Goal: Information Seeking & Learning: Understand process/instructions

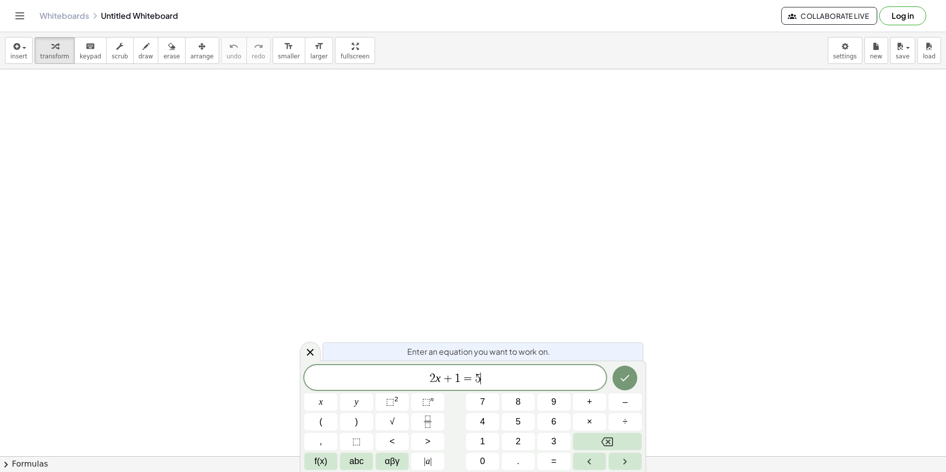
click at [492, 378] on span "2 x + 1 = 5 ​" at bounding box center [455, 378] width 302 height 14
drag, startPoint x: 887, startPoint y: 243, endPoint x: 876, endPoint y: 242, distance: 10.4
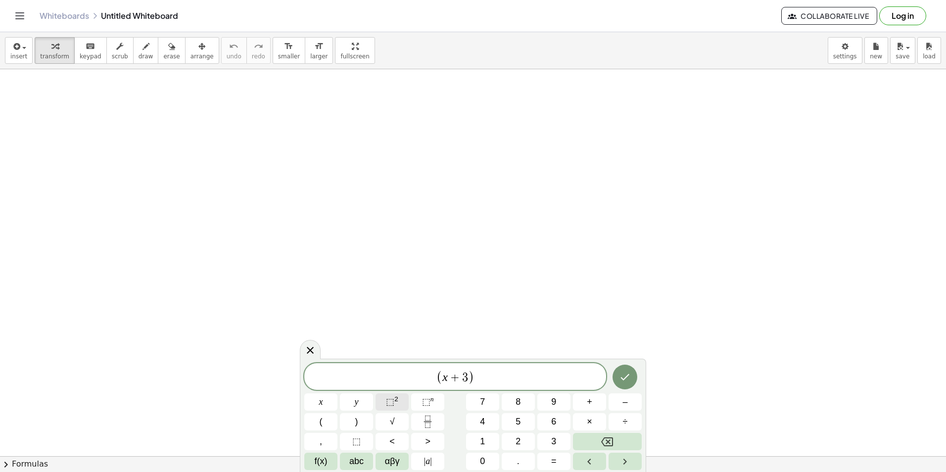
click at [399, 401] on button "⬚ 2" at bounding box center [391, 401] width 33 height 17
click at [396, 406] on span "⬚ 2" at bounding box center [392, 401] width 12 height 13
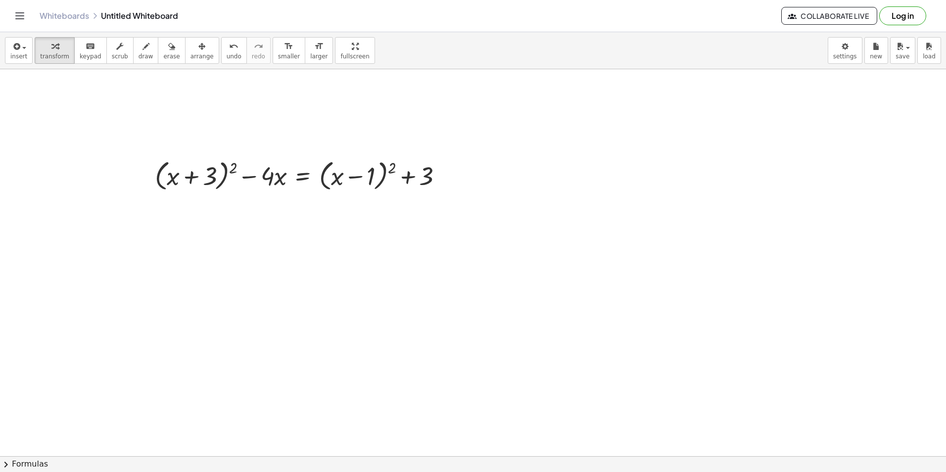
drag, startPoint x: 493, startPoint y: 175, endPoint x: 128, endPoint y: 164, distance: 364.7
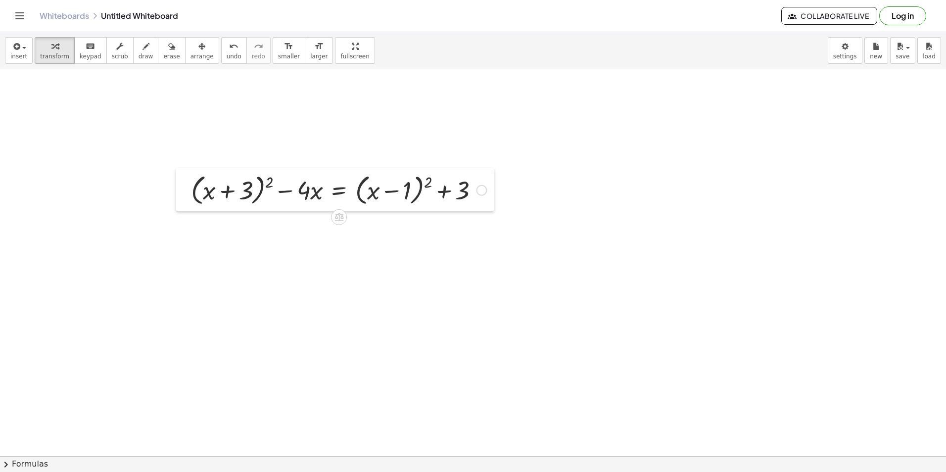
drag, startPoint x: 145, startPoint y: 171, endPoint x: 151, endPoint y: 186, distance: 16.3
click at [176, 186] on div at bounding box center [183, 189] width 15 height 43
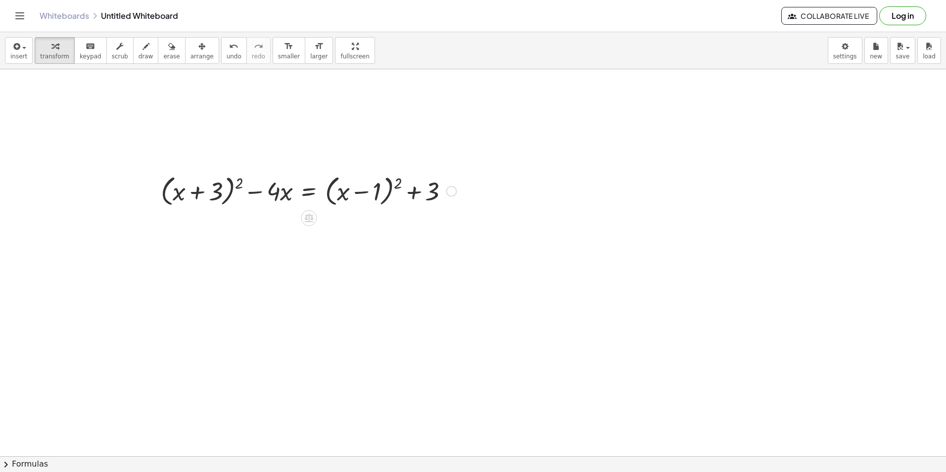
click at [167, 186] on div at bounding box center [308, 191] width 305 height 38
click at [450, 196] on div at bounding box center [451, 191] width 11 height 11
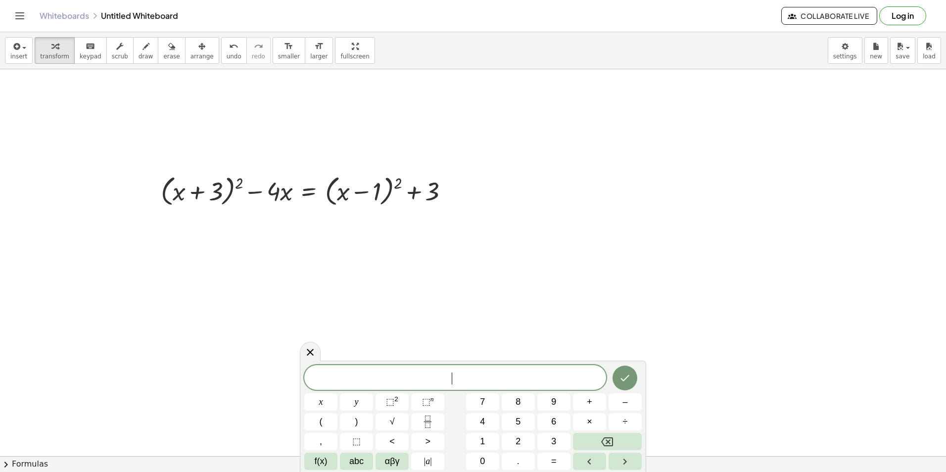
click at [396, 400] on sup "2" at bounding box center [396, 398] width 4 height 7
click at [391, 398] on span "⬚" at bounding box center [390, 402] width 8 height 10
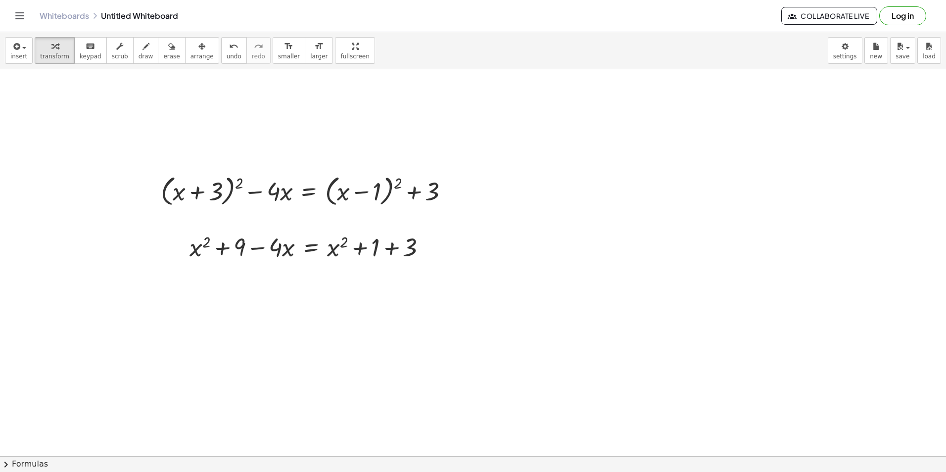
drag, startPoint x: 314, startPoint y: 343, endPoint x: 94, endPoint y: 103, distance: 325.5
drag, startPoint x: 276, startPoint y: 340, endPoint x: 69, endPoint y: 93, distance: 322.2
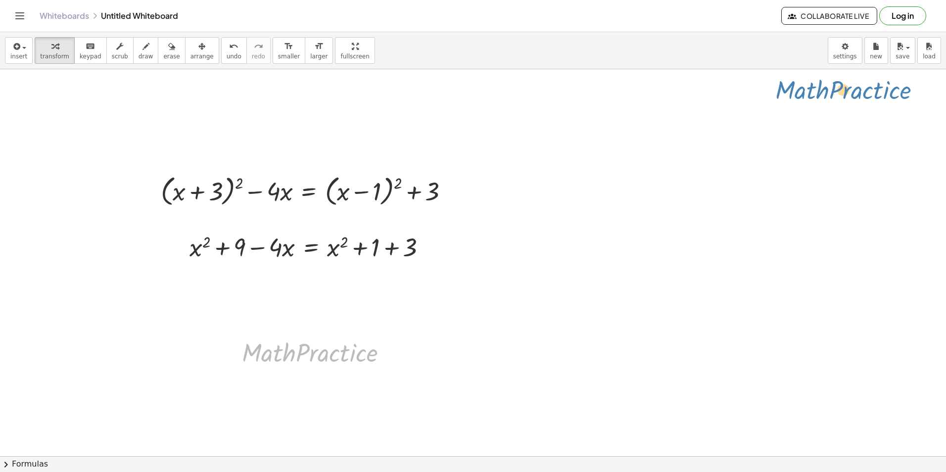
drag, startPoint x: 316, startPoint y: 360, endPoint x: 853, endPoint y: 95, distance: 598.7
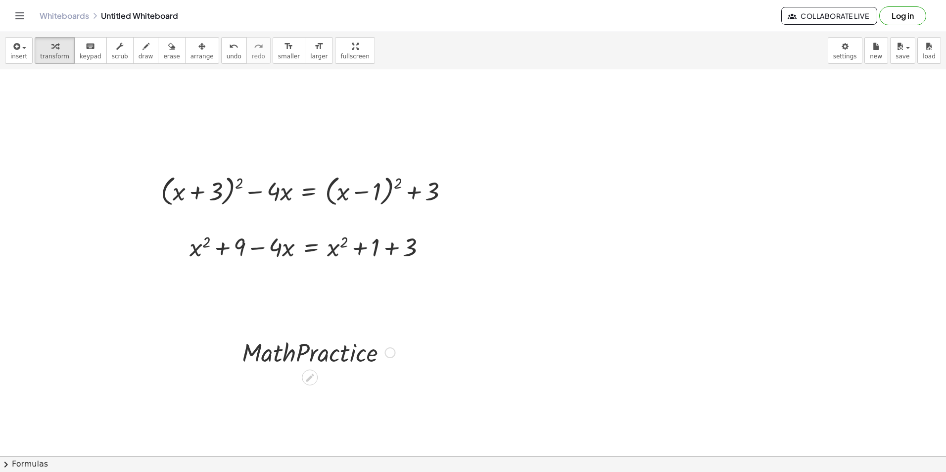
click at [366, 351] on div at bounding box center [318, 352] width 163 height 34
click at [362, 355] on div at bounding box center [318, 352] width 163 height 34
drag, startPoint x: 379, startPoint y: 364, endPoint x: 343, endPoint y: 361, distance: 36.8
click at [372, 364] on div at bounding box center [318, 352] width 163 height 34
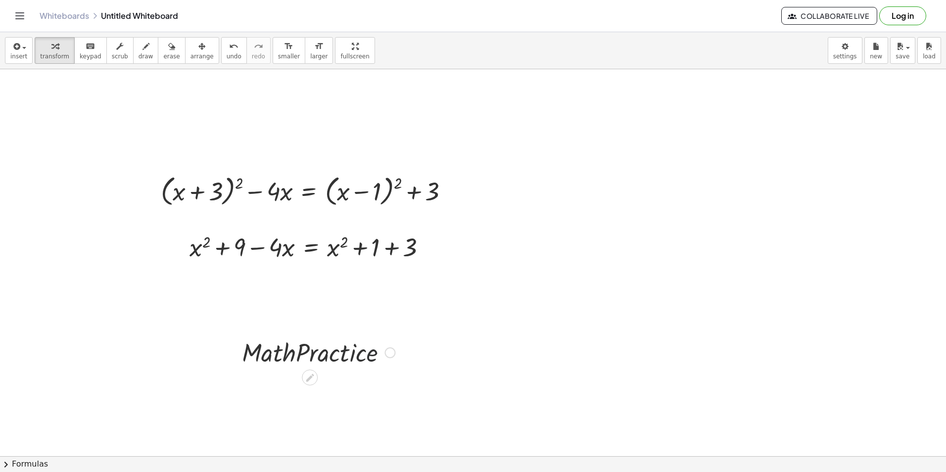
click at [310, 355] on div at bounding box center [318, 352] width 163 height 34
drag, startPoint x: 311, startPoint y: 362, endPoint x: 318, endPoint y: 373, distance: 13.6
click at [312, 377] on icon at bounding box center [310, 377] width 8 height 8
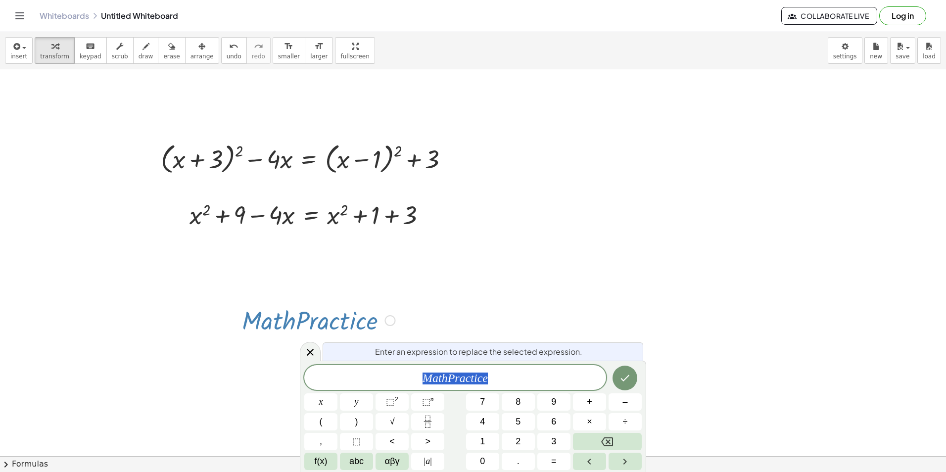
scroll to position [35, 0]
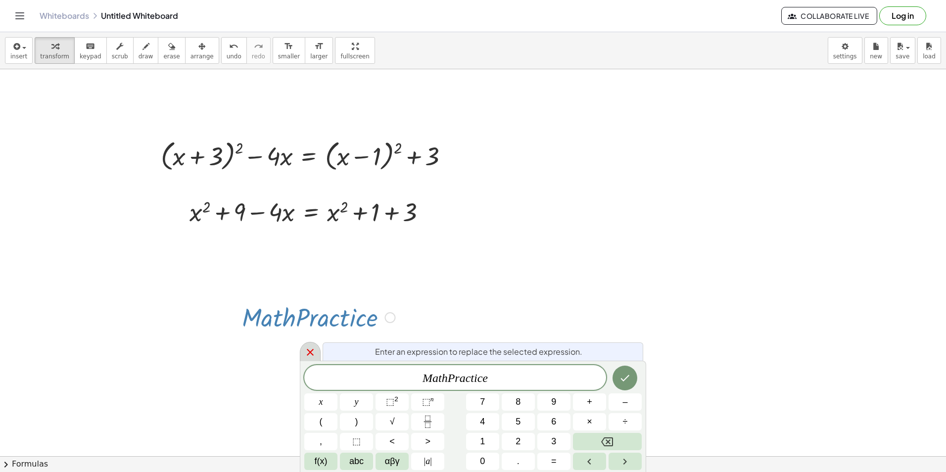
click at [309, 352] on icon at bounding box center [310, 352] width 12 height 12
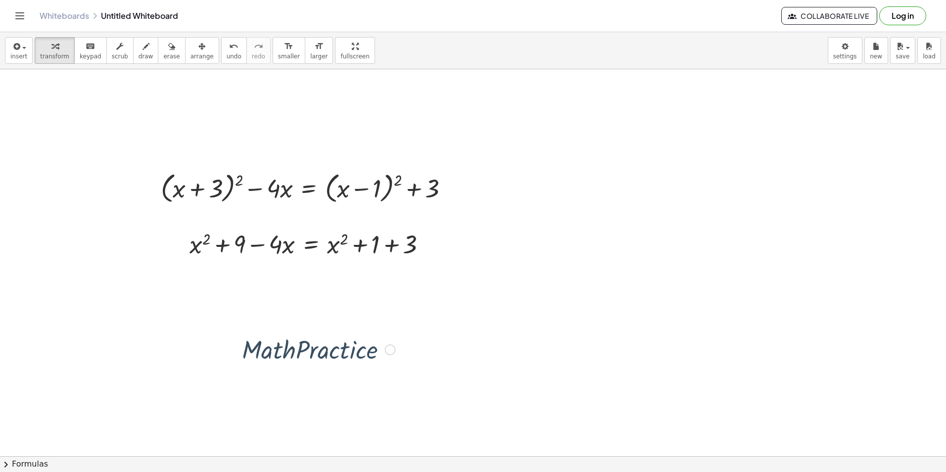
scroll to position [0, 0]
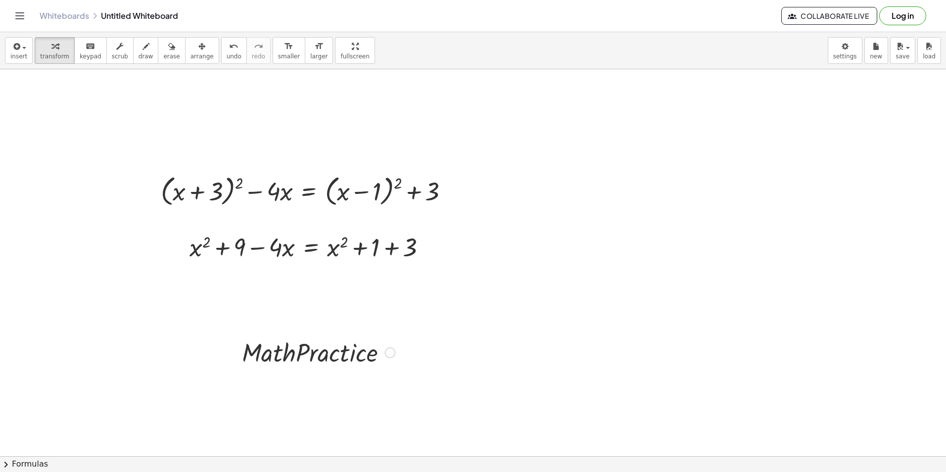
click at [310, 355] on div at bounding box center [318, 352] width 163 height 34
click at [310, 354] on div at bounding box center [318, 352] width 163 height 34
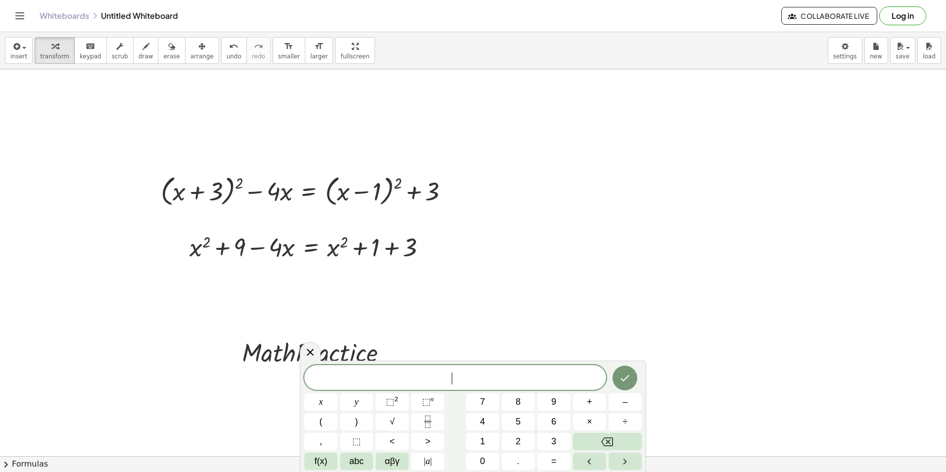
click at [307, 377] on span "​" at bounding box center [455, 378] width 302 height 14
drag, startPoint x: 268, startPoint y: 353, endPoint x: 233, endPoint y: 280, distance: 80.8
drag, startPoint x: 117, startPoint y: 251, endPoint x: 152, endPoint y: 55, distance: 199.5
click at [163, 54] on span "erase" at bounding box center [171, 56] width 16 height 7
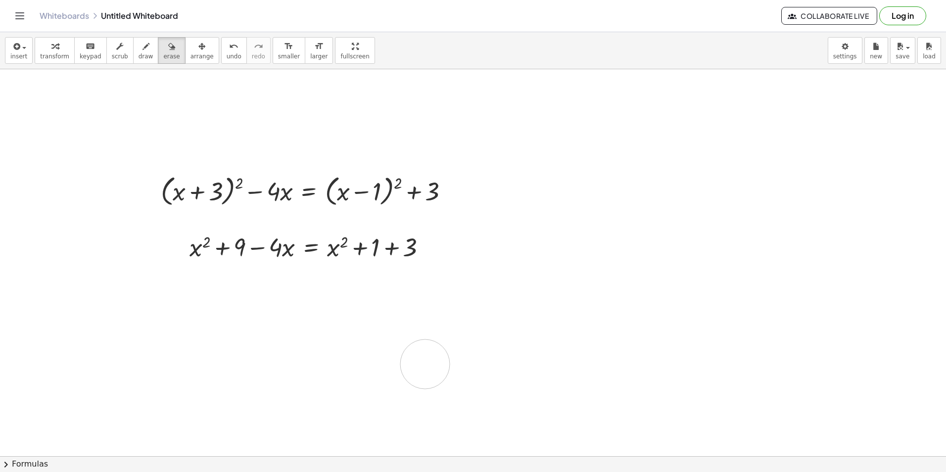
drag, startPoint x: 239, startPoint y: 358, endPoint x: 410, endPoint y: 366, distance: 171.3
drag, startPoint x: 231, startPoint y: 346, endPoint x: 370, endPoint y: 368, distance: 140.7
click at [229, 41] on icon "undo" at bounding box center [233, 47] width 9 height 12
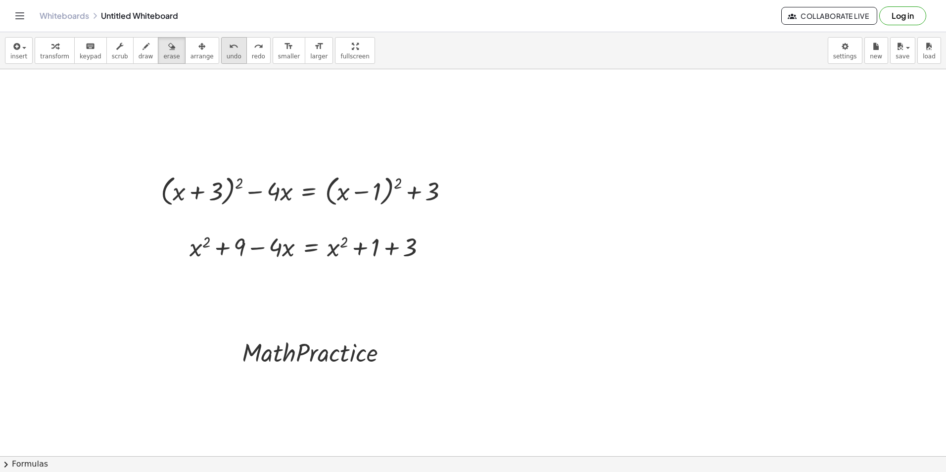
click at [229, 41] on icon "undo" at bounding box center [233, 47] width 9 height 12
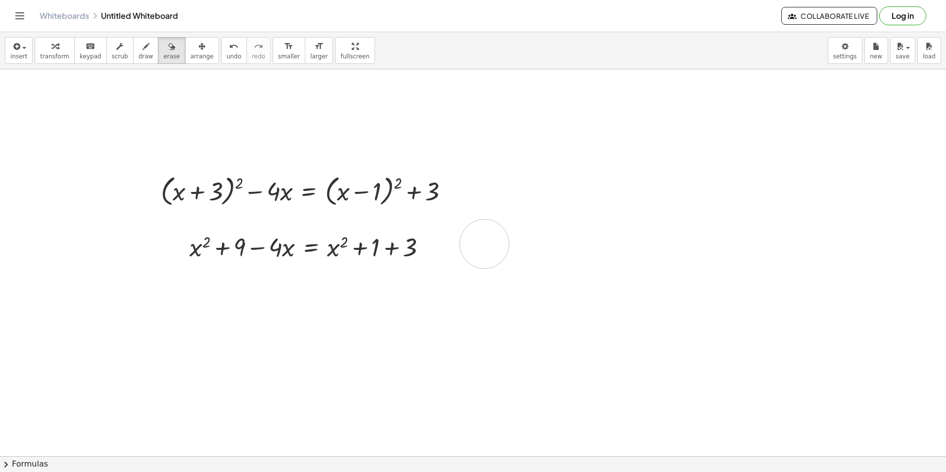
drag, startPoint x: 484, startPoint y: 244, endPoint x: 226, endPoint y: 330, distance: 272.3
click at [16, 55] on span "insert" at bounding box center [18, 56] width 17 height 7
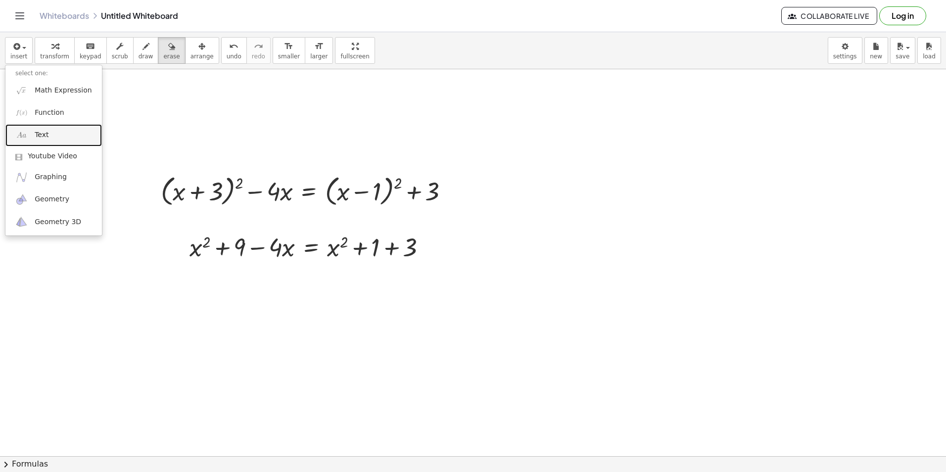
click at [63, 139] on link "Text" at bounding box center [53, 135] width 96 height 22
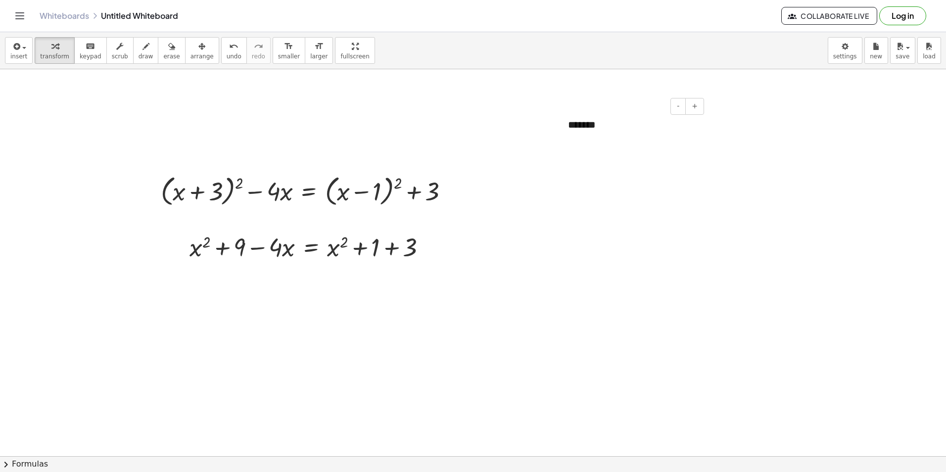
drag, startPoint x: 618, startPoint y: 130, endPoint x: 601, endPoint y: 128, distance: 16.5
click at [617, 130] on div "*******" at bounding box center [632, 132] width 148 height 48
click at [569, 123] on div "*******" at bounding box center [632, 132] width 148 height 48
drag, startPoint x: 587, startPoint y: 121, endPoint x: 583, endPoint y: 153, distance: 32.9
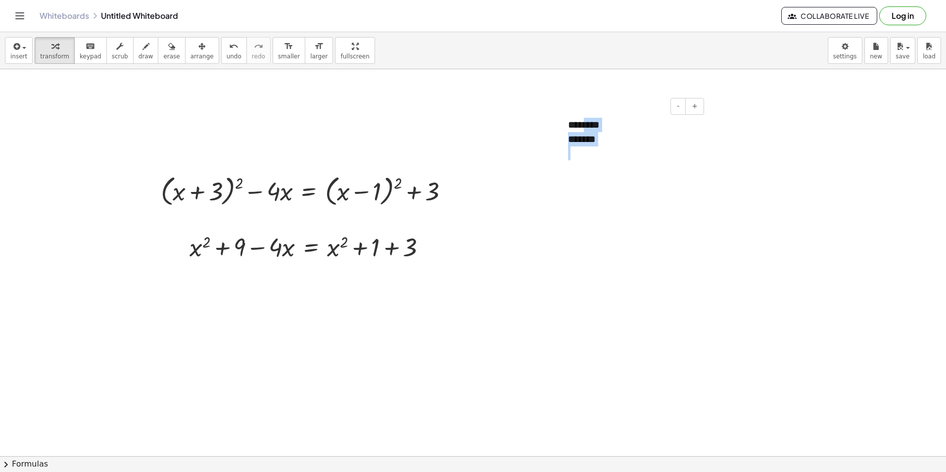
click at [583, 153] on div "******** *******" at bounding box center [632, 146] width 148 height 76
click at [20, 47] on span "button" at bounding box center [21, 47] width 2 height 7
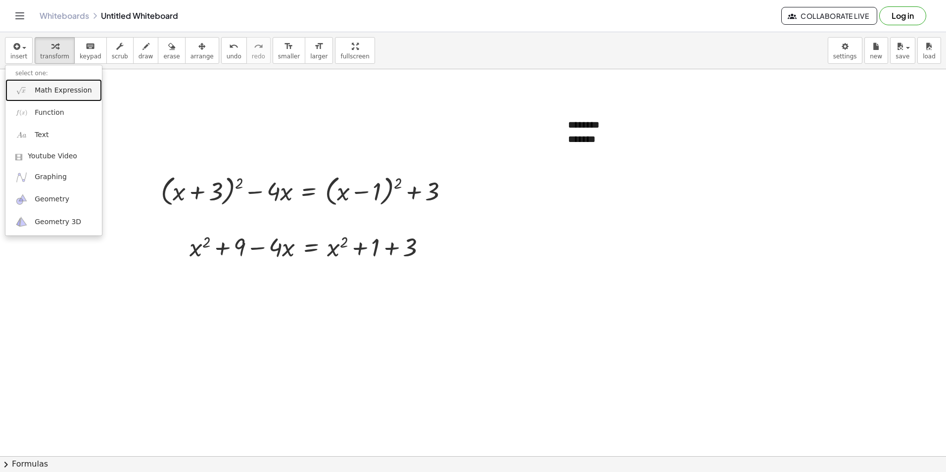
click at [29, 89] on link "Math Expression" at bounding box center [53, 90] width 96 height 22
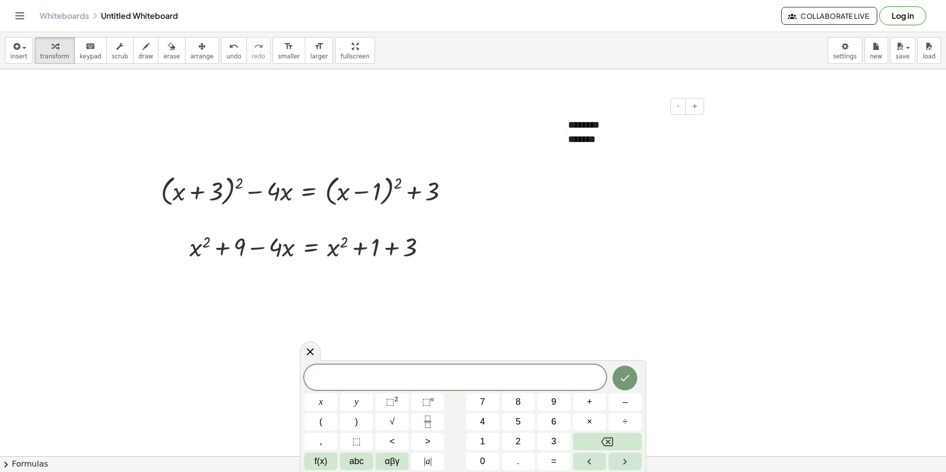
click at [613, 149] on div at bounding box center [632, 160] width 129 height 28
click at [613, 147] on div at bounding box center [632, 160] width 129 height 28
click at [393, 399] on span "⬚" at bounding box center [390, 402] width 8 height 10
drag, startPoint x: 417, startPoint y: 380, endPoint x: 369, endPoint y: 380, distance: 48.5
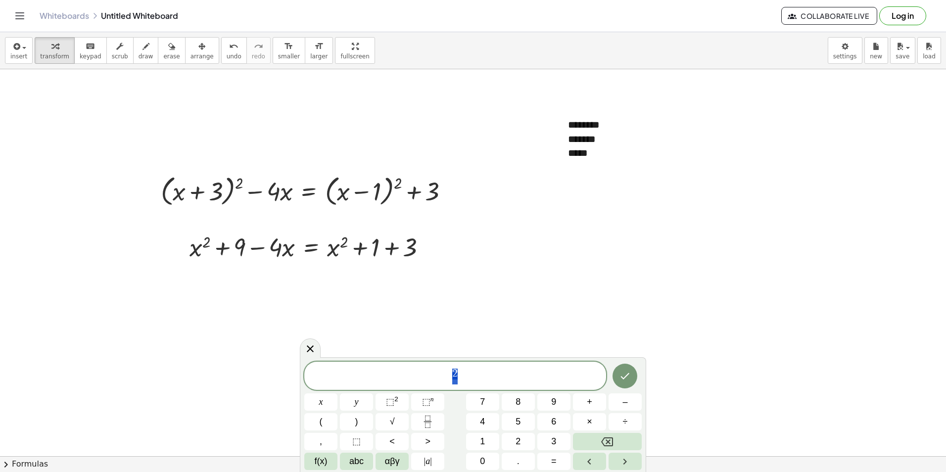
click at [369, 380] on span "2" at bounding box center [455, 376] width 302 height 18
click at [601, 149] on div "*****" at bounding box center [632, 160] width 129 height 28
click at [431, 245] on div at bounding box center [428, 247] width 11 height 11
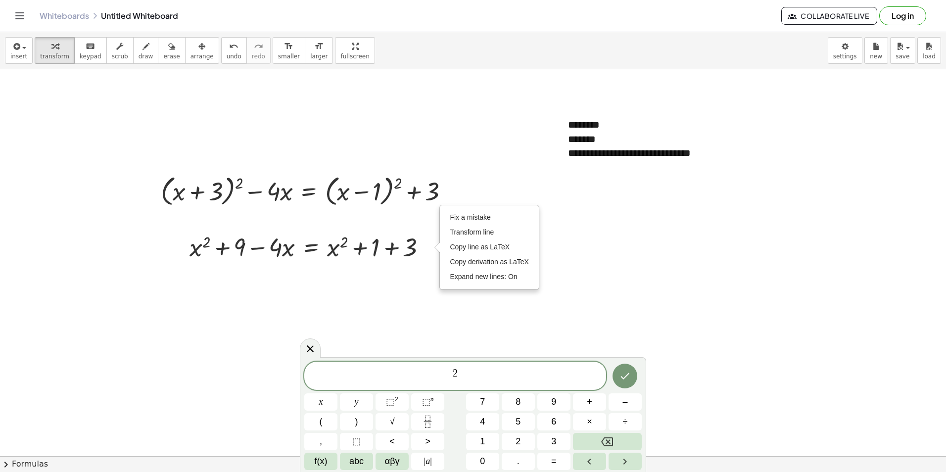
click at [488, 373] on span "2" at bounding box center [455, 376] width 302 height 18
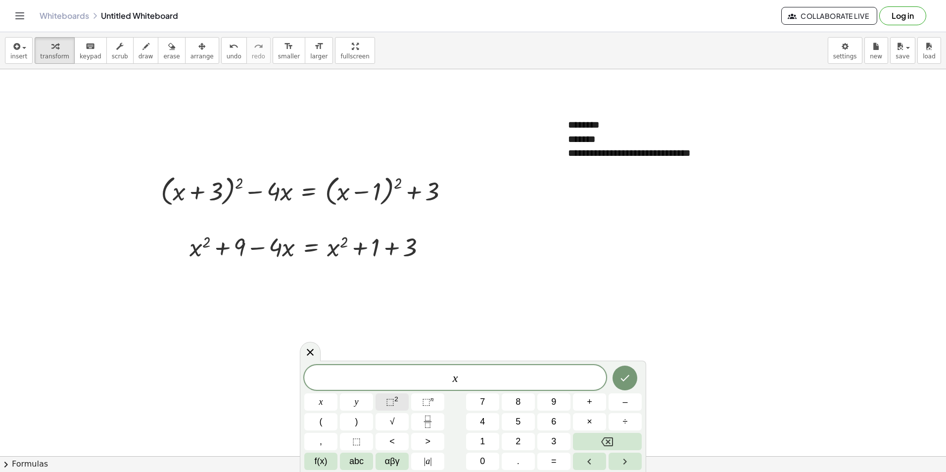
click at [386, 402] on span "⬚" at bounding box center [390, 402] width 8 height 10
click at [389, 404] on span "⬚" at bounding box center [390, 402] width 8 height 10
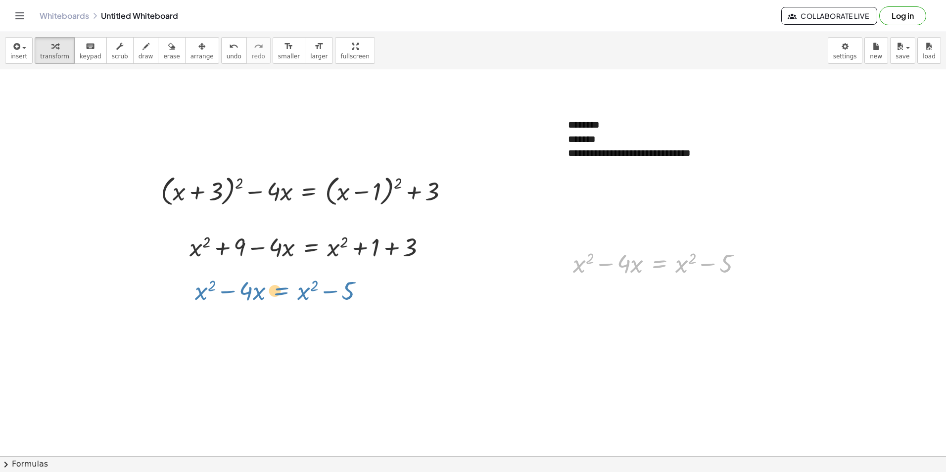
drag, startPoint x: 649, startPoint y: 261, endPoint x: 272, endPoint y: 287, distance: 377.7
click at [638, 263] on div at bounding box center [661, 263] width 187 height 34
click at [639, 263] on div at bounding box center [661, 263] width 187 height 34
click at [660, 286] on icon at bounding box center [659, 288] width 9 height 8
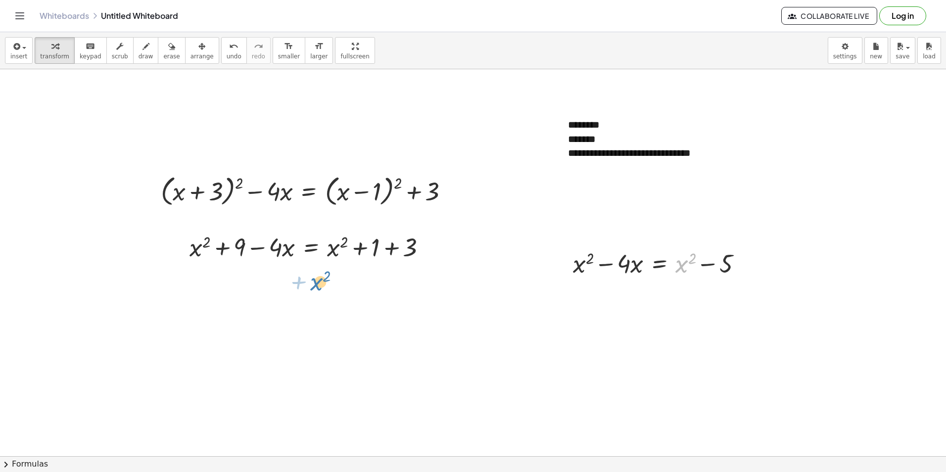
drag, startPoint x: 679, startPoint y: 263, endPoint x: 372, endPoint y: 278, distance: 307.5
click at [747, 264] on div at bounding box center [744, 263] width 11 height 11
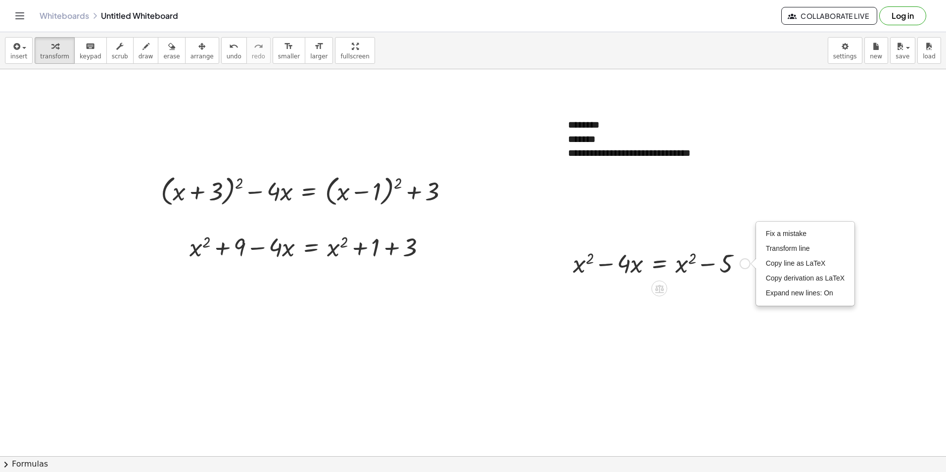
click at [639, 253] on div at bounding box center [661, 263] width 187 height 34
drag, startPoint x: 667, startPoint y: 259, endPoint x: 599, endPoint y: 262, distance: 67.8
click at [599, 262] on div at bounding box center [661, 263] width 187 height 34
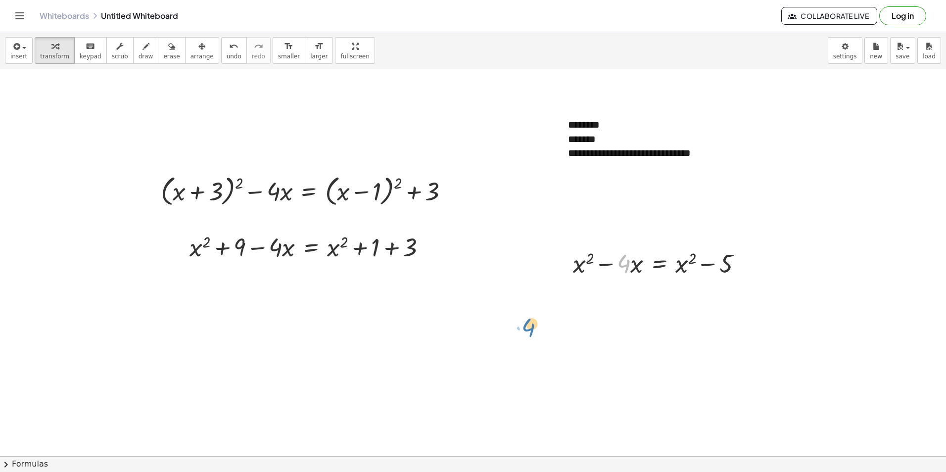
drag, startPoint x: 619, startPoint y: 263, endPoint x: 524, endPoint y: 326, distance: 114.8
drag, startPoint x: 623, startPoint y: 266, endPoint x: 241, endPoint y: 298, distance: 382.6
click at [196, 53] on button "arrange" at bounding box center [202, 50] width 34 height 27
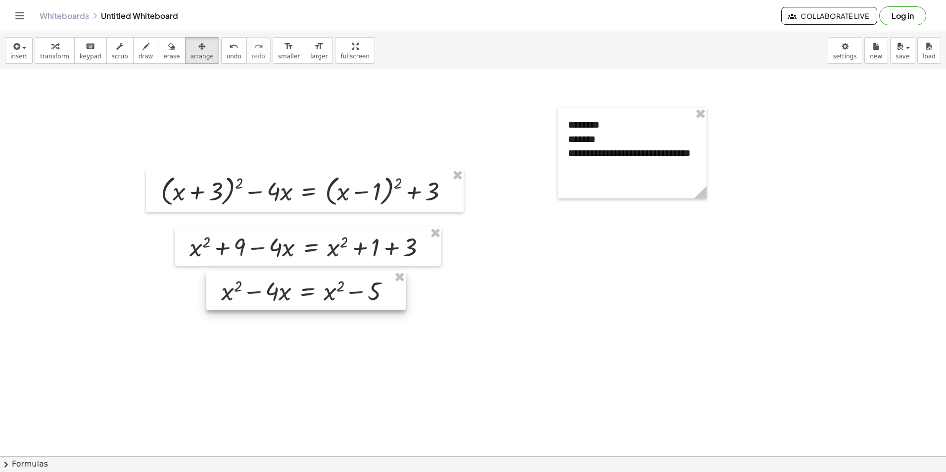
drag, startPoint x: 625, startPoint y: 254, endPoint x: 273, endPoint y: 281, distance: 352.7
click at [273, 281] on div at bounding box center [305, 290] width 199 height 39
click at [16, 57] on span "insert" at bounding box center [18, 56] width 17 height 7
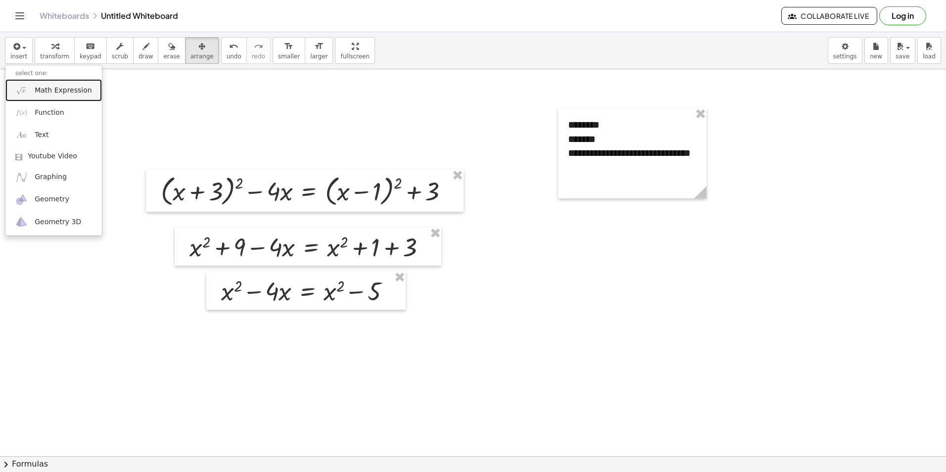
click at [73, 93] on span "Math Expression" at bounding box center [63, 91] width 57 height 10
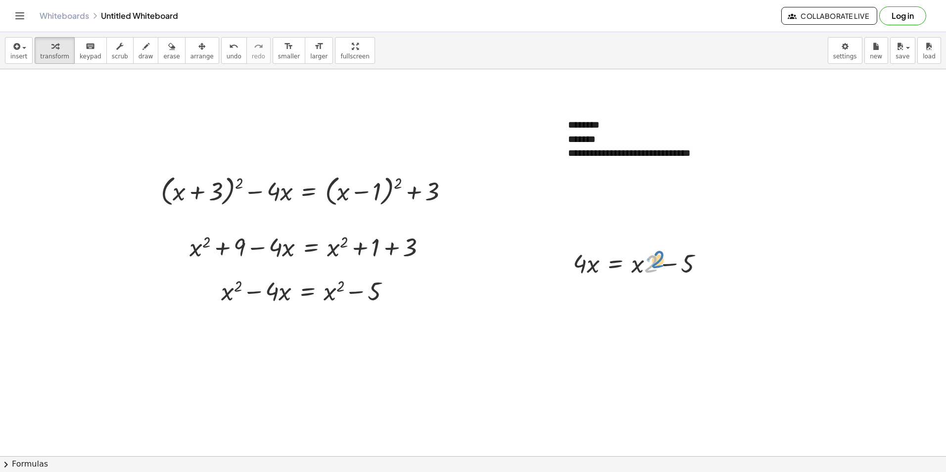
drag, startPoint x: 634, startPoint y: 281, endPoint x: 653, endPoint y: 265, distance: 24.9
click at [653, 265] on div at bounding box center [642, 263] width 148 height 34
click at [198, 51] on icon "button" at bounding box center [201, 47] width 7 height 12
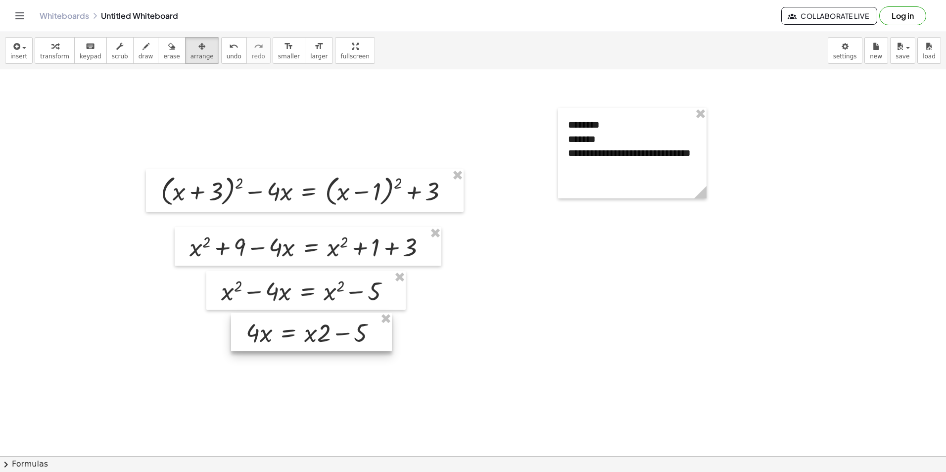
drag, startPoint x: 611, startPoint y: 281, endPoint x: 290, endPoint y: 345, distance: 327.3
click at [290, 345] on div at bounding box center [311, 332] width 161 height 39
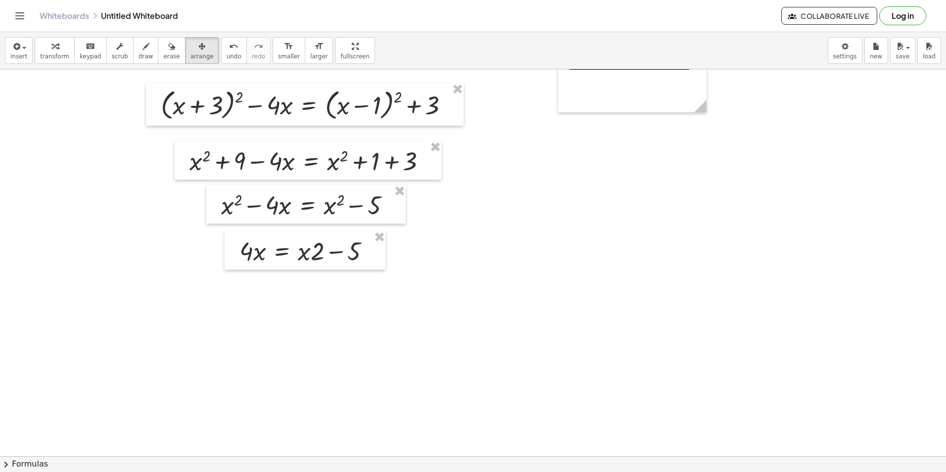
scroll to position [99, 0]
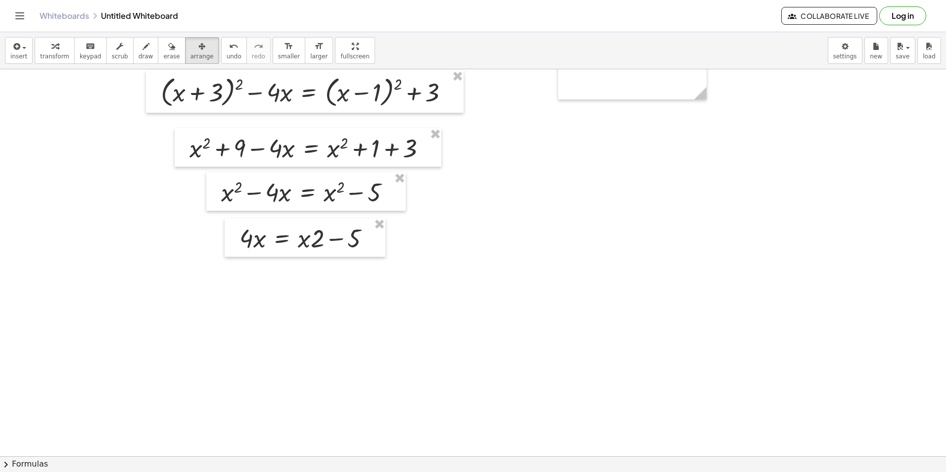
click at [305, 283] on div at bounding box center [473, 389] width 946 height 838
click at [16, 58] on span "insert" at bounding box center [18, 56] width 17 height 7
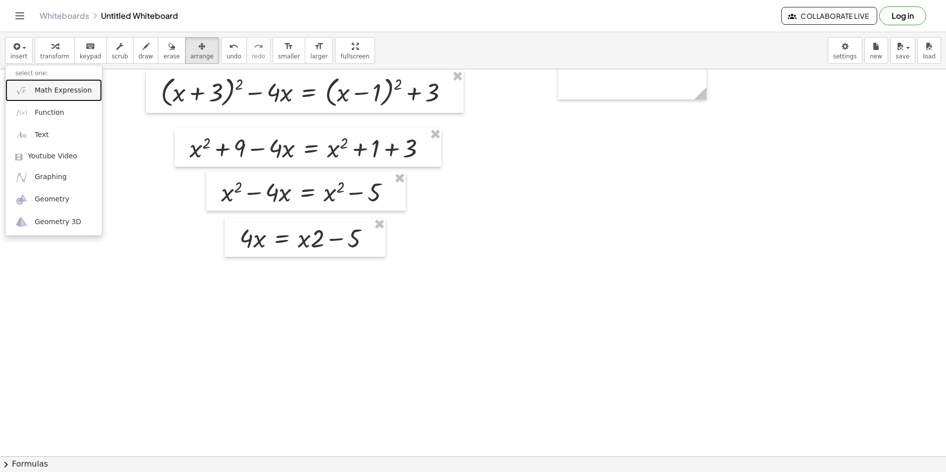
click at [52, 90] on span "Math Expression" at bounding box center [63, 91] width 57 height 10
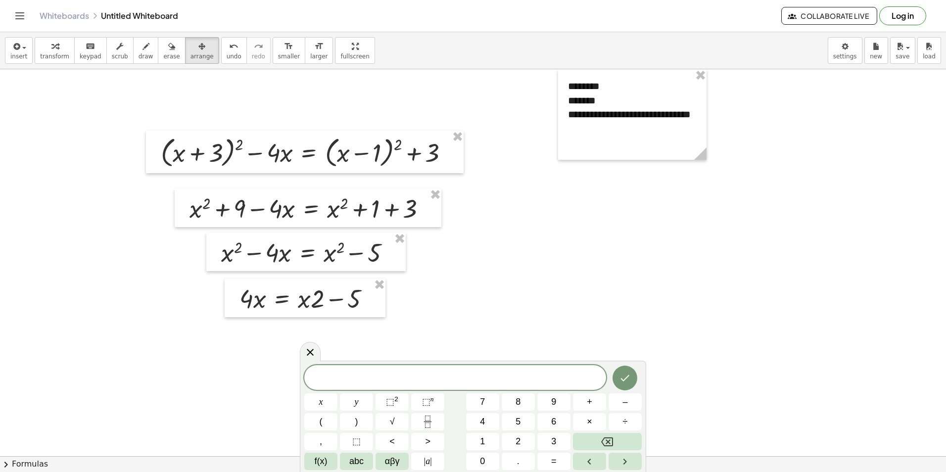
scroll to position [49, 0]
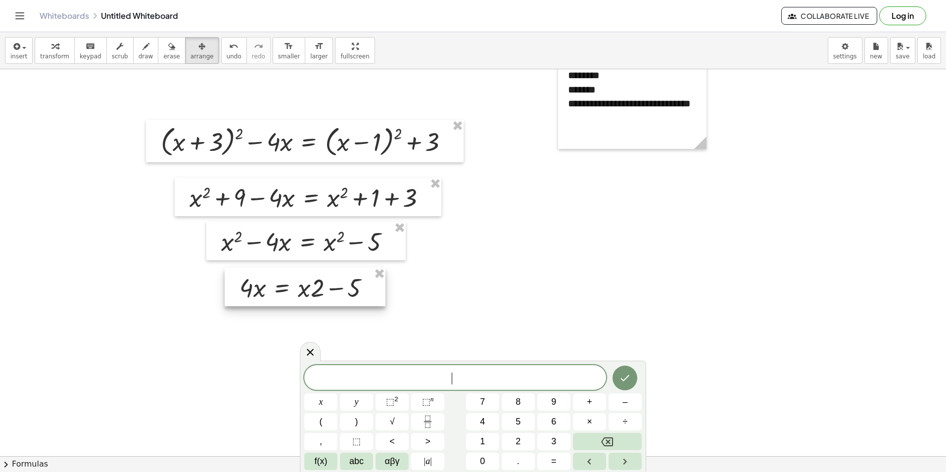
click at [323, 286] on div at bounding box center [305, 287] width 161 height 39
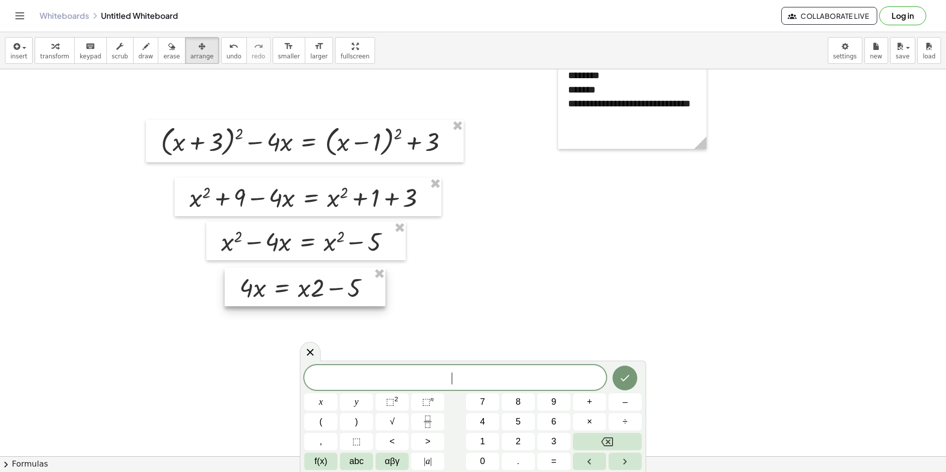
click at [323, 286] on div at bounding box center [305, 287] width 161 height 39
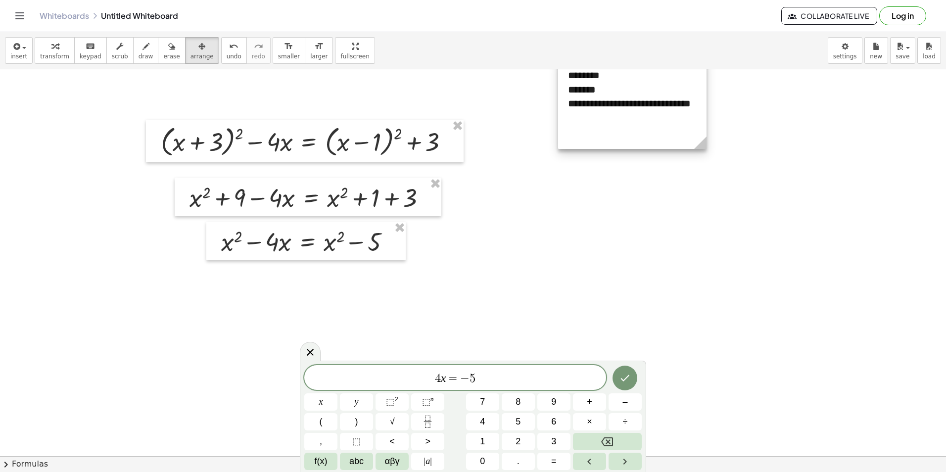
click at [642, 117] on div at bounding box center [632, 103] width 148 height 91
click at [642, 117] on div at bounding box center [630, 104] width 148 height 91
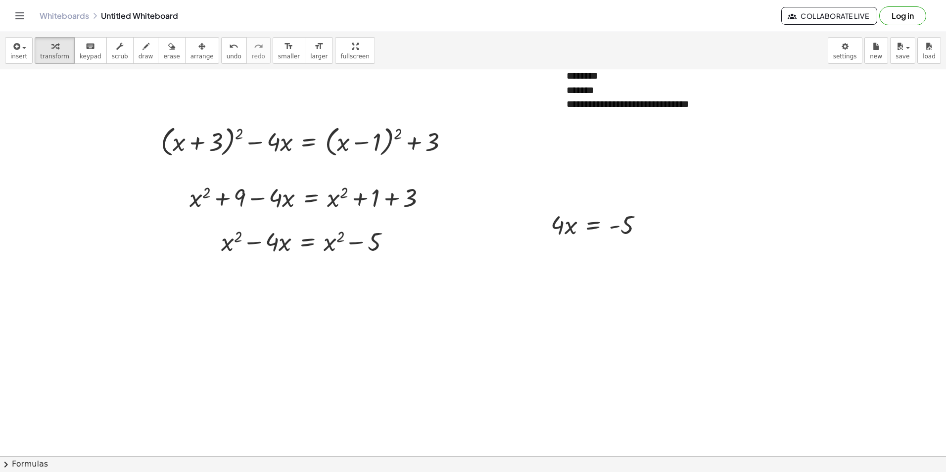
click at [610, 126] on div at bounding box center [630, 118] width 129 height 14
click at [586, 226] on div at bounding box center [600, 224] width 110 height 34
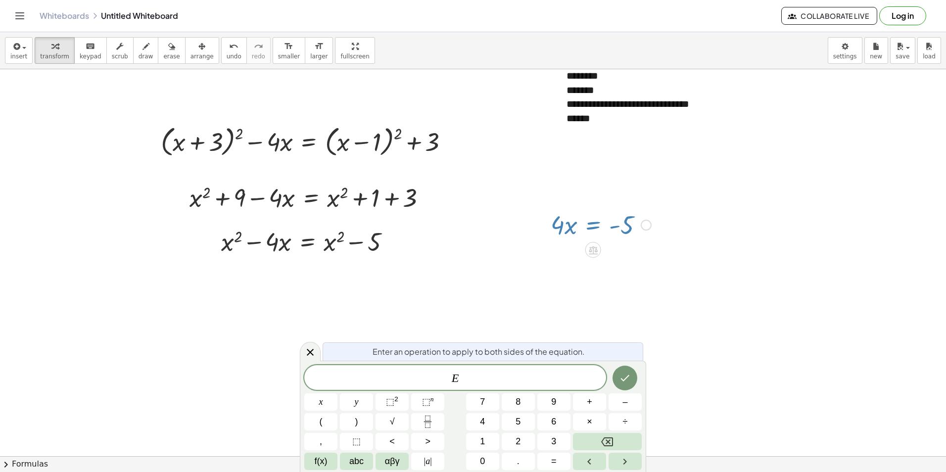
drag, startPoint x: 190, startPoint y: 49, endPoint x: 266, endPoint y: 77, distance: 80.7
click at [190, 47] on div "button" at bounding box center [201, 46] width 23 height 12
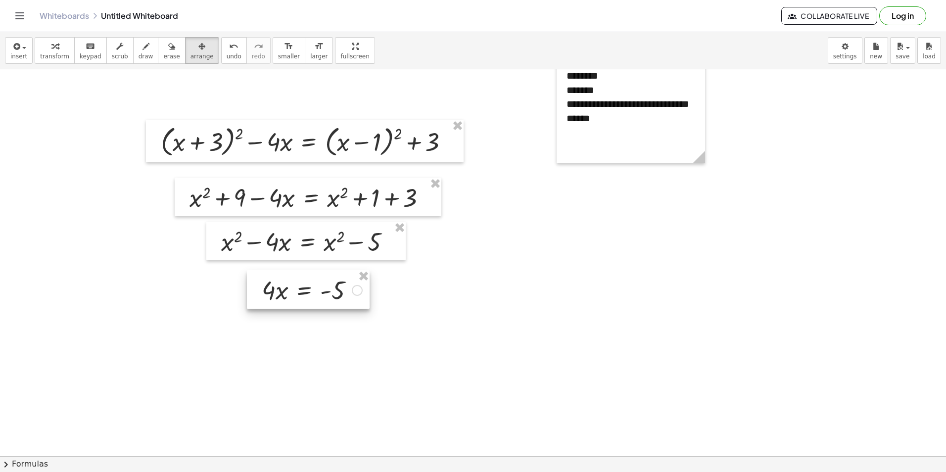
drag, startPoint x: 620, startPoint y: 220, endPoint x: 331, endPoint y: 285, distance: 296.0
click at [331, 285] on div at bounding box center [308, 289] width 123 height 39
click at [24, 51] on div "button" at bounding box center [18, 46] width 17 height 12
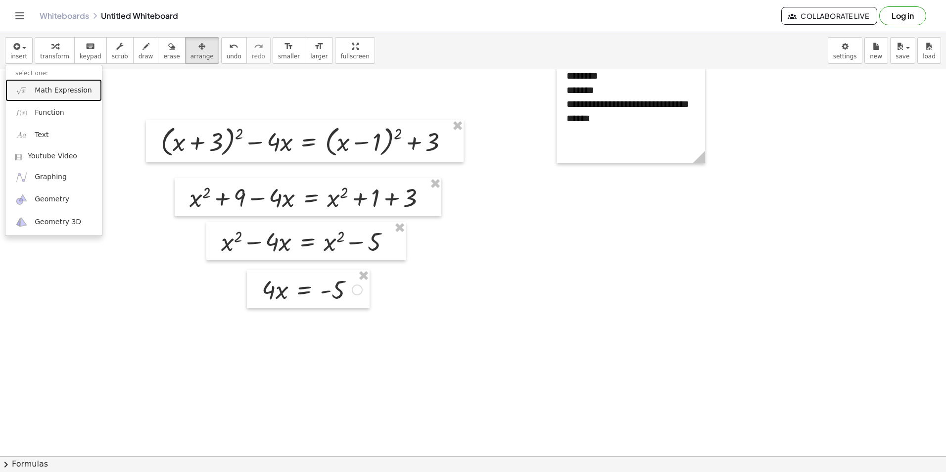
click at [50, 87] on span "Math Expression" at bounding box center [63, 91] width 57 height 10
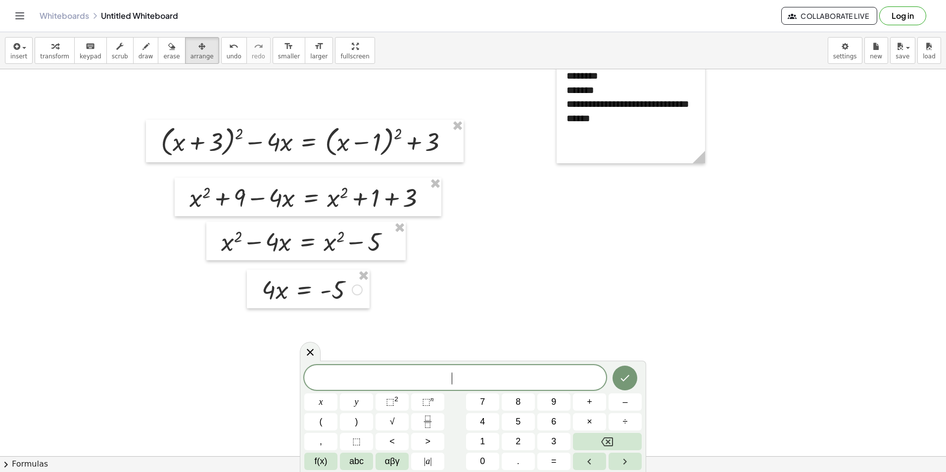
click at [293, 323] on div at bounding box center [473, 439] width 946 height 838
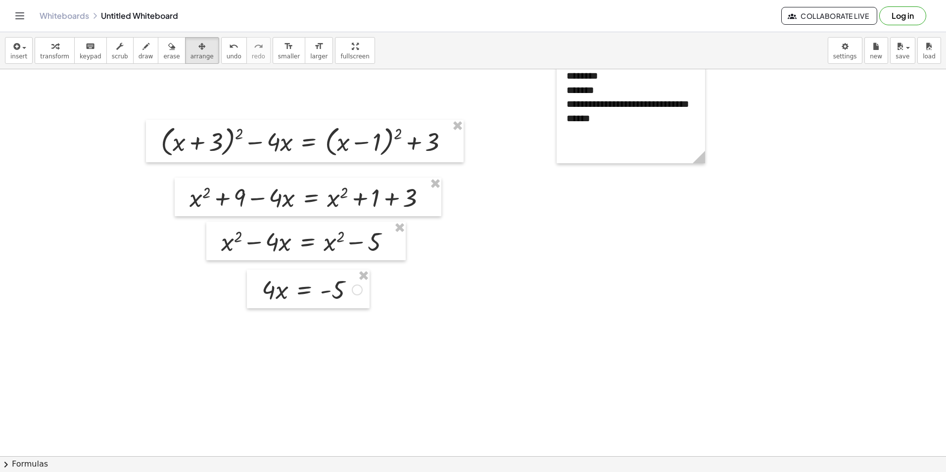
click at [292, 324] on div at bounding box center [473, 439] width 946 height 838
click at [25, 56] on span "insert" at bounding box center [18, 56] width 17 height 7
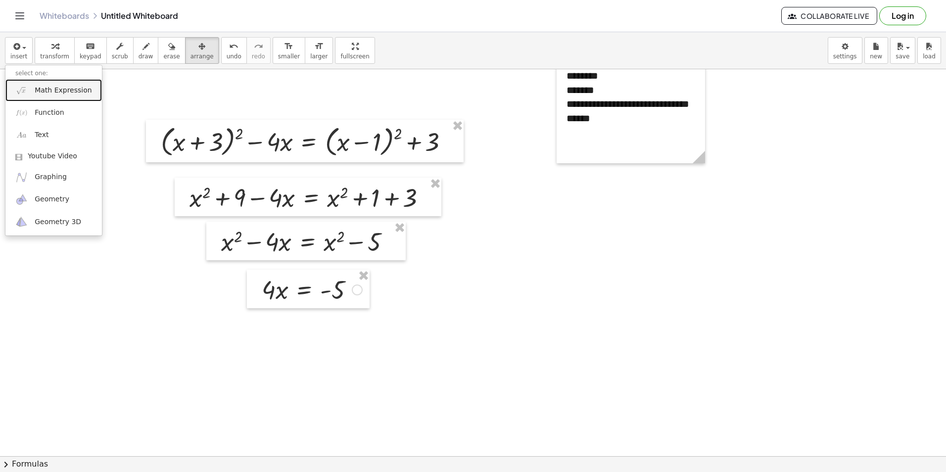
click at [67, 89] on span "Math Expression" at bounding box center [63, 91] width 57 height 10
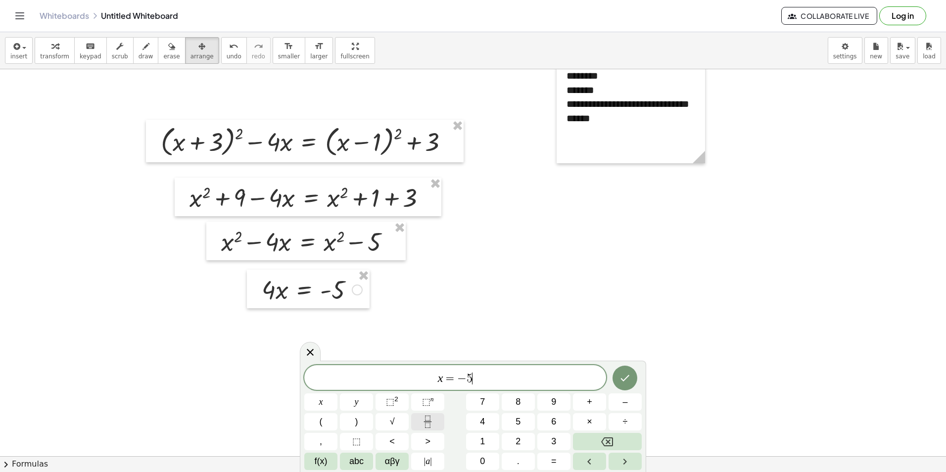
click at [430, 417] on icon "Fraction" at bounding box center [427, 417] width 5 height 5
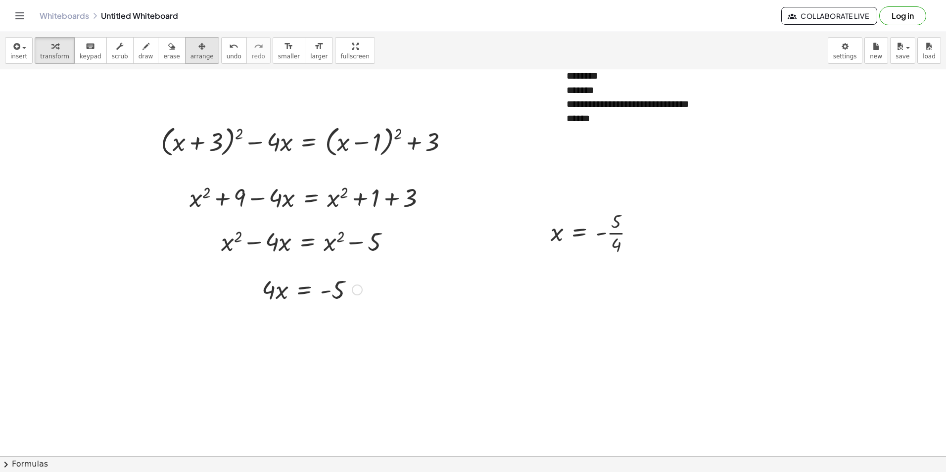
click at [190, 55] on span "arrange" at bounding box center [201, 56] width 23 height 7
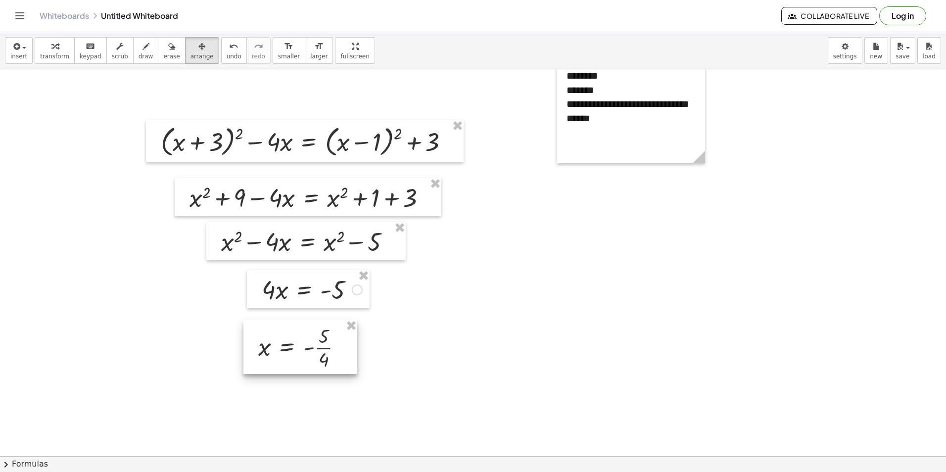
drag, startPoint x: 445, startPoint y: 292, endPoint x: 285, endPoint y: 348, distance: 168.9
click at [285, 349] on div at bounding box center [300, 346] width 114 height 54
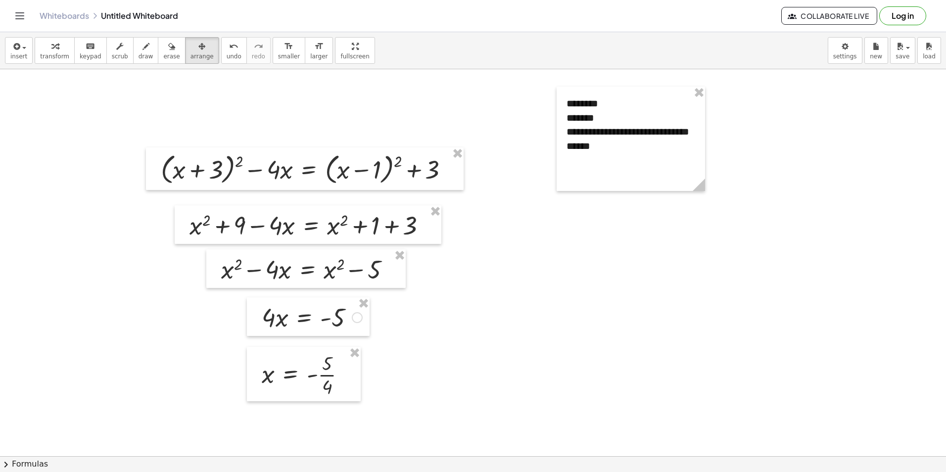
scroll to position [0, 0]
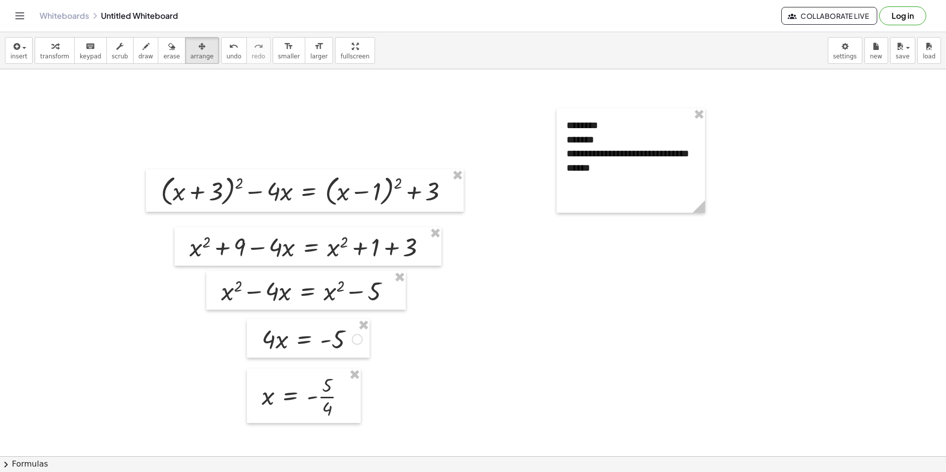
drag, startPoint x: 14, startPoint y: 82, endPoint x: 831, endPoint y: 202, distance: 825.8
drag, startPoint x: 28, startPoint y: 85, endPoint x: 460, endPoint y: 145, distance: 436.5
click at [168, 48] on icon "button" at bounding box center [171, 47] width 7 height 12
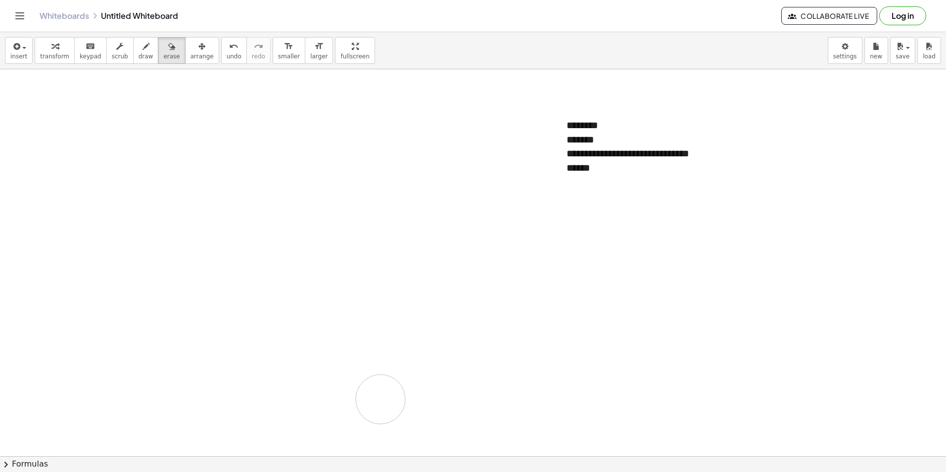
drag, startPoint x: 98, startPoint y: 170, endPoint x: 352, endPoint y: 385, distance: 333.0
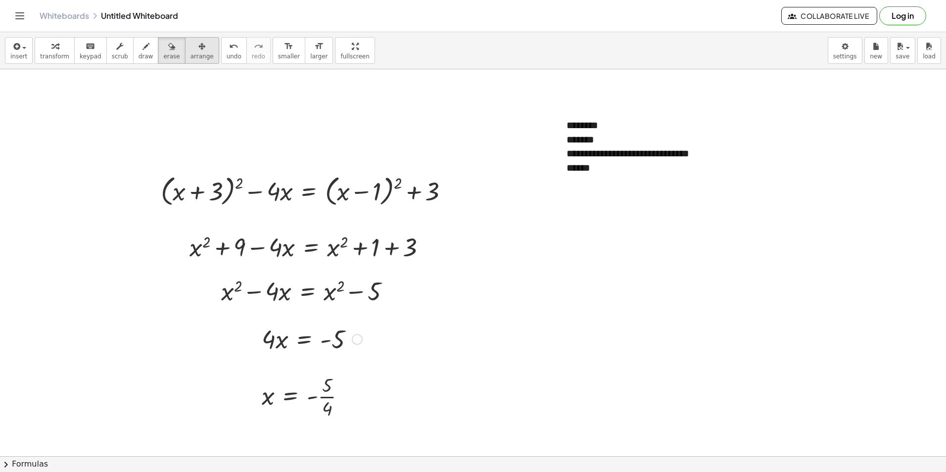
click at [198, 48] on icon "button" at bounding box center [201, 47] width 7 height 12
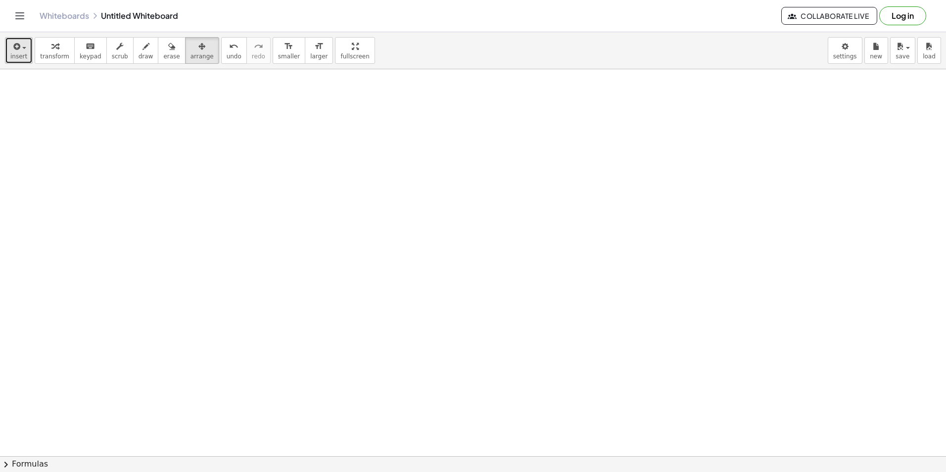
click at [24, 49] on div "button" at bounding box center [18, 46] width 17 height 12
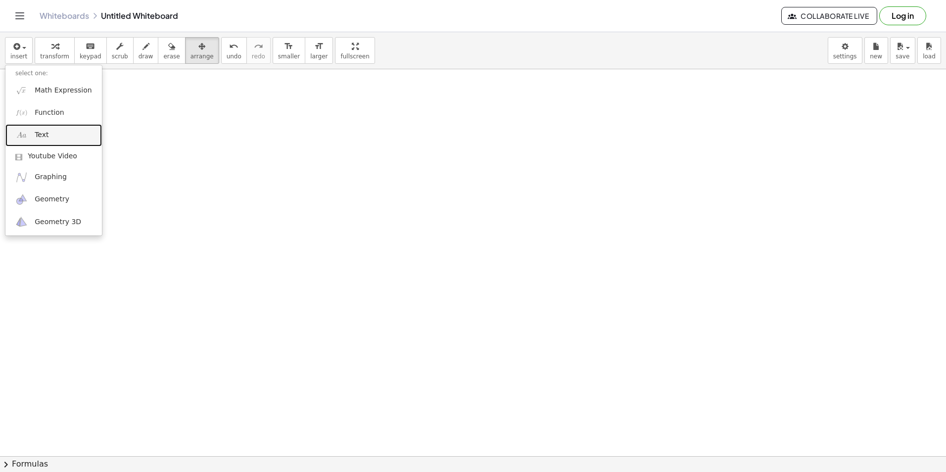
drag, startPoint x: 51, startPoint y: 133, endPoint x: 161, endPoint y: 142, distance: 110.2
click at [51, 133] on link "Text" at bounding box center [53, 135] width 96 height 22
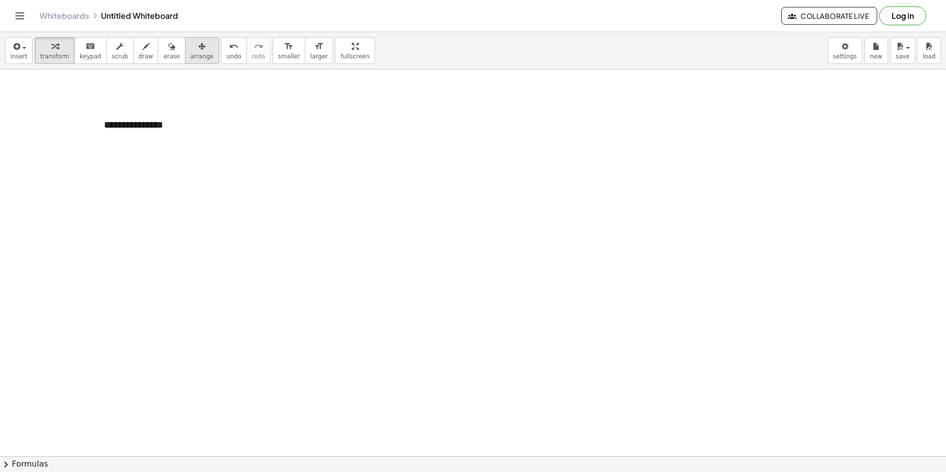
click at [190, 53] on span "arrange" at bounding box center [201, 56] width 23 height 7
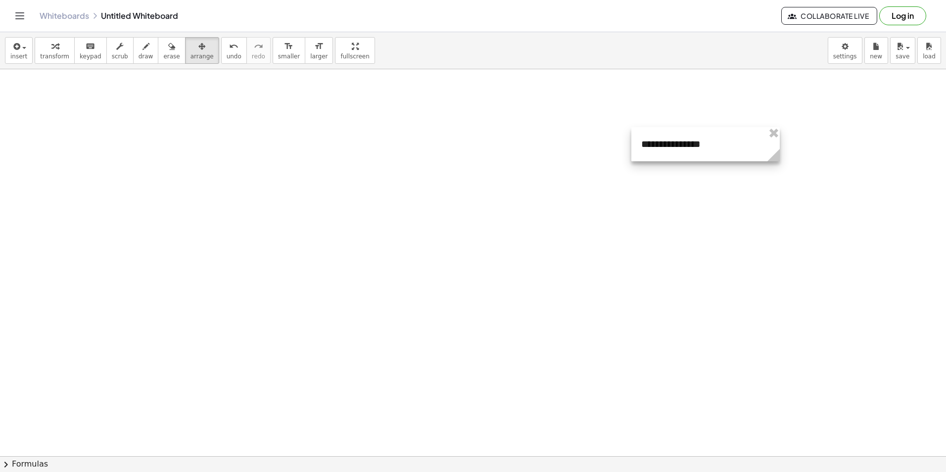
drag, startPoint x: 164, startPoint y: 129, endPoint x: 684, endPoint y: 143, distance: 519.9
click at [699, 144] on div at bounding box center [705, 144] width 148 height 34
click at [229, 45] on icon "undo" at bounding box center [233, 47] width 9 height 12
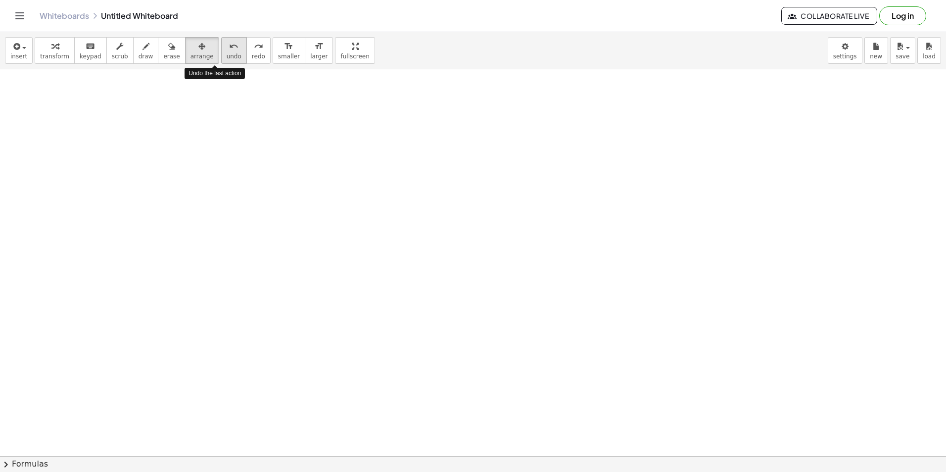
click at [229, 45] on icon "undo" at bounding box center [233, 47] width 9 height 12
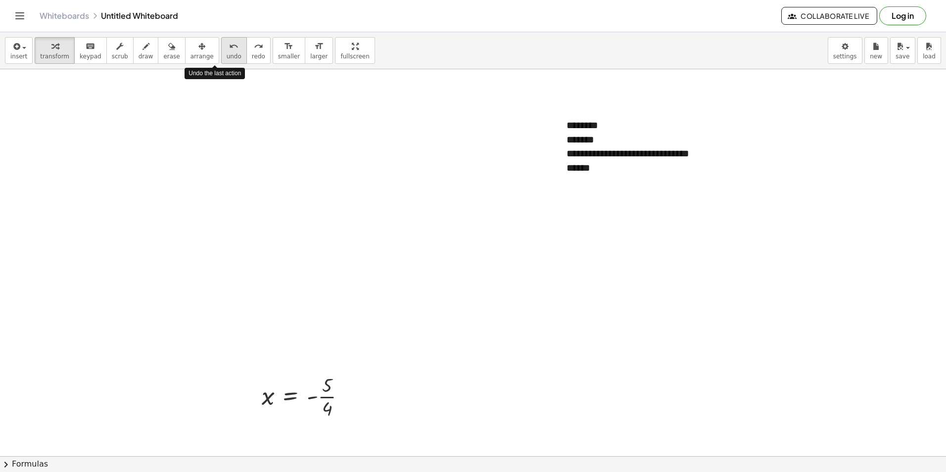
click at [229, 45] on icon "undo" at bounding box center [233, 47] width 9 height 12
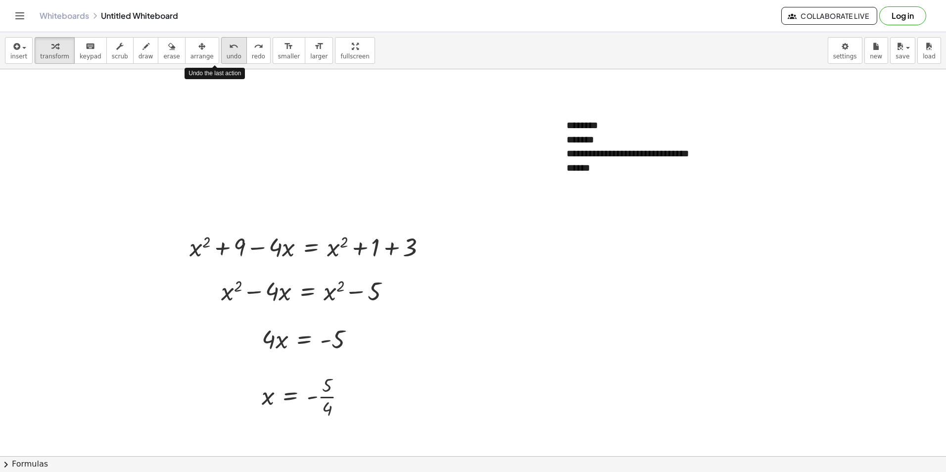
click at [229, 45] on icon "undo" at bounding box center [233, 47] width 9 height 12
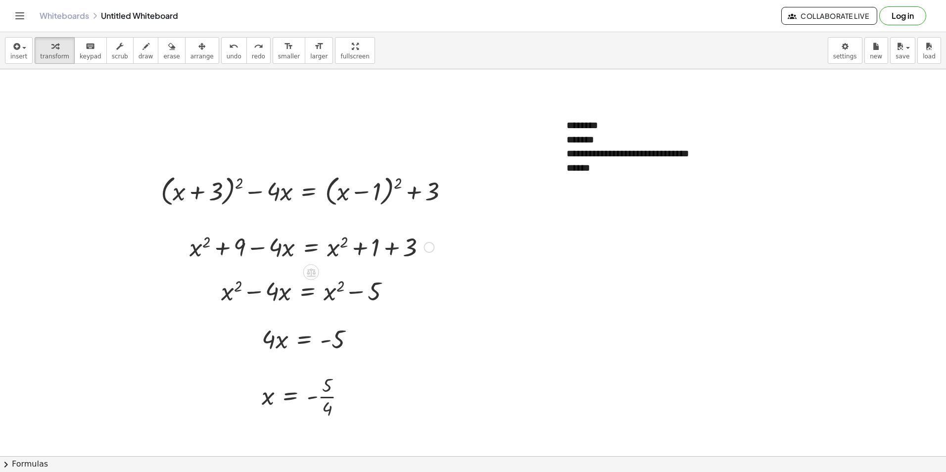
click at [427, 259] on div at bounding box center [311, 246] width 254 height 34
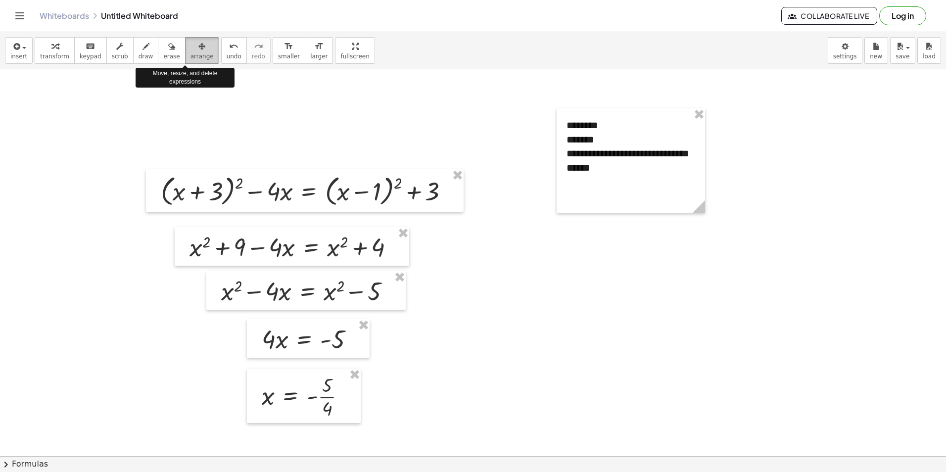
click at [198, 45] on icon "button" at bounding box center [201, 47] width 7 height 12
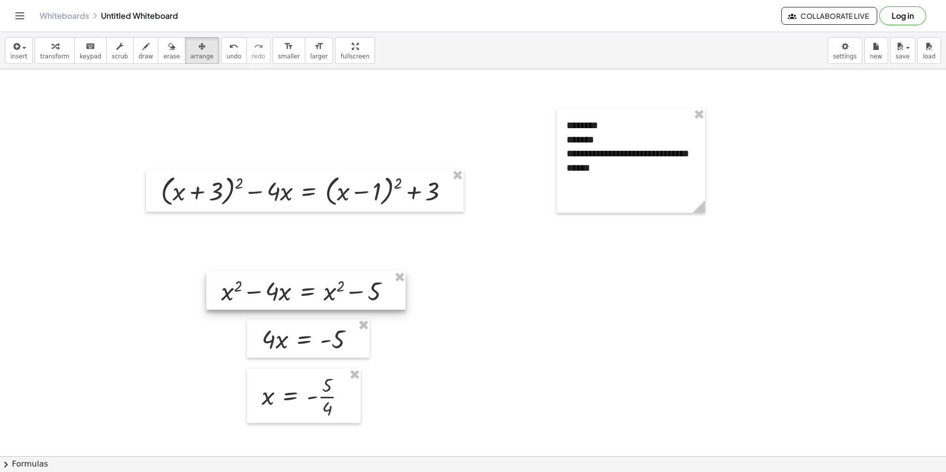
drag, startPoint x: 401, startPoint y: 273, endPoint x: 397, endPoint y: 286, distance: 13.8
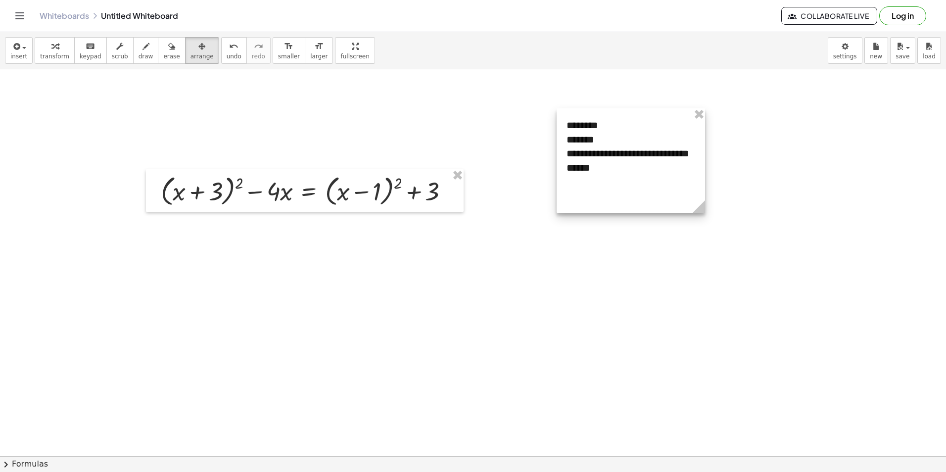
click at [613, 139] on div at bounding box center [630, 160] width 148 height 104
click at [693, 152] on div at bounding box center [630, 160] width 148 height 104
click at [677, 158] on div at bounding box center [629, 163] width 148 height 104
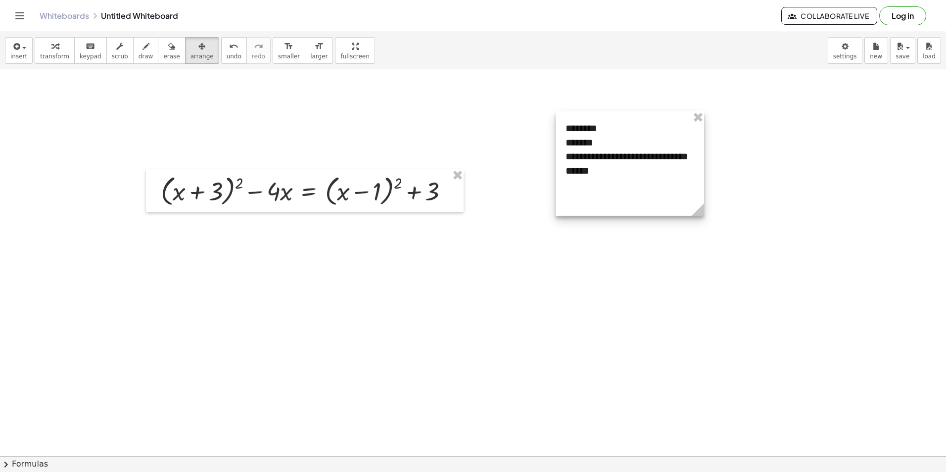
click at [677, 158] on div at bounding box center [629, 163] width 148 height 104
click at [621, 184] on div at bounding box center [629, 163] width 148 height 104
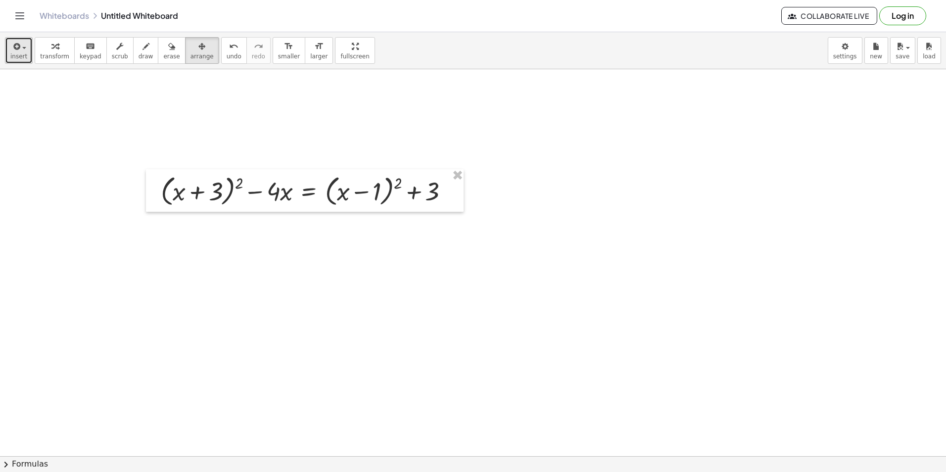
click at [11, 50] on icon "button" at bounding box center [15, 47] width 9 height 12
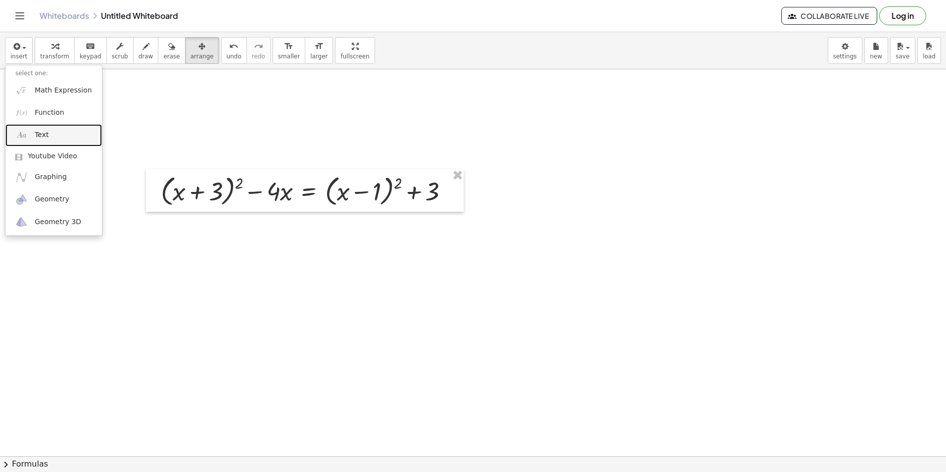
click at [45, 129] on link "Text" at bounding box center [53, 135] width 96 height 22
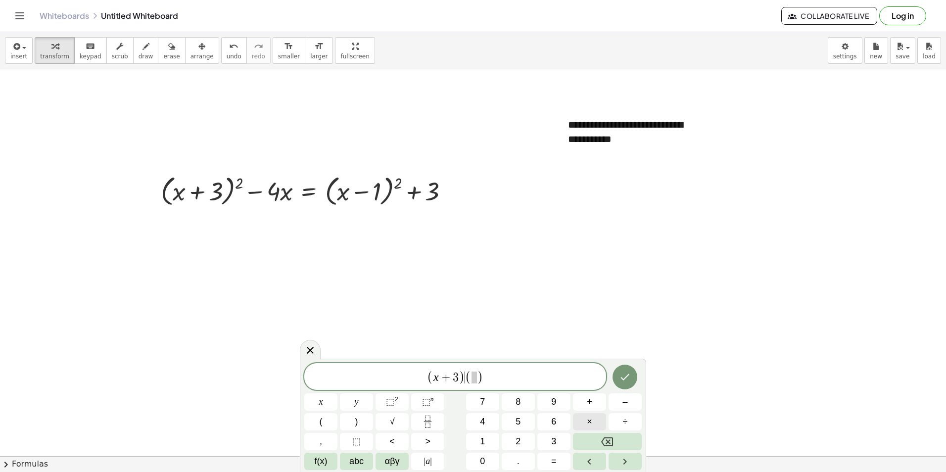
click at [594, 420] on button "×" at bounding box center [589, 421] width 33 height 17
click at [479, 380] on span "​" at bounding box center [477, 377] width 5 height 12
click at [520, 382] on span "( x + 3 ) · ( x + 3 ​ )" at bounding box center [455, 377] width 302 height 16
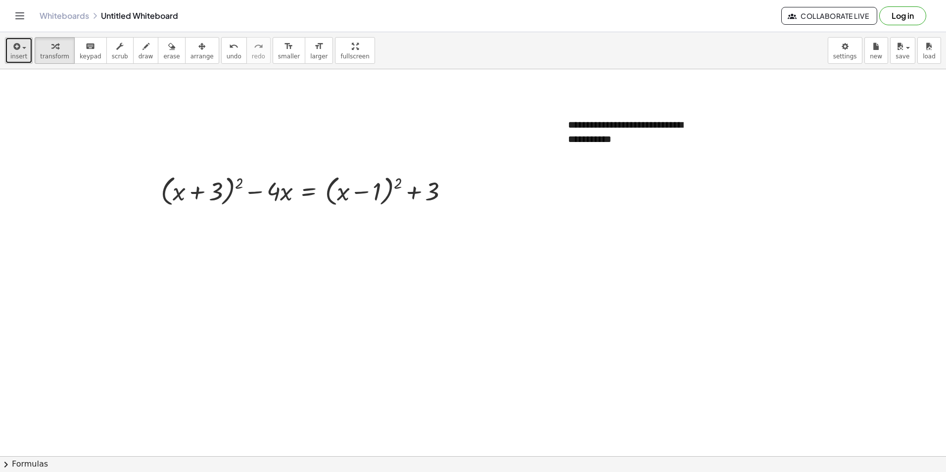
click at [20, 48] on span "button" at bounding box center [21, 47] width 2 height 7
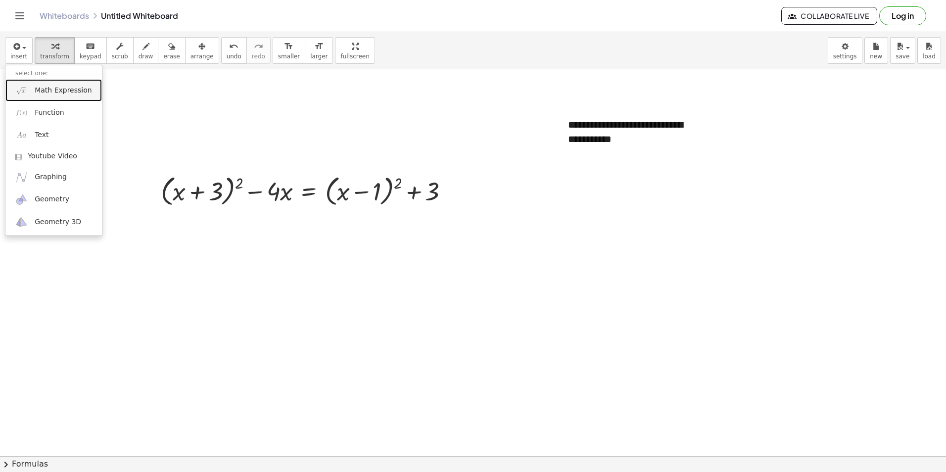
click at [56, 90] on span "Math Expression" at bounding box center [63, 91] width 57 height 10
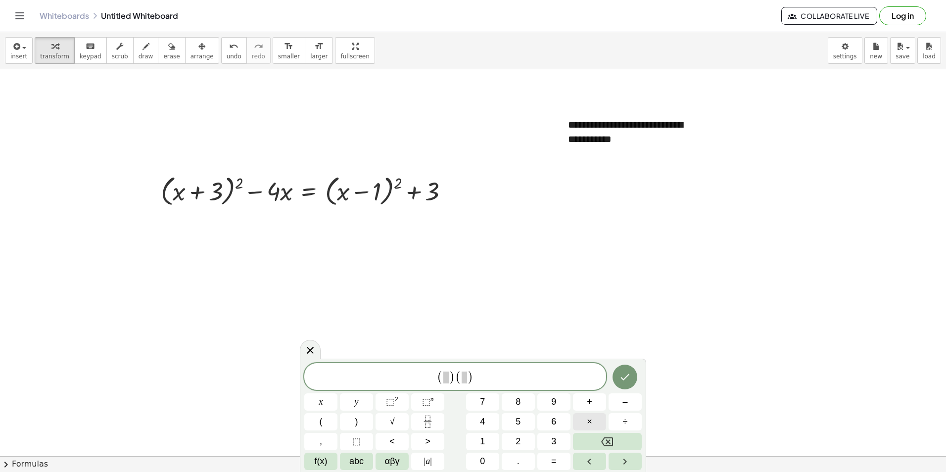
click at [586, 425] on button "×" at bounding box center [589, 421] width 33 height 17
click at [439, 374] on span "( )" at bounding box center [443, 377] width 18 height 14
click at [632, 381] on button "Done" at bounding box center [624, 376] width 25 height 25
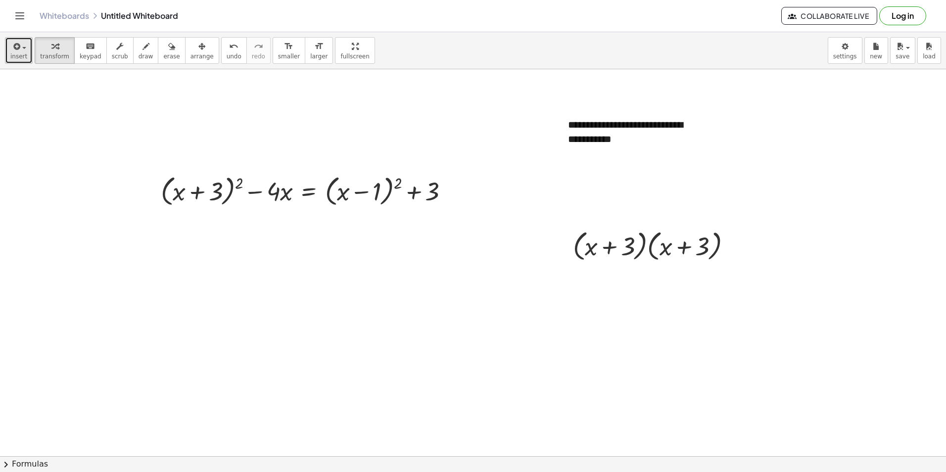
click at [21, 53] on span "insert" at bounding box center [18, 56] width 17 height 7
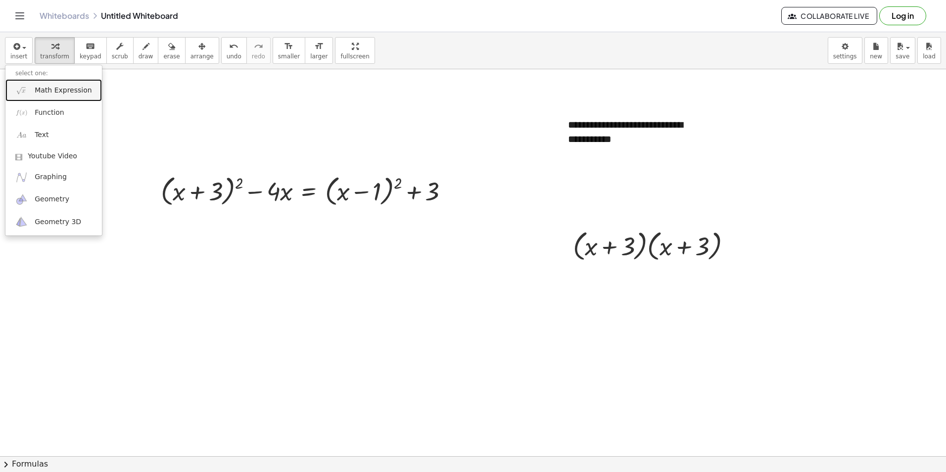
click at [52, 90] on span "Math Expression" at bounding box center [63, 91] width 57 height 10
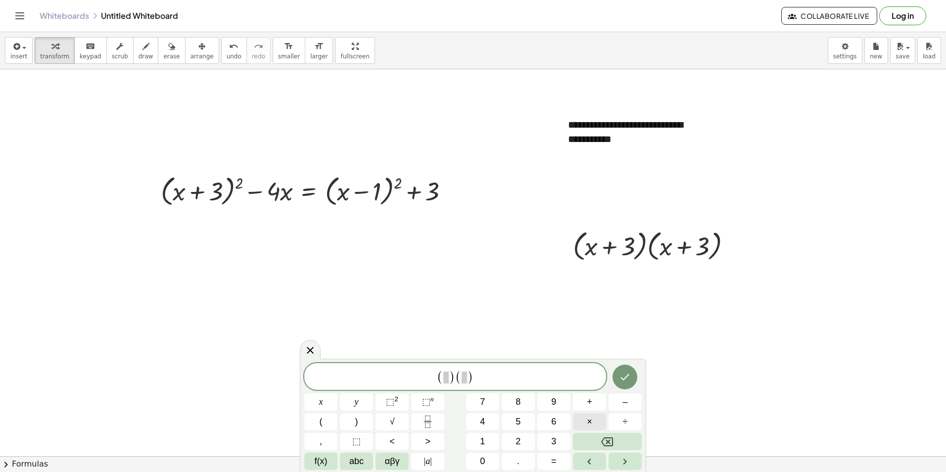
click at [590, 417] on span "×" at bounding box center [589, 421] width 5 height 13
click at [440, 375] on span "​" at bounding box center [442, 377] width 5 height 12
click at [625, 376] on icon "Done" at bounding box center [625, 377] width 12 height 12
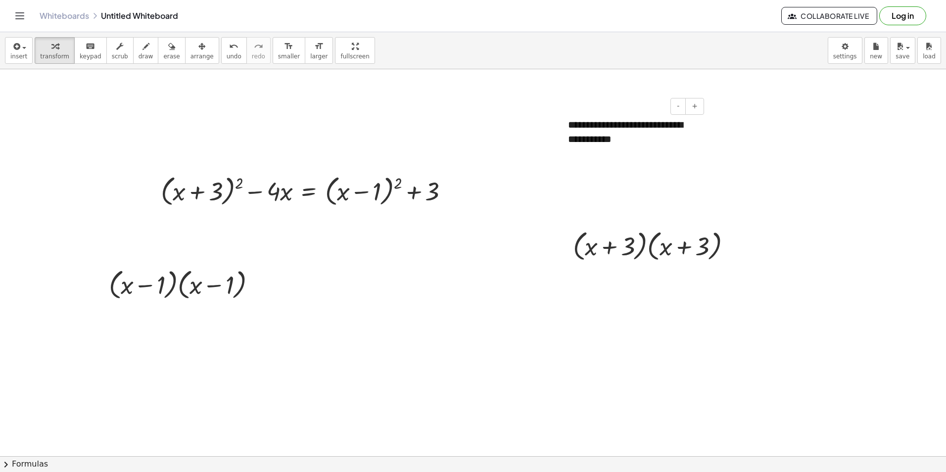
click at [632, 150] on div at bounding box center [632, 153] width 129 height 14
click at [623, 140] on div "**********" at bounding box center [632, 139] width 148 height 62
click at [692, 162] on div at bounding box center [632, 174] width 129 height 28
drag, startPoint x: 637, startPoint y: 251, endPoint x: 632, endPoint y: 260, distance: 10.4
click at [632, 260] on div at bounding box center [656, 245] width 176 height 38
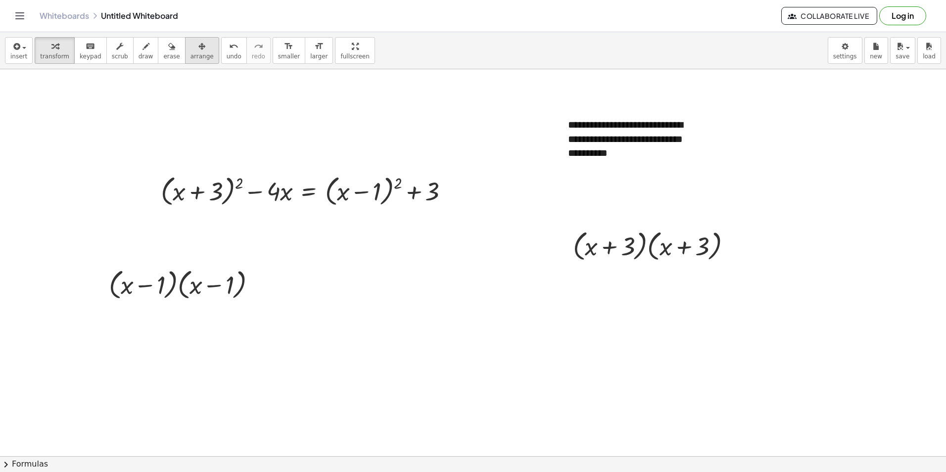
click at [198, 45] on icon "button" at bounding box center [201, 47] width 7 height 12
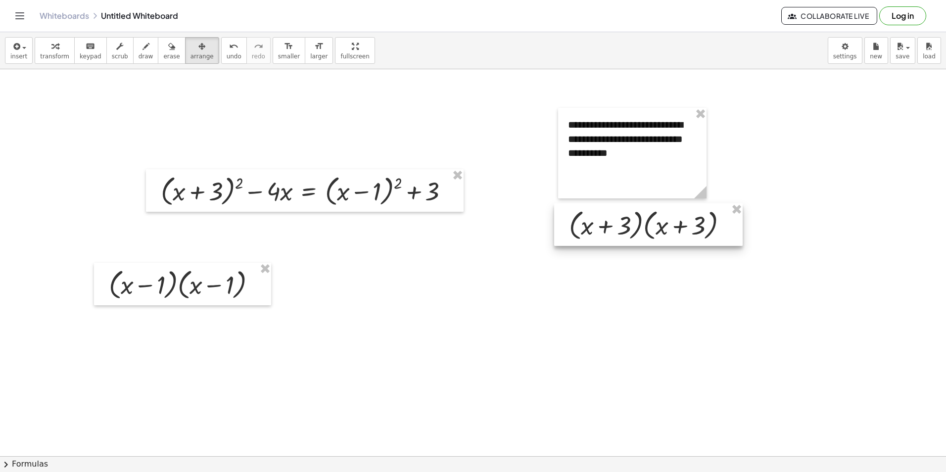
drag, startPoint x: 678, startPoint y: 263, endPoint x: 674, endPoint y: 242, distance: 21.1
click at [674, 242] on div at bounding box center [648, 224] width 188 height 43
drag, startPoint x: 742, startPoint y: 244, endPoint x: 737, endPoint y: 238, distance: 7.4
click at [737, 238] on div at bounding box center [643, 219] width 188 height 43
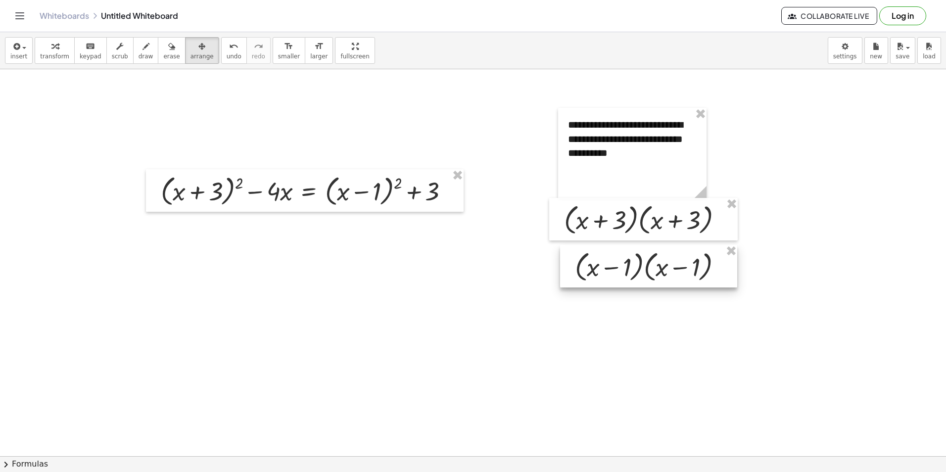
drag, startPoint x: 179, startPoint y: 278, endPoint x: 645, endPoint y: 261, distance: 466.7
click at [645, 261] on div at bounding box center [648, 266] width 177 height 43
click at [637, 151] on div at bounding box center [632, 153] width 148 height 91
click at [635, 159] on div at bounding box center [632, 153] width 148 height 91
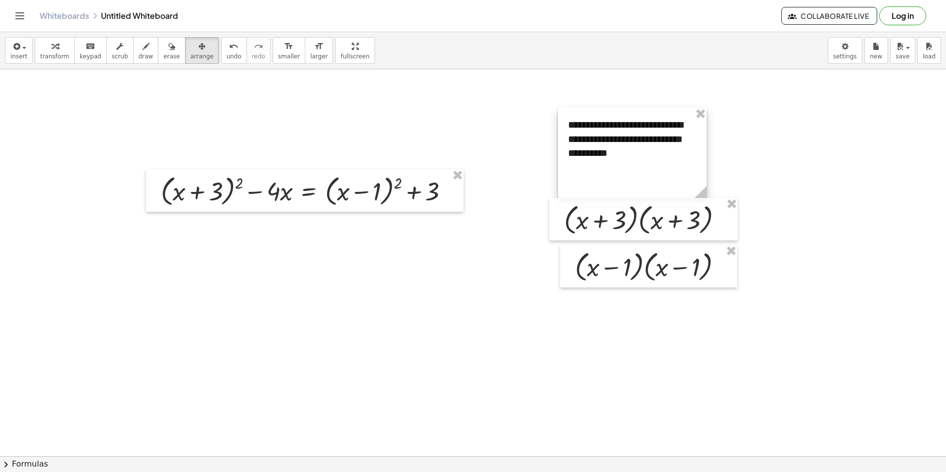
click at [635, 159] on div at bounding box center [632, 153] width 148 height 91
click at [626, 154] on div at bounding box center [632, 153] width 148 height 91
click at [631, 156] on div at bounding box center [632, 153] width 148 height 91
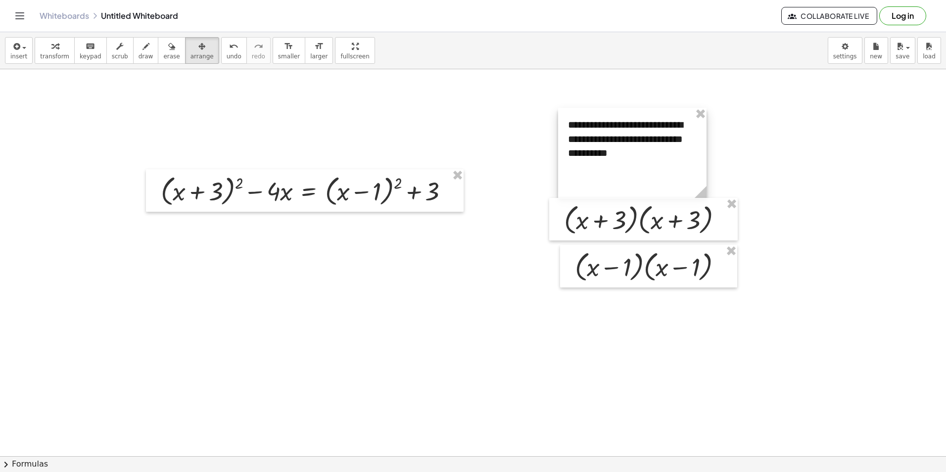
click at [631, 156] on div at bounding box center [632, 153] width 148 height 91
click at [589, 182] on div at bounding box center [632, 153] width 148 height 91
click at [22, 47] on span "button" at bounding box center [24, 48] width 4 height 2
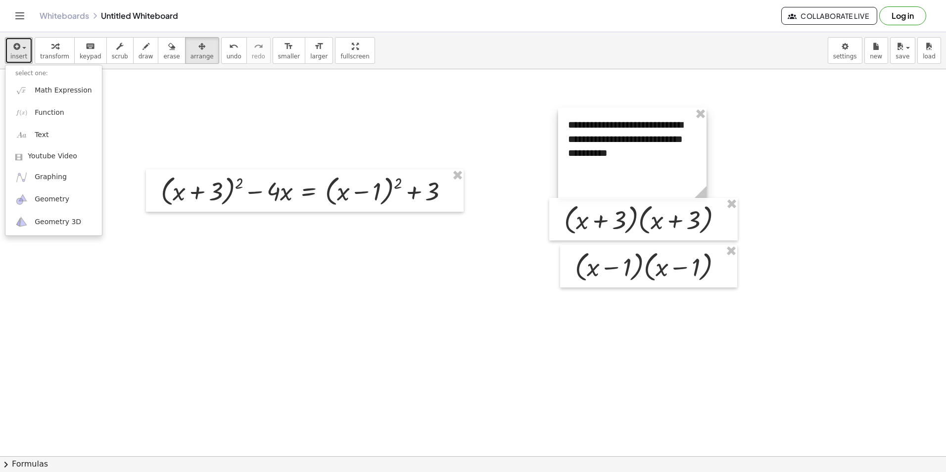
click at [632, 169] on div at bounding box center [632, 153] width 148 height 91
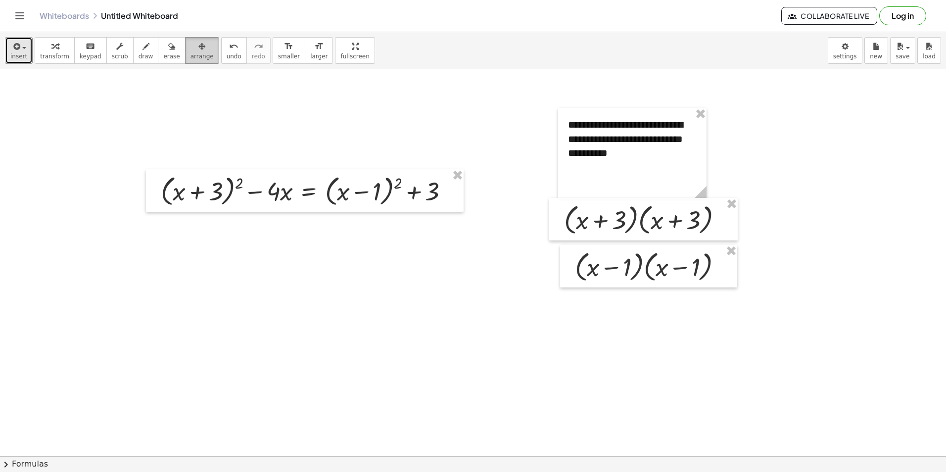
click at [194, 43] on div "button" at bounding box center [201, 46] width 23 height 12
click at [21, 49] on div "button" at bounding box center [18, 46] width 17 height 12
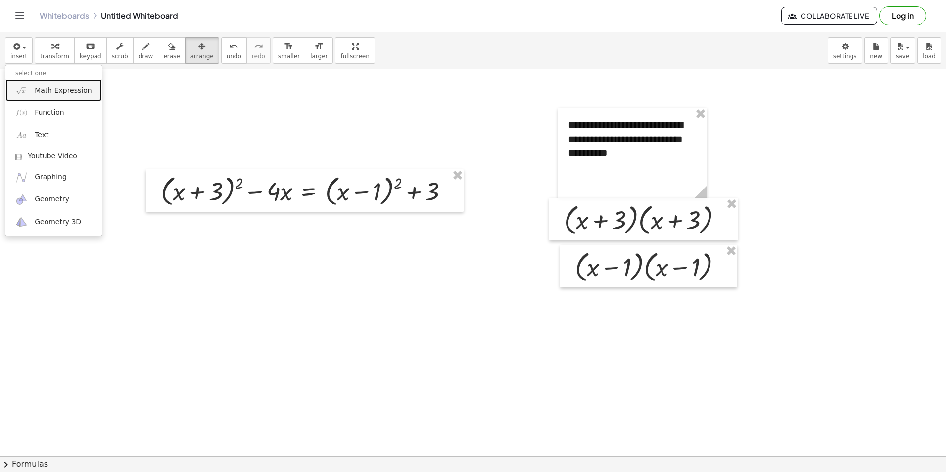
click at [48, 92] on span "Math Expression" at bounding box center [63, 91] width 57 height 10
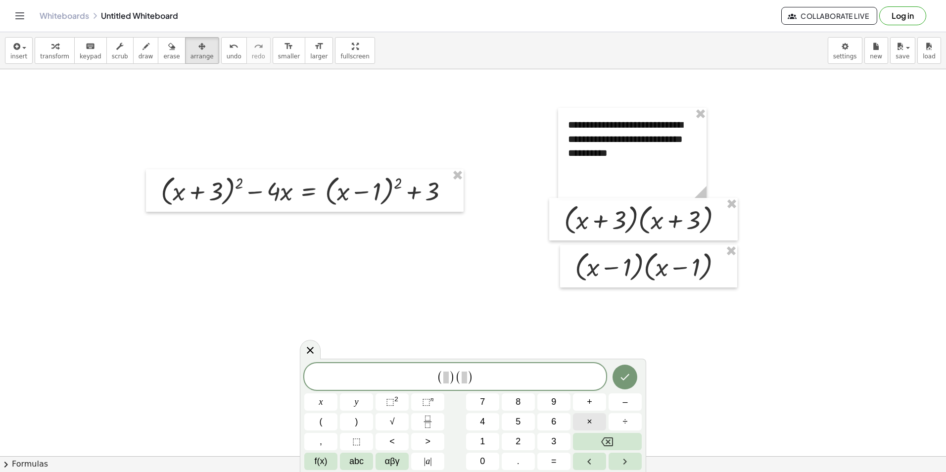
click at [597, 423] on button "×" at bounding box center [589, 421] width 33 height 17
click at [447, 375] on span ")" at bounding box center [448, 377] width 6 height 14
click at [337, 393] on div at bounding box center [320, 401] width 33 height 17
click at [631, 383] on icon "Done" at bounding box center [625, 377] width 12 height 12
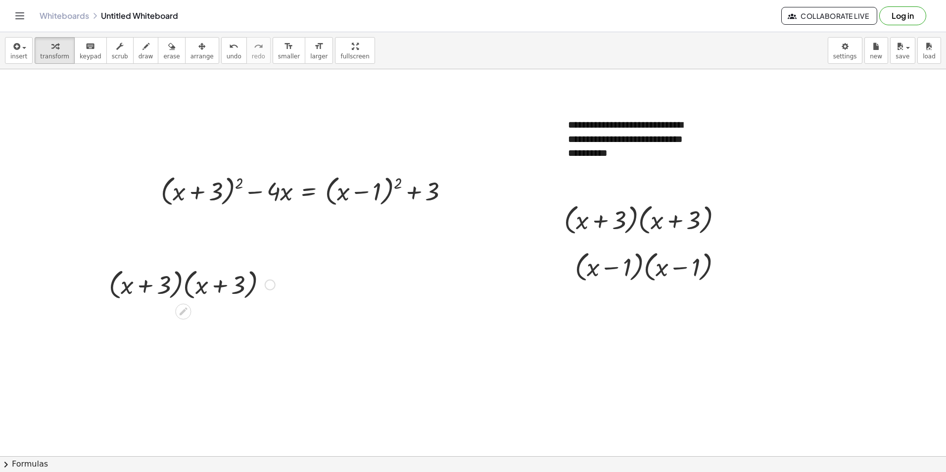
click at [225, 285] on div at bounding box center [192, 284] width 176 height 38
click at [224, 285] on div at bounding box center [192, 284] width 176 height 38
click at [173, 287] on div at bounding box center [192, 284] width 176 height 38
click at [179, 310] on icon at bounding box center [183, 311] width 10 height 10
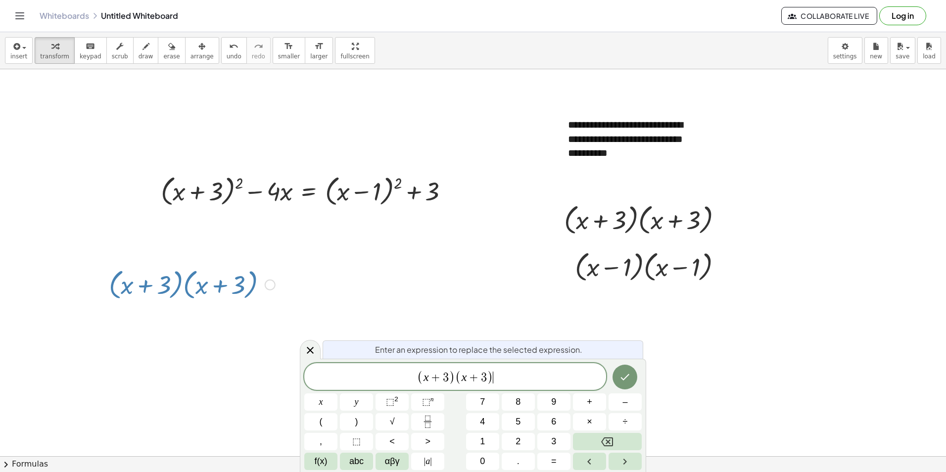
click at [500, 381] on span "( x + 3 ) ( x + 3 ) ​" at bounding box center [455, 377] width 302 height 16
click at [586, 423] on button "×" at bounding box center [589, 421] width 33 height 17
click at [502, 381] on span at bounding box center [500, 377] width 5 height 12
click at [626, 379] on icon "Done" at bounding box center [625, 377] width 12 height 12
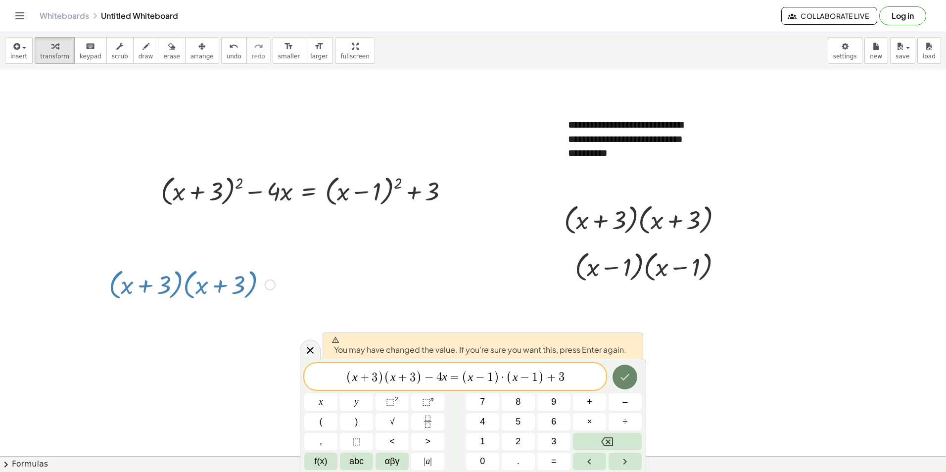
click at [621, 379] on icon "Done" at bounding box center [625, 377] width 12 height 12
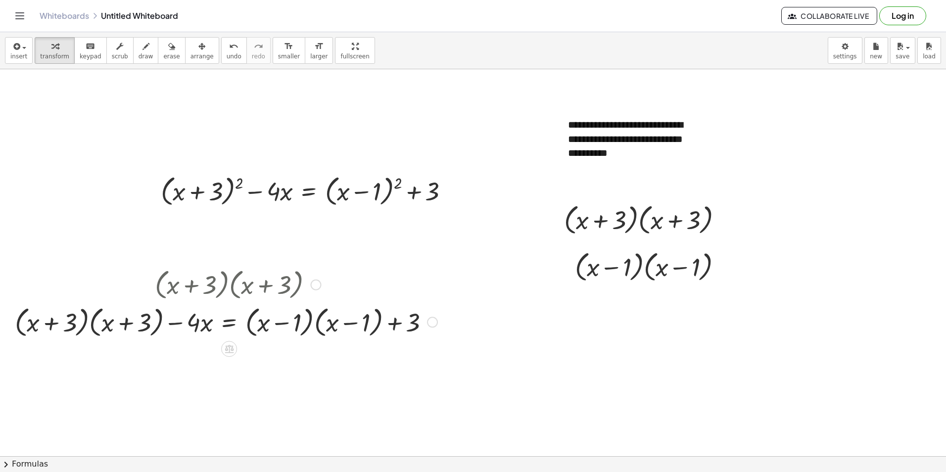
click at [241, 284] on div at bounding box center [226, 284] width 432 height 38
drag, startPoint x: 260, startPoint y: 281, endPoint x: 319, endPoint y: 285, distance: 59.0
click at [334, 289] on div at bounding box center [226, 284] width 432 height 38
drag, startPoint x: 190, startPoint y: 276, endPoint x: 136, endPoint y: 229, distance: 71.5
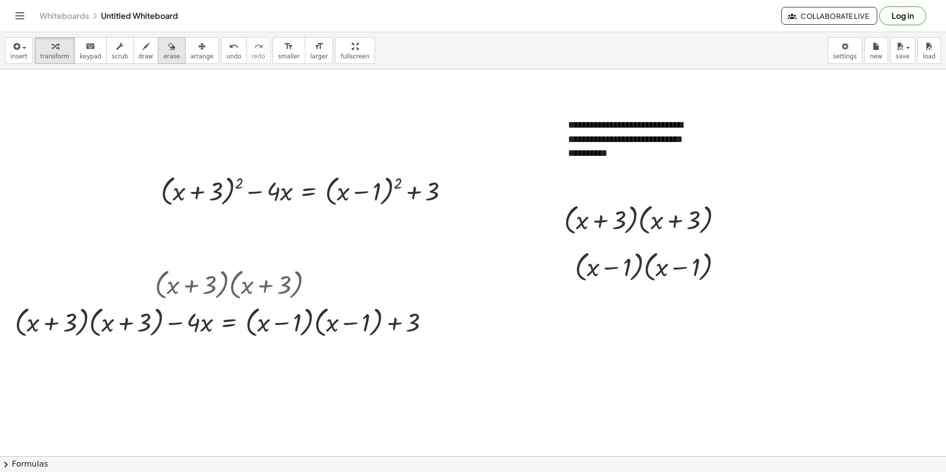
drag, startPoint x: 163, startPoint y: 49, endPoint x: 158, endPoint y: 56, distance: 8.2
click at [163, 50] on div "button" at bounding box center [171, 46] width 16 height 12
click at [185, 62] on button "arrange" at bounding box center [202, 50] width 34 height 27
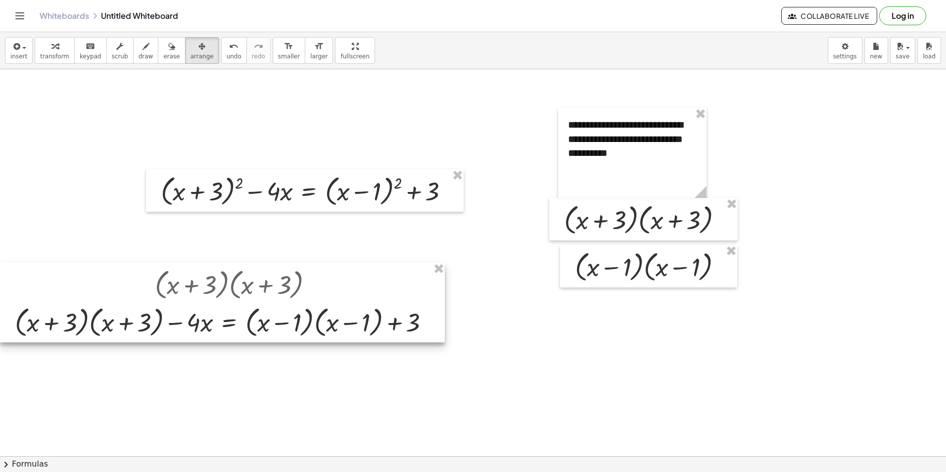
click at [337, 327] on div at bounding box center [222, 303] width 445 height 80
click at [288, 275] on div at bounding box center [222, 303] width 445 height 80
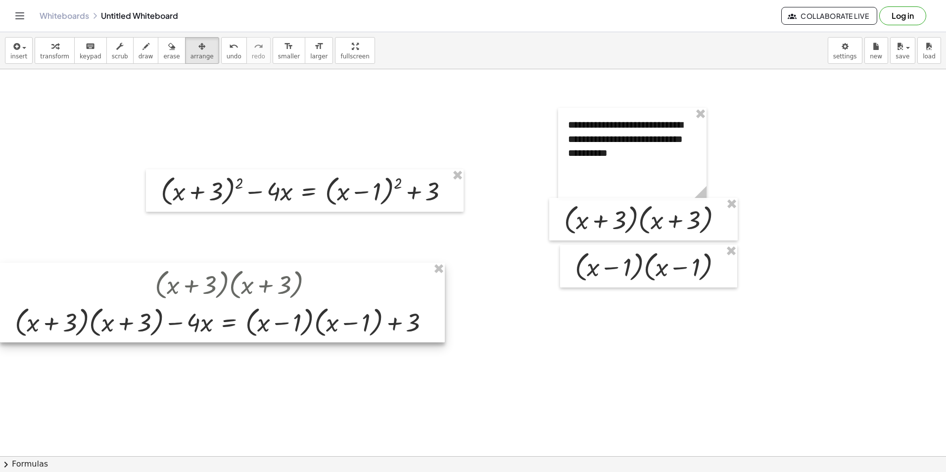
click at [288, 275] on div at bounding box center [222, 303] width 445 height 80
drag, startPoint x: 288, startPoint y: 275, endPoint x: 217, endPoint y: 320, distance: 84.9
click at [217, 320] on div at bounding box center [222, 303] width 445 height 80
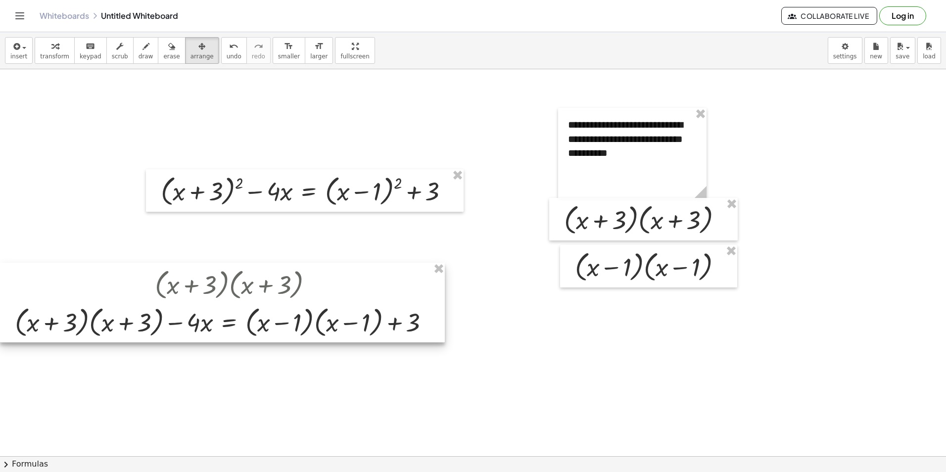
click at [217, 320] on div at bounding box center [222, 303] width 445 height 80
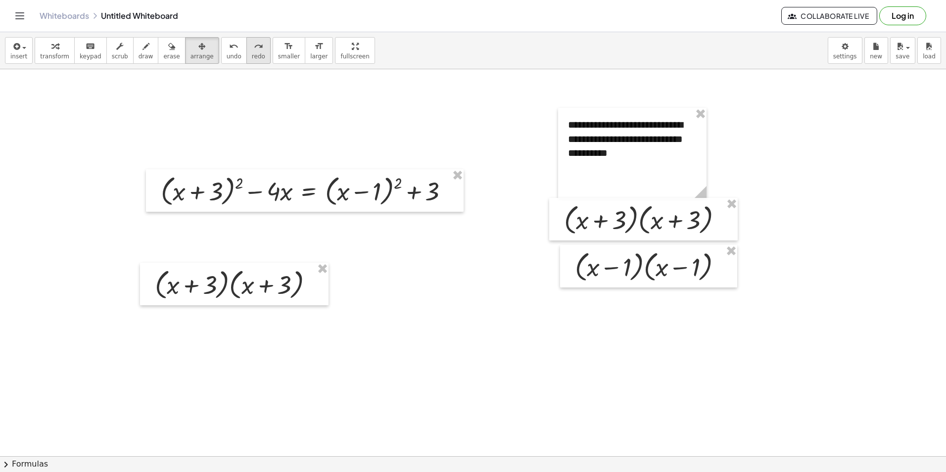
drag, startPoint x: 226, startPoint y: 57, endPoint x: 239, endPoint y: 55, distance: 13.0
click at [239, 55] on div "undo undo redo redo" at bounding box center [245, 50] width 49 height 27
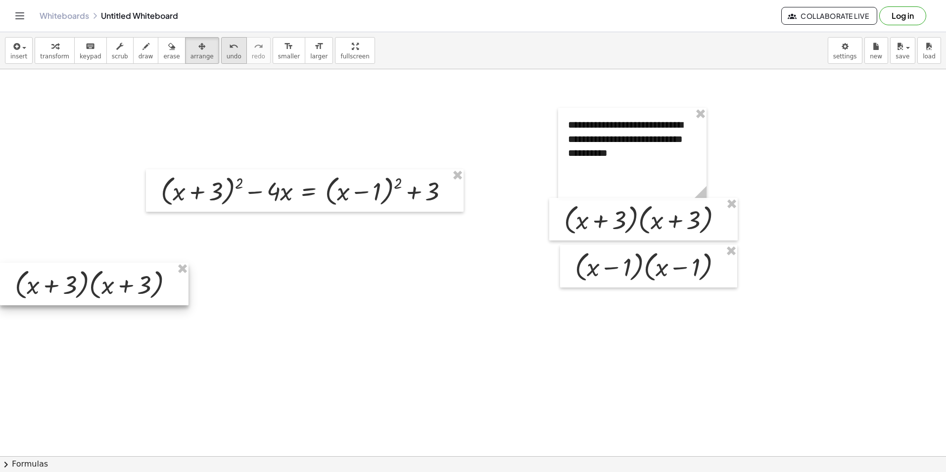
click at [226, 53] on span "undo" at bounding box center [233, 56] width 15 height 7
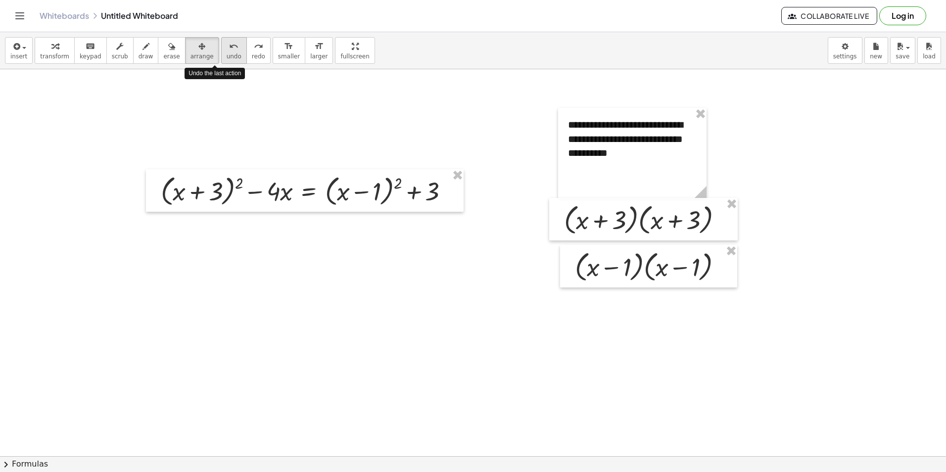
click at [226, 53] on span "undo" at bounding box center [233, 56] width 15 height 7
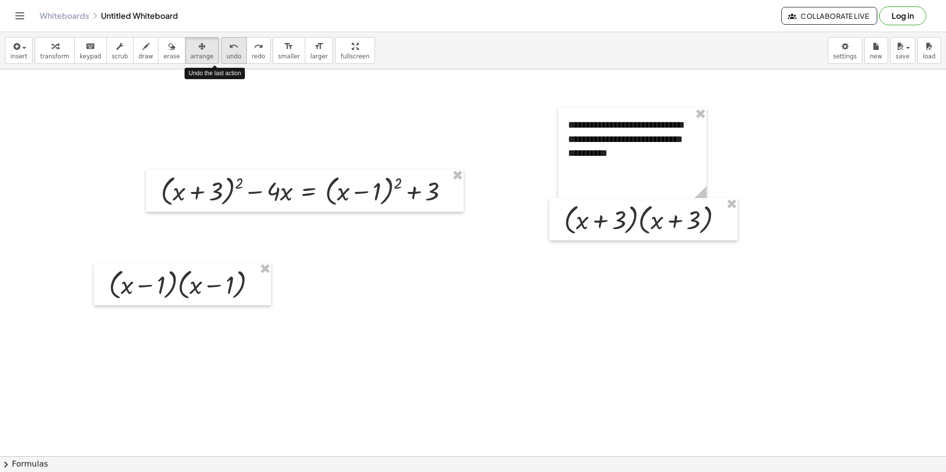
click at [226, 53] on span "undo" at bounding box center [233, 56] width 15 height 7
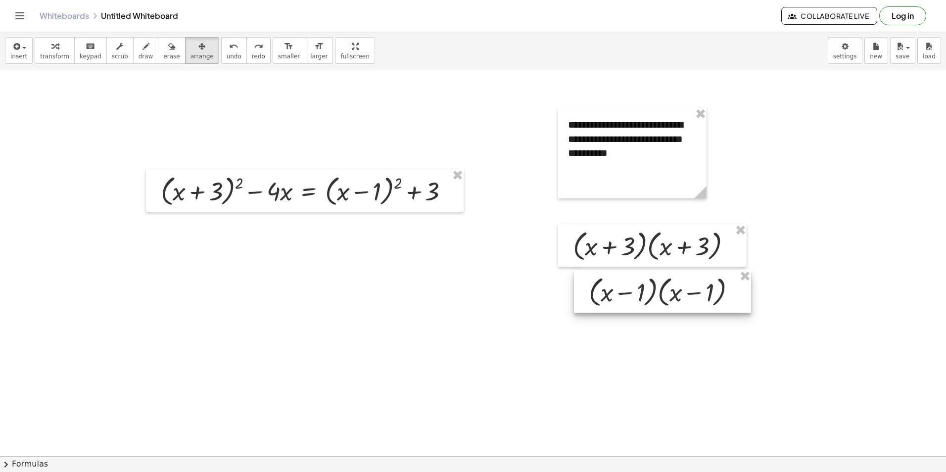
drag, startPoint x: 185, startPoint y: 279, endPoint x: 663, endPoint y: 287, distance: 477.8
click at [663, 287] on div at bounding box center [662, 291] width 177 height 43
click at [25, 53] on span "insert" at bounding box center [18, 56] width 17 height 7
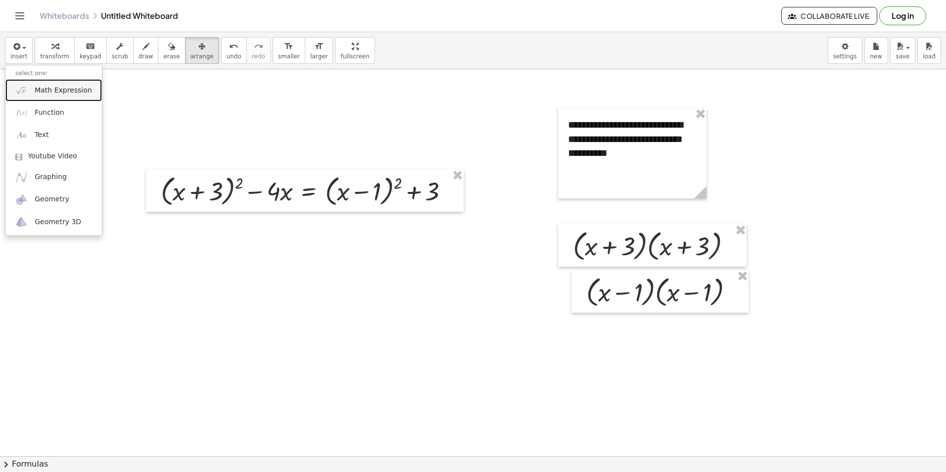
click at [45, 91] on span "Math Expression" at bounding box center [63, 91] width 57 height 10
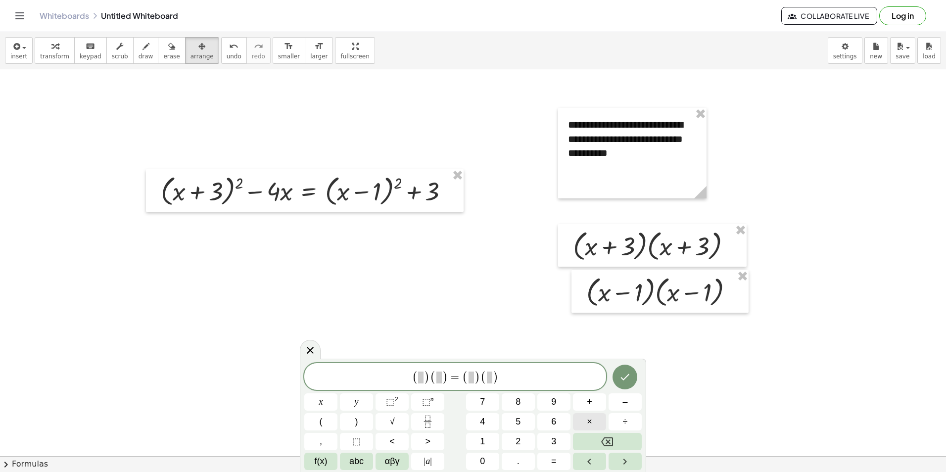
click at [584, 416] on button "×" at bounding box center [589, 421] width 33 height 17
click at [425, 375] on span ")" at bounding box center [423, 377] width 6 height 14
click at [589, 417] on span "×" at bounding box center [589, 421] width 5 height 13
click at [413, 372] on span at bounding box center [413, 377] width 5 height 12
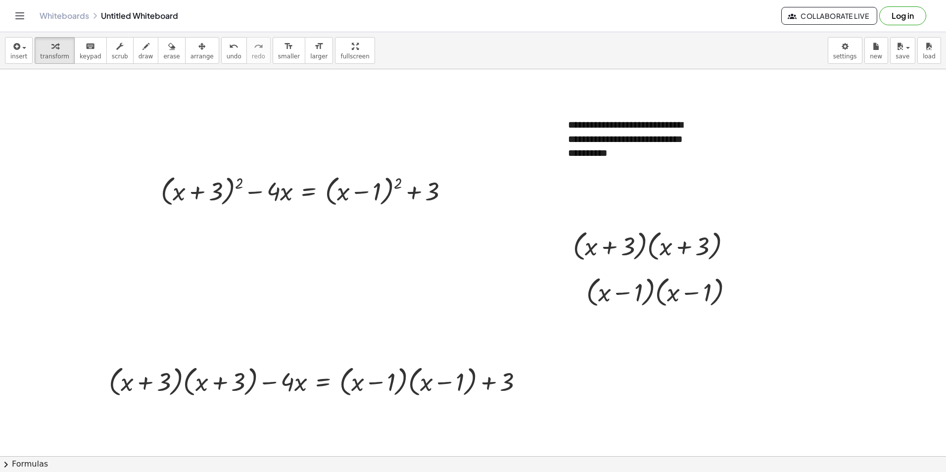
drag, startPoint x: 185, startPoint y: 53, endPoint x: 185, endPoint y: 76, distance: 22.3
click at [190, 54] on span "arrange" at bounding box center [201, 56] width 23 height 7
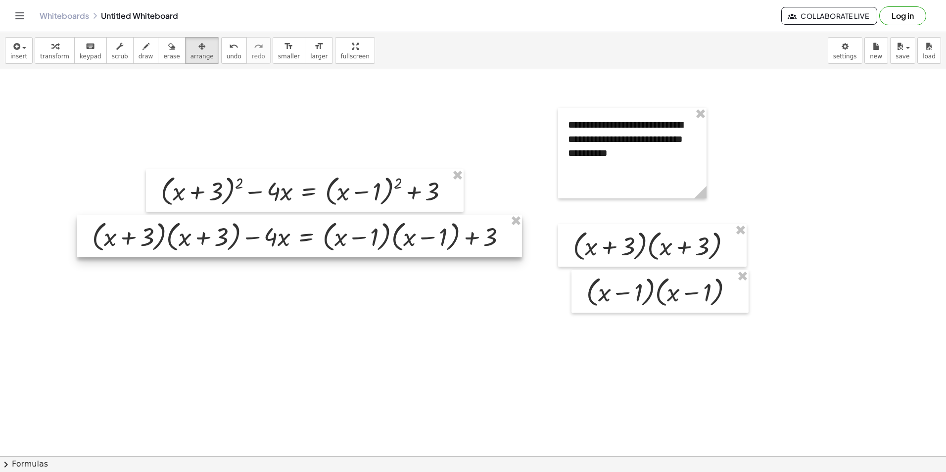
drag, startPoint x: 310, startPoint y: 360, endPoint x: 306, endPoint y: 235, distance: 124.7
click at [306, 235] on div at bounding box center [299, 236] width 445 height 43
click at [659, 162] on div at bounding box center [632, 153] width 148 height 91
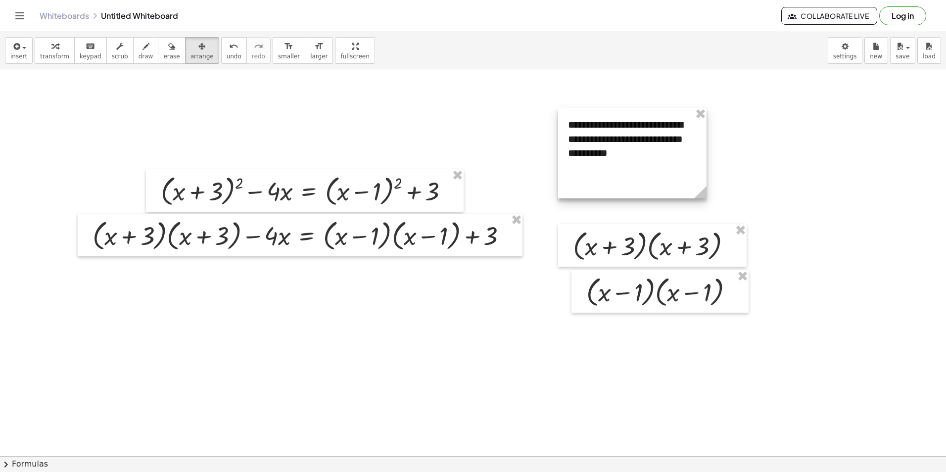
click at [609, 163] on div at bounding box center [632, 153] width 148 height 91
click at [597, 145] on div at bounding box center [632, 153] width 148 height 91
drag, startPoint x: 48, startPoint y: 42, endPoint x: 135, endPoint y: 64, distance: 89.8
click at [51, 42] on icon "button" at bounding box center [54, 47] width 7 height 12
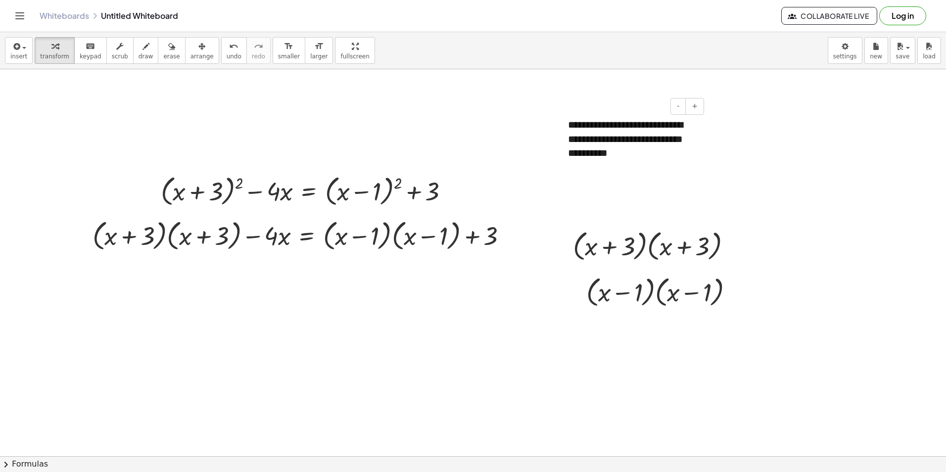
click at [632, 162] on div at bounding box center [632, 174] width 129 height 28
click at [631, 155] on div "**********" at bounding box center [632, 153] width 148 height 91
click at [697, 179] on div "**********" at bounding box center [632, 160] width 148 height 104
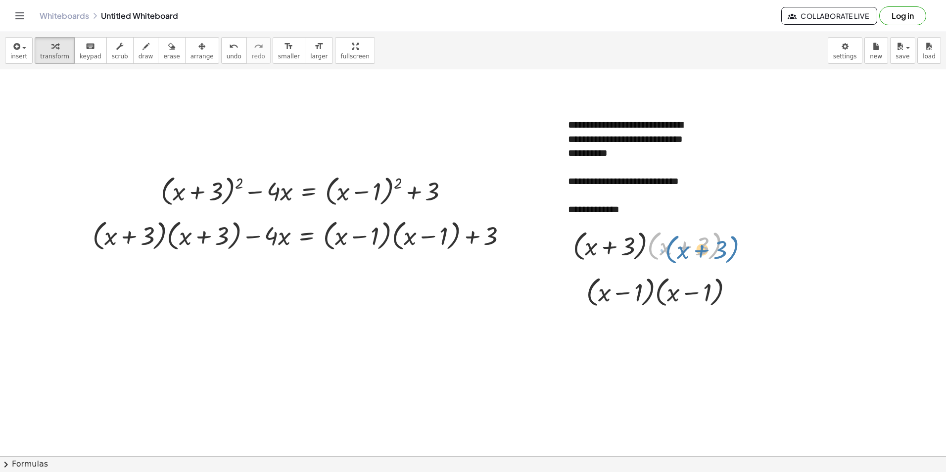
drag, startPoint x: 648, startPoint y: 245, endPoint x: 658, endPoint y: 244, distance: 9.4
click at [658, 244] on div at bounding box center [656, 245] width 176 height 38
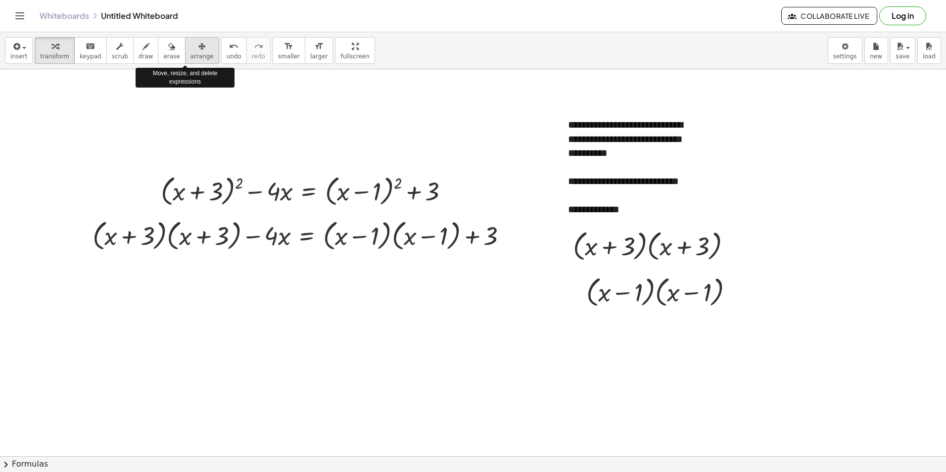
click at [198, 47] on icon "button" at bounding box center [201, 47] width 7 height 12
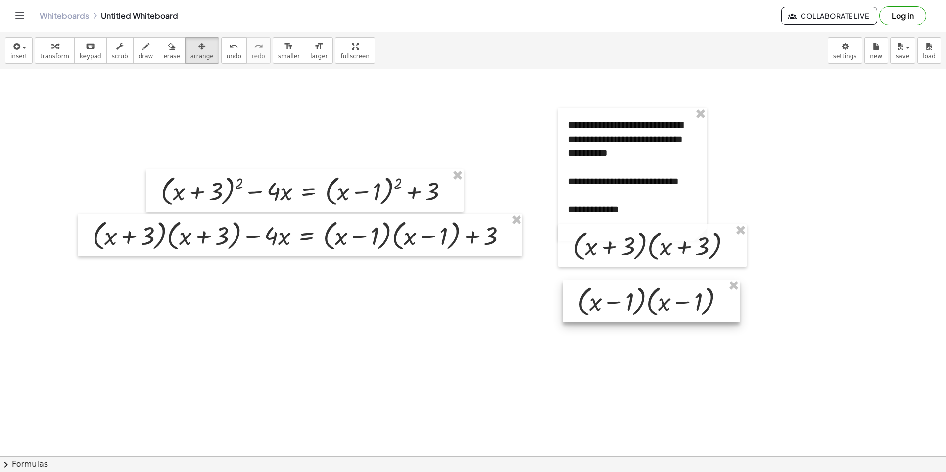
drag, startPoint x: 633, startPoint y: 301, endPoint x: 628, endPoint y: 310, distance: 10.9
click at [627, 310] on div at bounding box center [650, 300] width 177 height 43
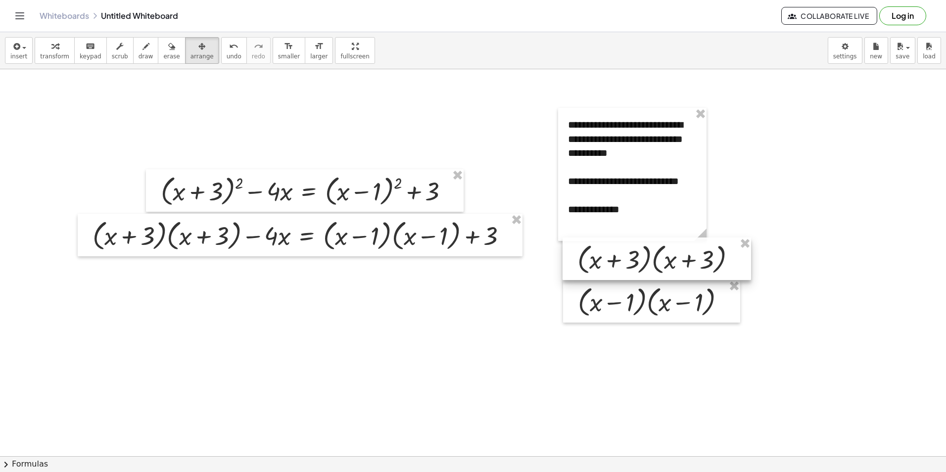
drag, startPoint x: 620, startPoint y: 264, endPoint x: 627, endPoint y: 271, distance: 10.1
click at [626, 271] on div at bounding box center [656, 258] width 188 height 43
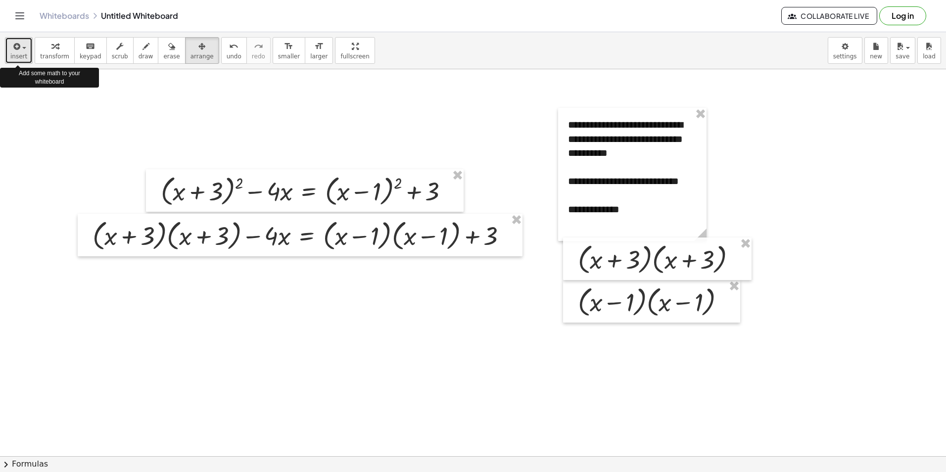
click at [11, 47] on icon "button" at bounding box center [15, 47] width 9 height 12
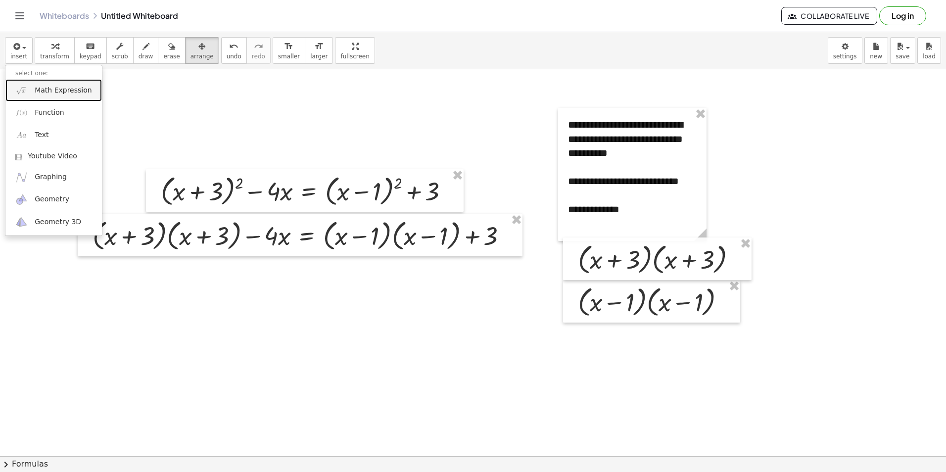
click at [39, 93] on span "Math Expression" at bounding box center [63, 91] width 57 height 10
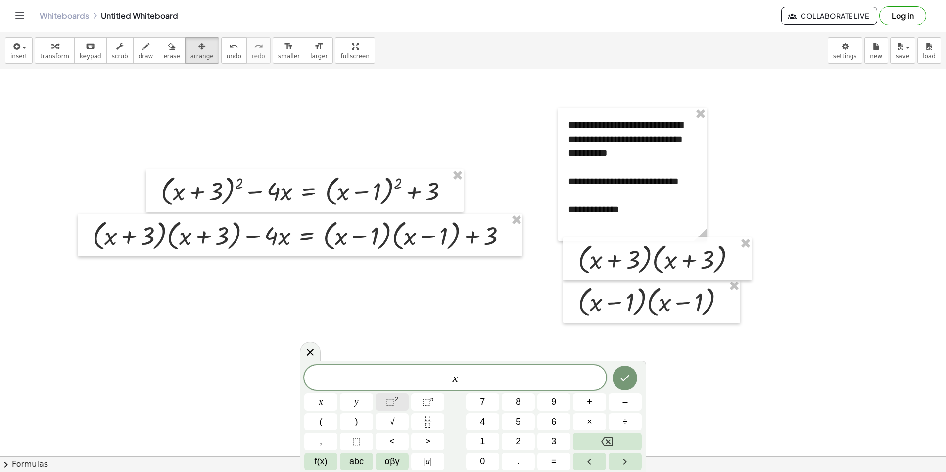
click at [390, 403] on span "⬚" at bounding box center [390, 402] width 8 height 10
drag, startPoint x: 659, startPoint y: 139, endPoint x: 651, endPoint y: 145, distance: 9.9
click at [659, 139] on div at bounding box center [632, 174] width 148 height 133
click at [637, 155] on div at bounding box center [631, 173] width 148 height 133
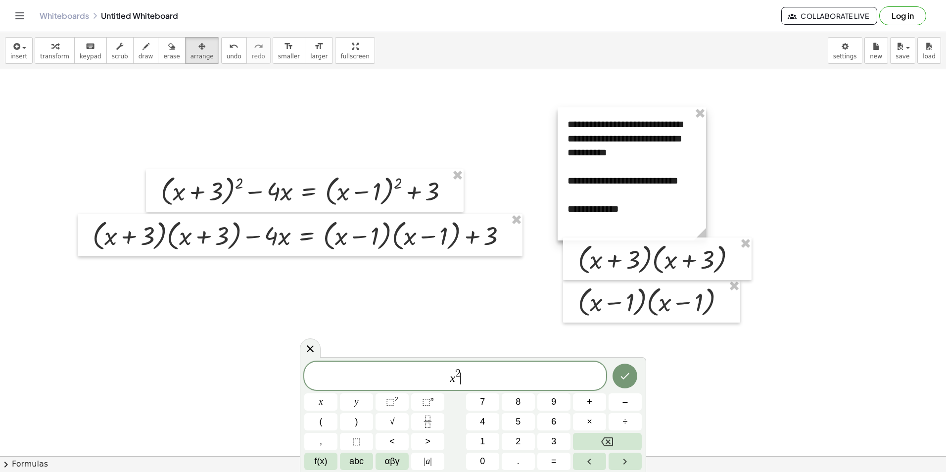
click at [637, 155] on div at bounding box center [631, 173] width 148 height 133
click at [641, 161] on div at bounding box center [631, 173] width 148 height 133
click at [692, 181] on div at bounding box center [631, 173] width 148 height 133
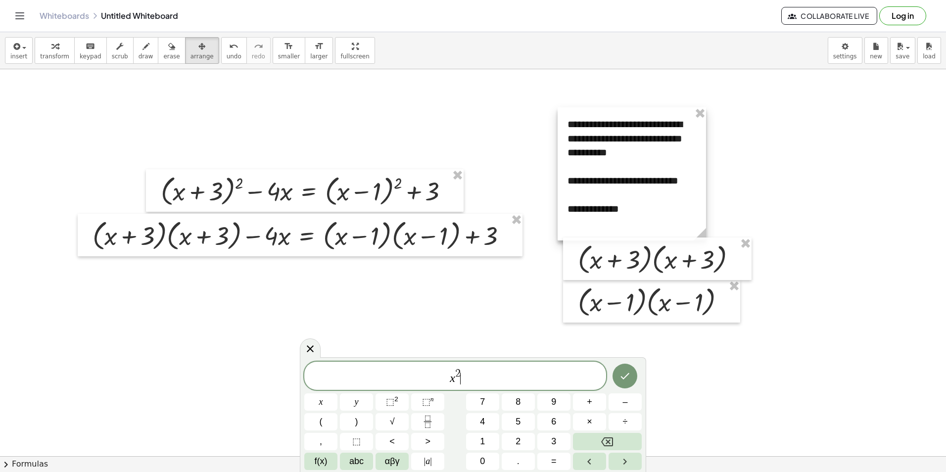
click at [692, 181] on div at bounding box center [631, 173] width 148 height 133
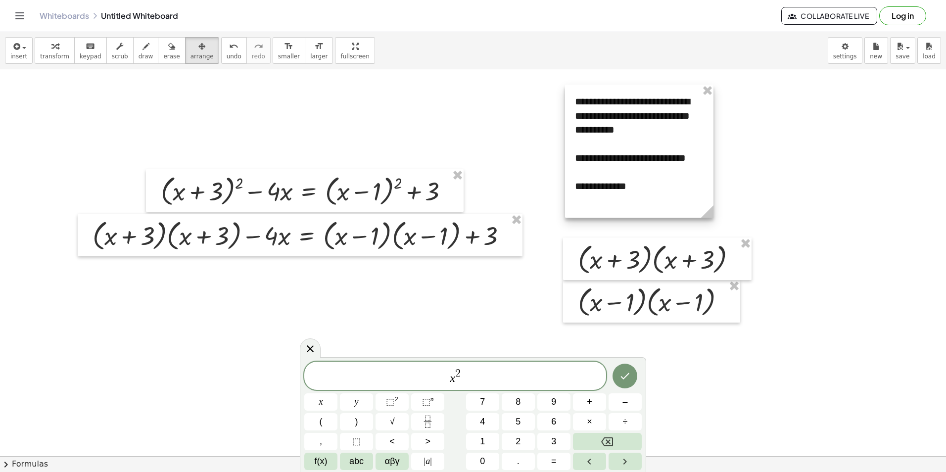
drag, startPoint x: 651, startPoint y: 158, endPoint x: 659, endPoint y: 136, distance: 23.9
click at [659, 136] on div at bounding box center [639, 151] width 148 height 133
click at [645, 137] on div at bounding box center [639, 151] width 148 height 133
click at [54, 50] on div "button" at bounding box center [54, 46] width 29 height 12
click at [644, 135] on div "**********" at bounding box center [639, 151] width 148 height 133
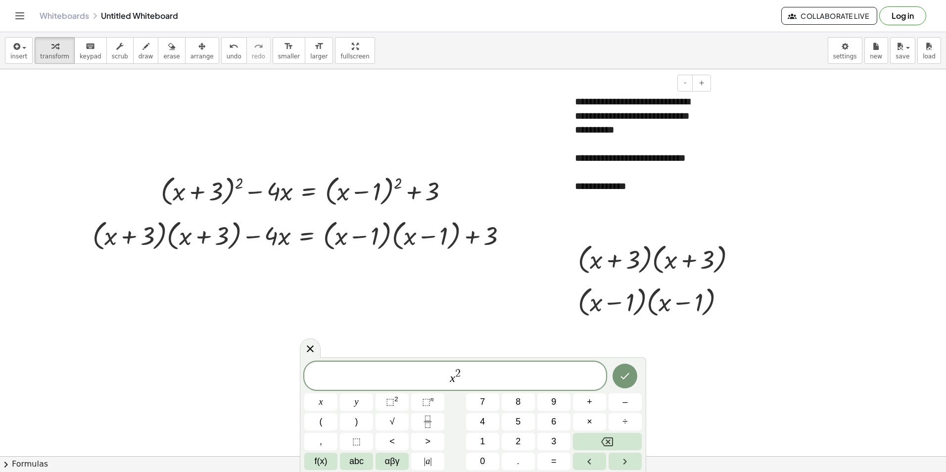
click at [702, 164] on div "**********" at bounding box center [639, 158] width 129 height 14
click at [640, 124] on div "**********" at bounding box center [639, 151] width 148 height 133
drag, startPoint x: 615, startPoint y: 161, endPoint x: 659, endPoint y: 144, distance: 46.7
click at [659, 144] on div at bounding box center [639, 144] width 129 height 14
drag, startPoint x: 641, startPoint y: 162, endPoint x: 588, endPoint y: 157, distance: 52.7
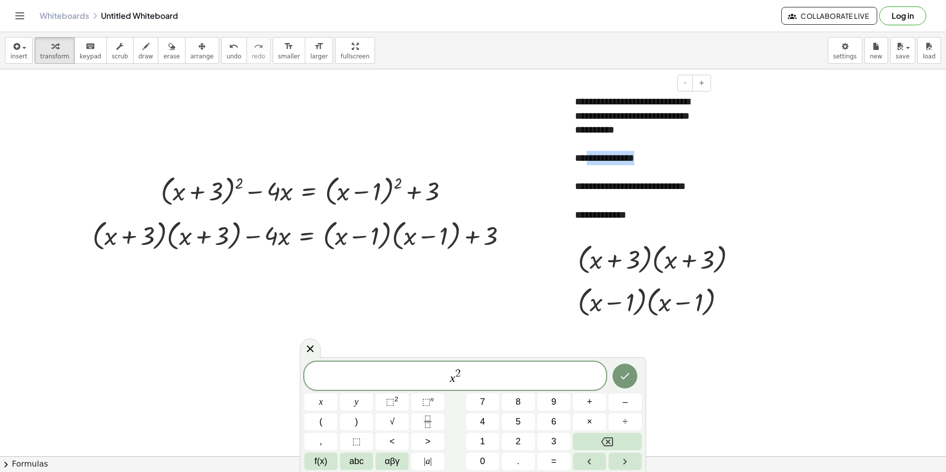
click at [588, 157] on div "**********" at bounding box center [639, 193] width 129 height 85
click at [589, 157] on div "**********" at bounding box center [639, 193] width 129 height 85
drag, startPoint x: 592, startPoint y: 157, endPoint x: 711, endPoint y: 173, distance: 120.2
click at [711, 173] on div "**********" at bounding box center [639, 165] width 148 height 161
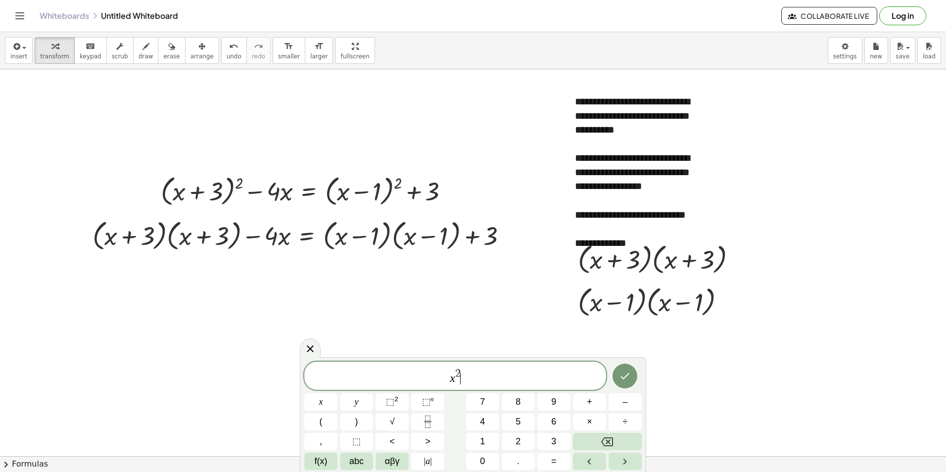
click at [469, 370] on span "x 2 ​" at bounding box center [455, 376] width 302 height 18
click at [629, 370] on icon "Done" at bounding box center [625, 376] width 12 height 12
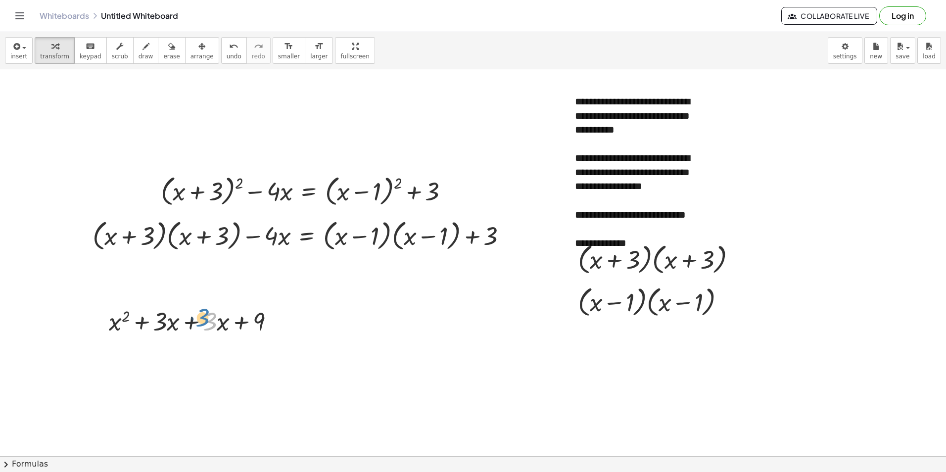
click at [200, 317] on div at bounding box center [195, 321] width 183 height 34
click at [209, 323] on div at bounding box center [195, 321] width 183 height 34
click at [190, 49] on div "button" at bounding box center [201, 46] width 23 height 12
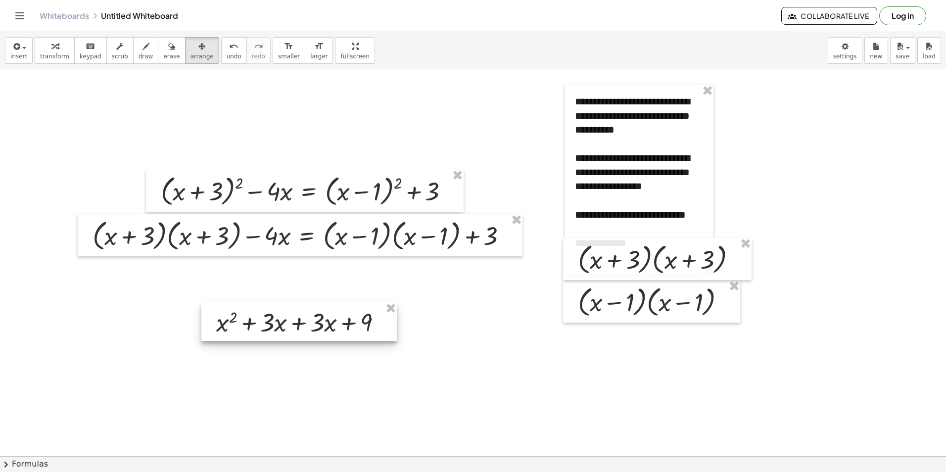
drag, startPoint x: 178, startPoint y: 328, endPoint x: 258, endPoint y: 327, distance: 80.6
click at [281, 329] on div at bounding box center [298, 321] width 195 height 39
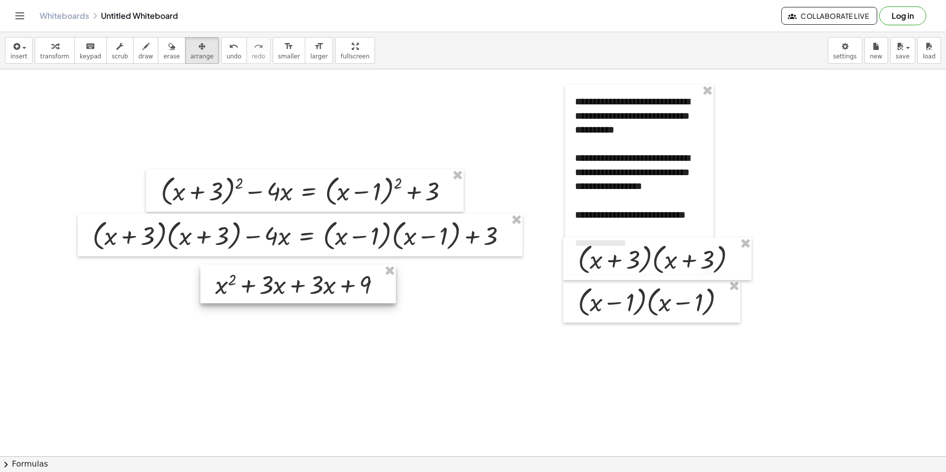
drag, startPoint x: 294, startPoint y: 334, endPoint x: 294, endPoint y: 297, distance: 37.1
click at [294, 297] on div at bounding box center [297, 284] width 195 height 39
click at [23, 49] on div "button" at bounding box center [18, 46] width 17 height 12
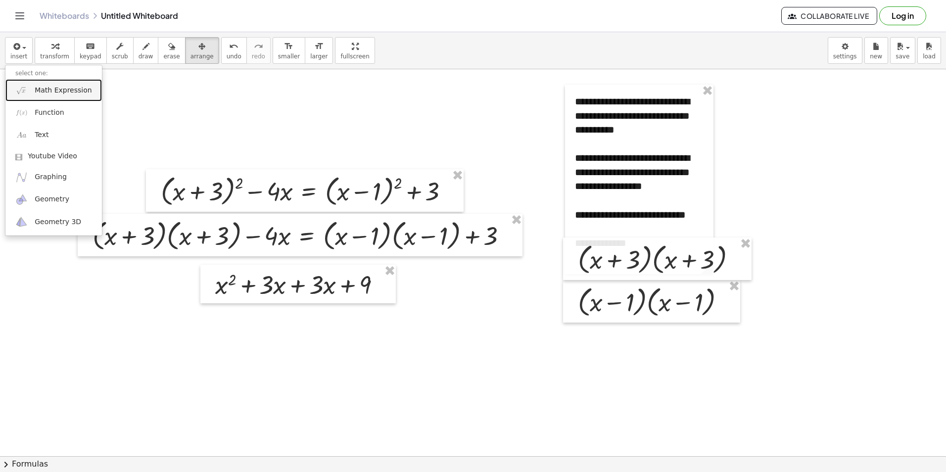
click at [50, 88] on span "Math Expression" at bounding box center [63, 91] width 57 height 10
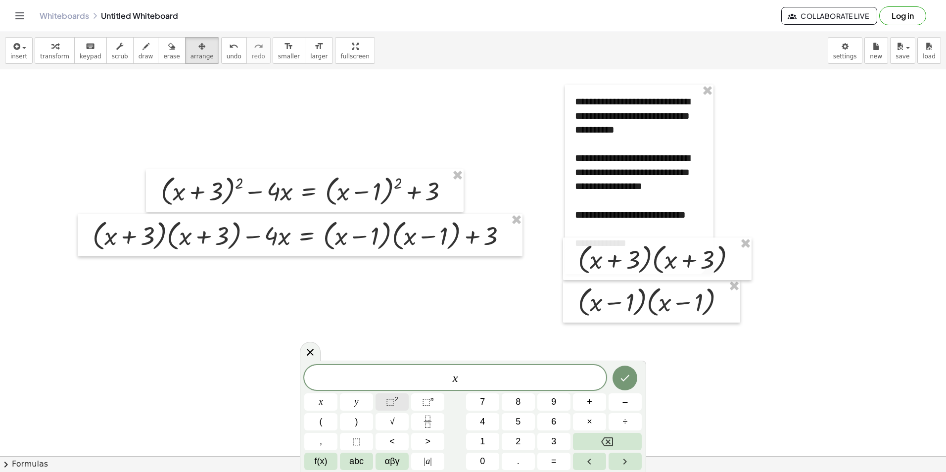
click at [394, 399] on sup "2" at bounding box center [396, 398] width 4 height 7
click at [395, 399] on sup "2" at bounding box center [396, 398] width 4 height 7
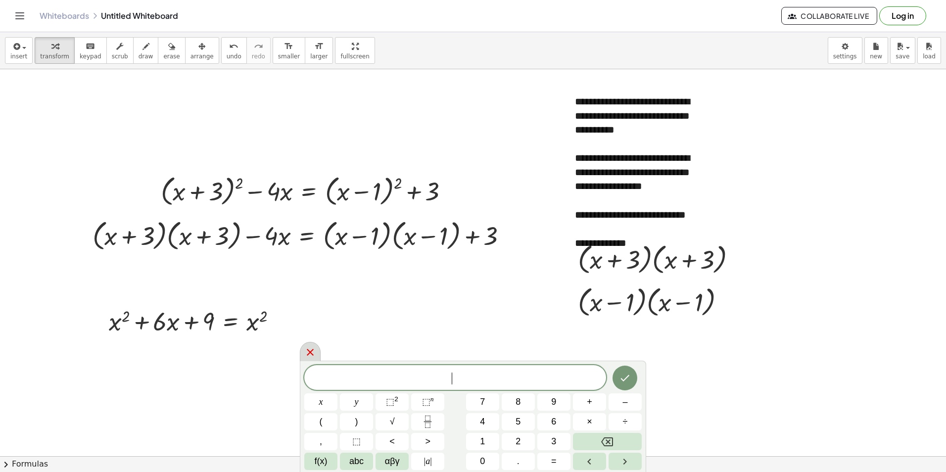
click at [310, 348] on icon at bounding box center [310, 352] width 12 height 12
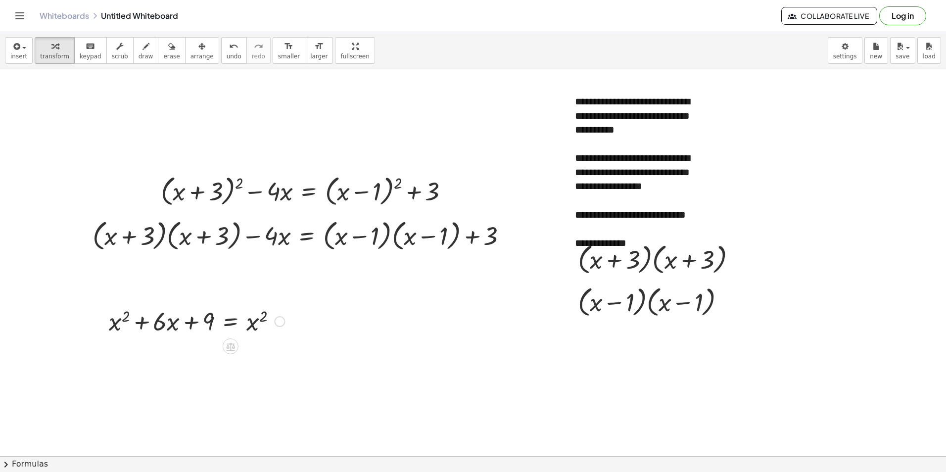
drag, startPoint x: 228, startPoint y: 322, endPoint x: 283, endPoint y: 343, distance: 58.2
click at [218, 319] on div at bounding box center [196, 321] width 185 height 34
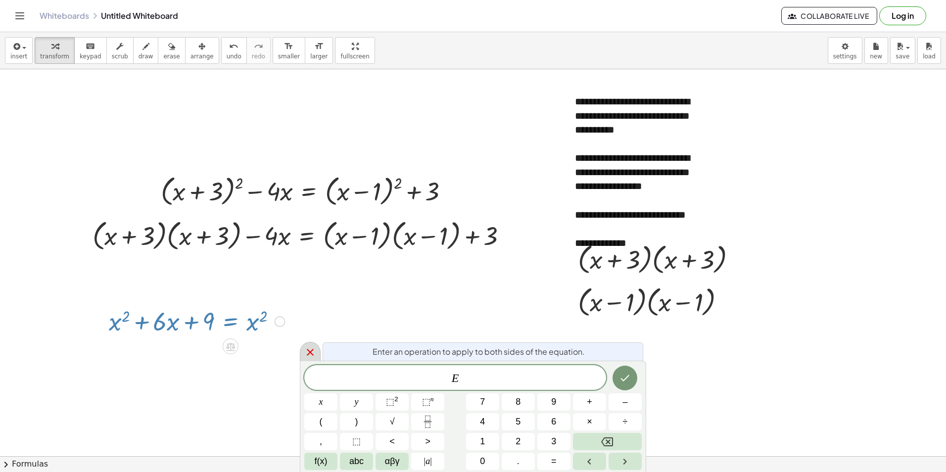
click at [306, 350] on icon at bounding box center [310, 352] width 12 height 12
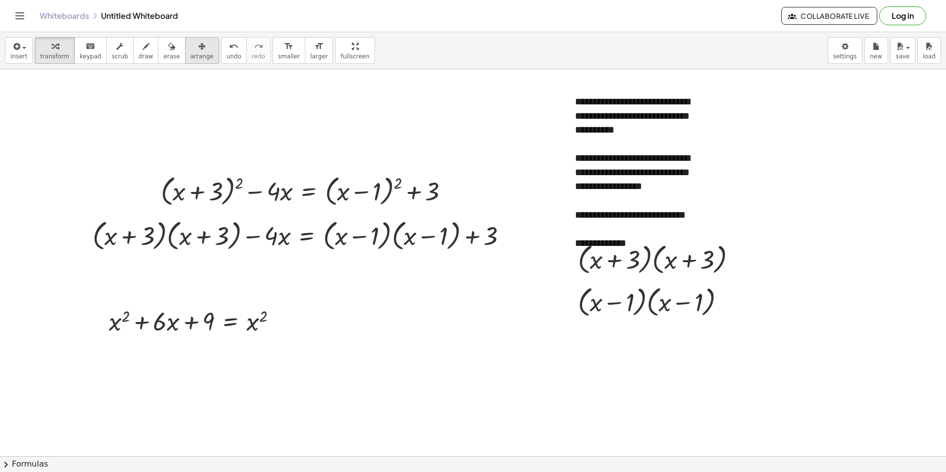
click at [190, 57] on span "arrange" at bounding box center [201, 56] width 23 height 7
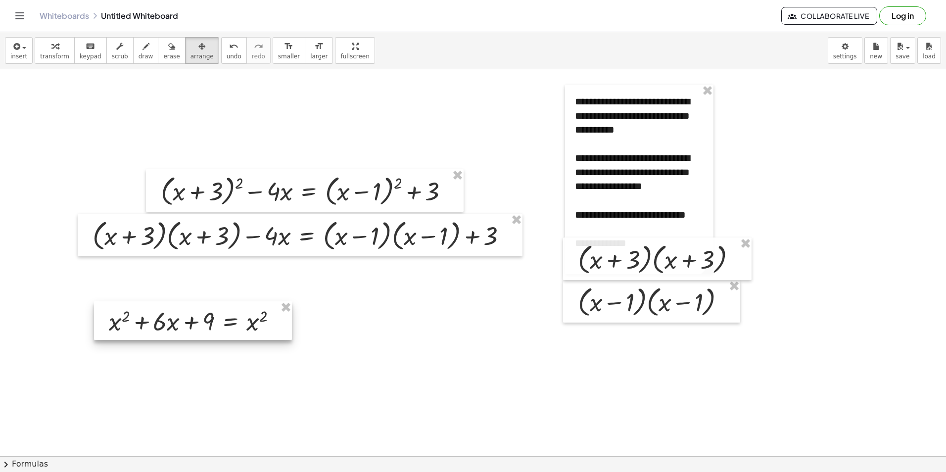
drag, startPoint x: 288, startPoint y: 312, endPoint x: 286, endPoint y: 299, distance: 13.4
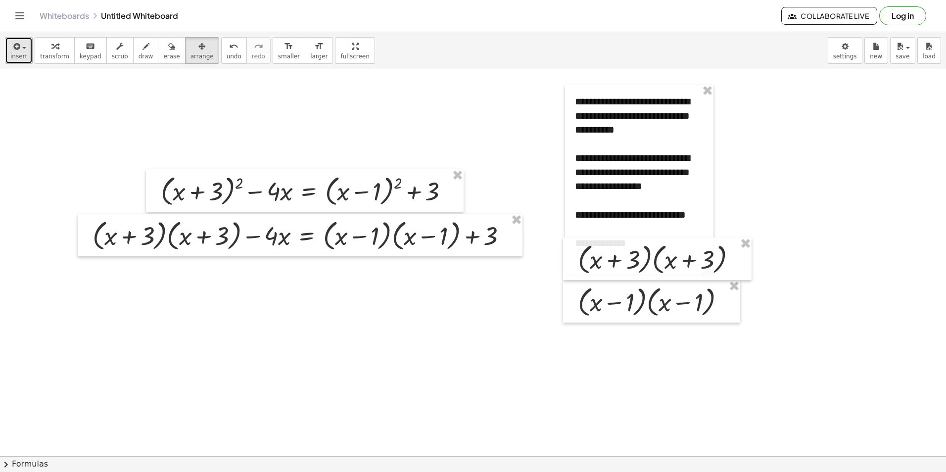
click at [15, 50] on icon "button" at bounding box center [15, 47] width 9 height 12
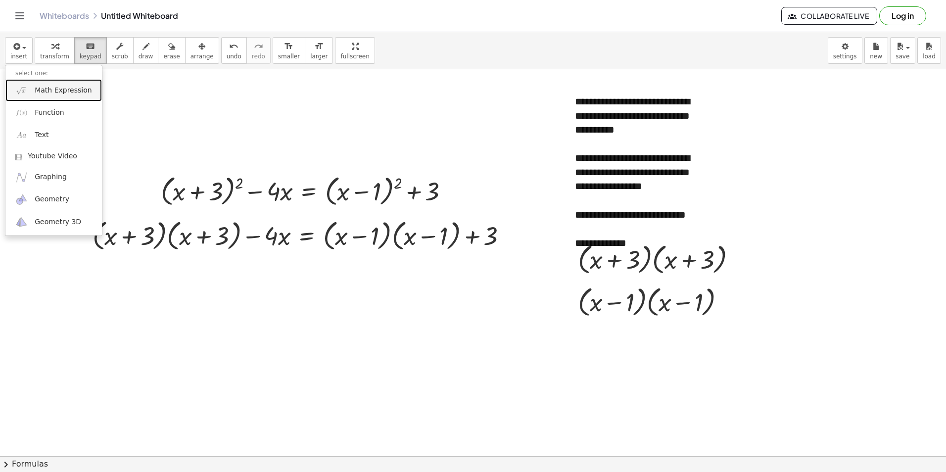
click at [66, 92] on span "Math Expression" at bounding box center [63, 91] width 57 height 10
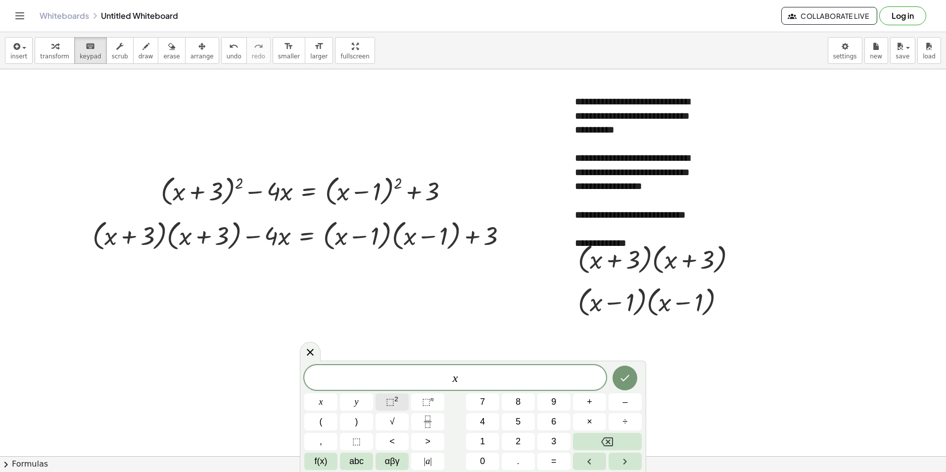
click at [397, 402] on sup "2" at bounding box center [396, 398] width 4 height 7
click at [622, 380] on icon "Done" at bounding box center [625, 376] width 12 height 12
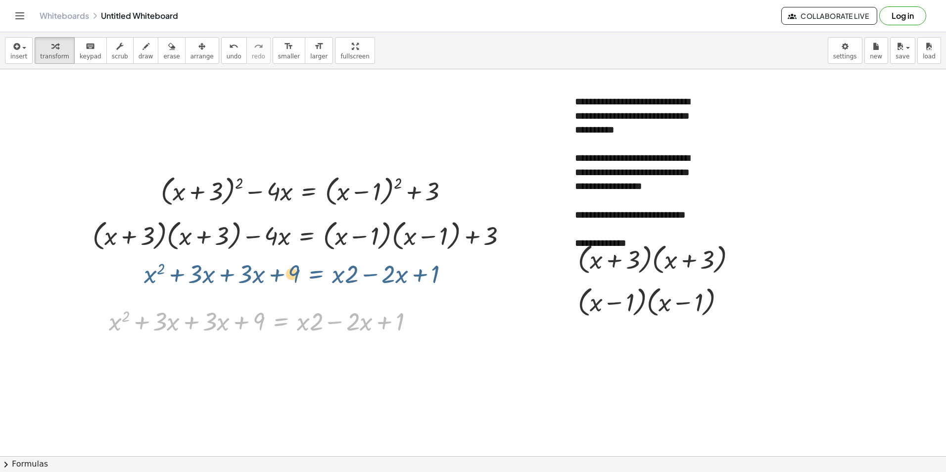
drag, startPoint x: 286, startPoint y: 321, endPoint x: 322, endPoint y: 273, distance: 60.4
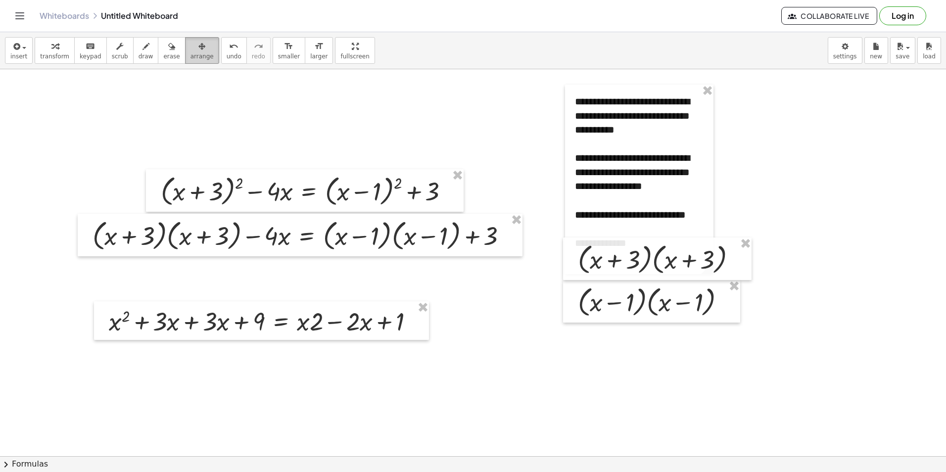
click at [190, 46] on div "button" at bounding box center [201, 46] width 23 height 12
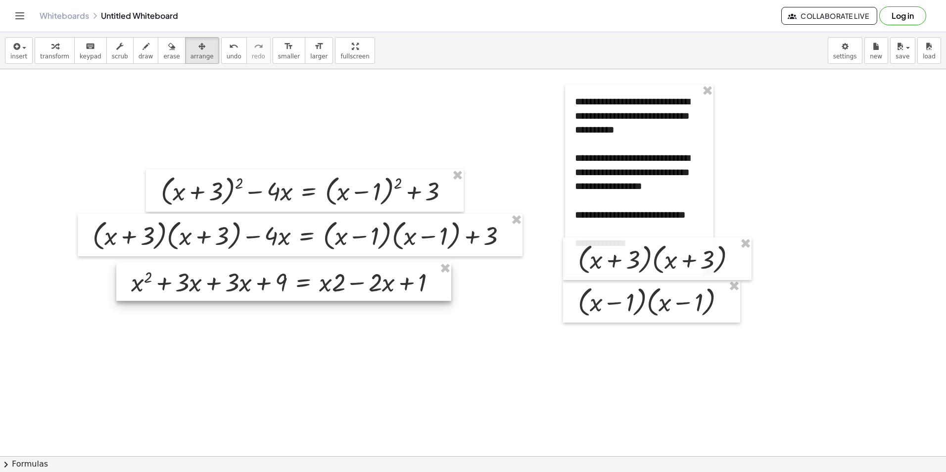
drag, startPoint x: 256, startPoint y: 324, endPoint x: 278, endPoint y: 285, distance: 45.0
click at [278, 285] on div at bounding box center [283, 281] width 335 height 39
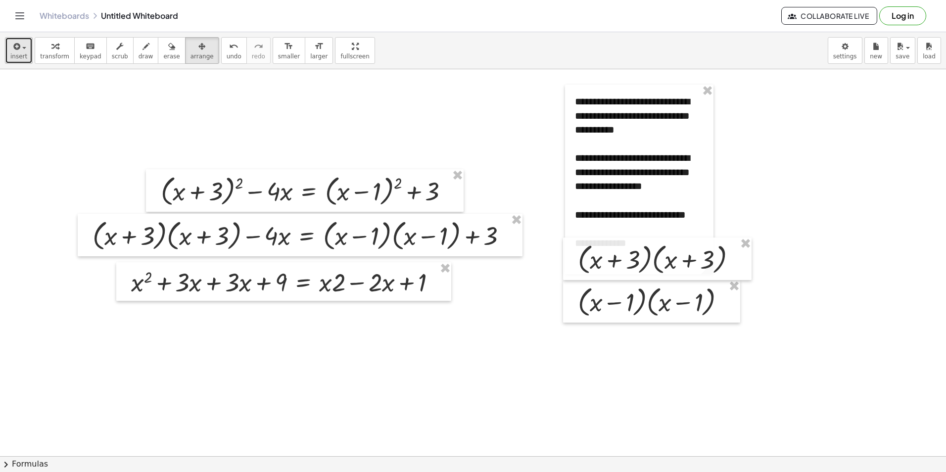
click at [10, 51] on button "insert" at bounding box center [19, 50] width 28 height 27
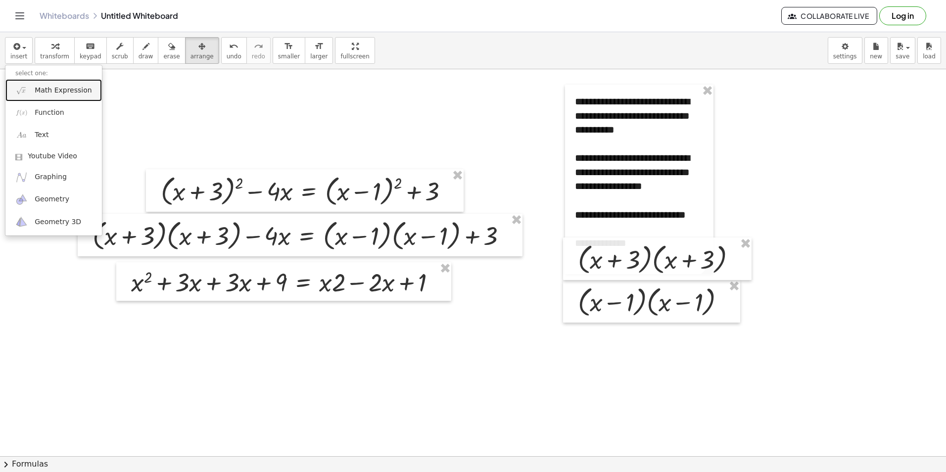
drag, startPoint x: 63, startPoint y: 92, endPoint x: 255, endPoint y: 165, distance: 205.0
click at [63, 93] on span "Math Expression" at bounding box center [63, 91] width 57 height 10
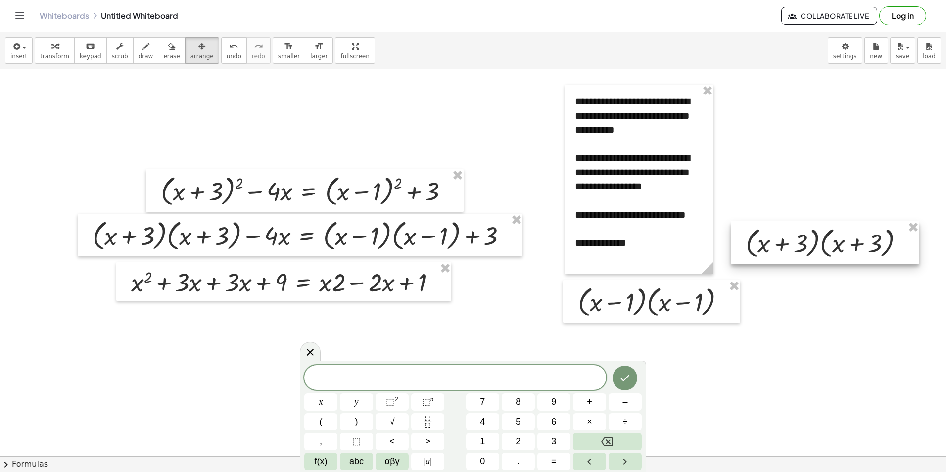
drag, startPoint x: 622, startPoint y: 263, endPoint x: 791, endPoint y: 243, distance: 169.7
click at [791, 243] on div at bounding box center [824, 242] width 188 height 43
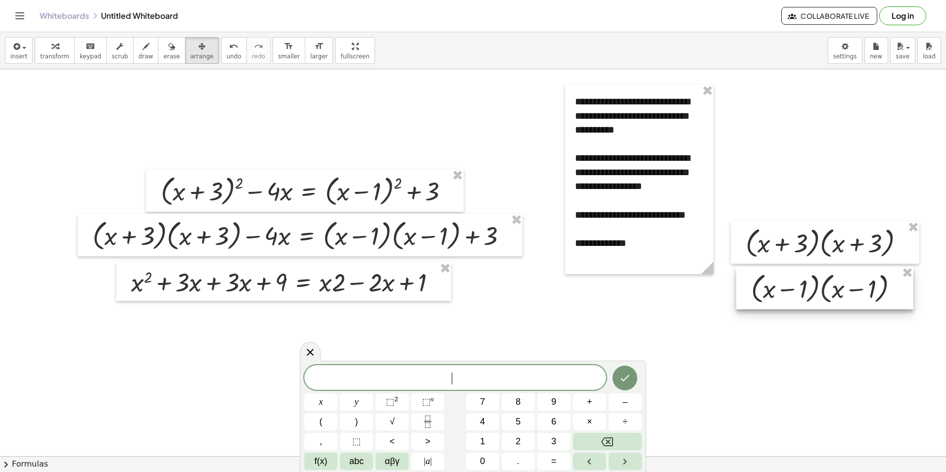
drag, startPoint x: 679, startPoint y: 306, endPoint x: 845, endPoint y: 287, distance: 166.7
click at [845, 287] on div at bounding box center [824, 288] width 177 height 43
drag, startPoint x: 737, startPoint y: 315, endPoint x: 687, endPoint y: 310, distance: 50.1
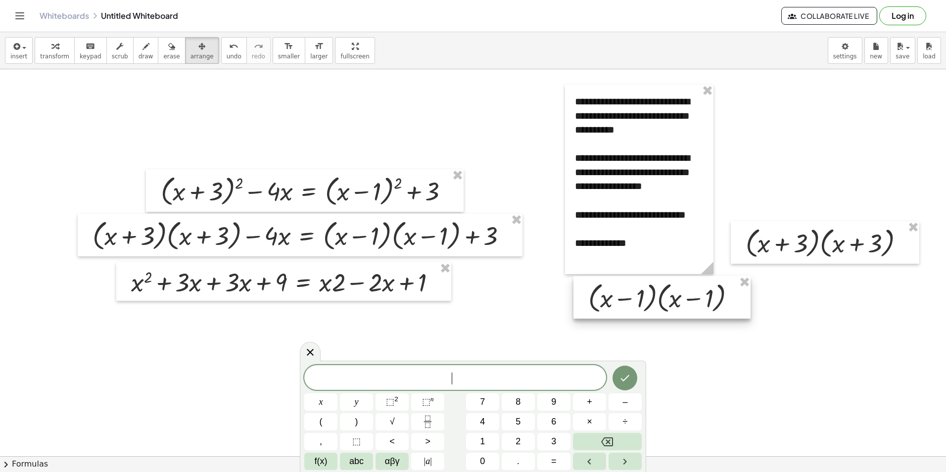
drag, startPoint x: 799, startPoint y: 303, endPoint x: 636, endPoint y: 313, distance: 163.0
click at [636, 313] on div at bounding box center [661, 297] width 177 height 43
drag, startPoint x: 795, startPoint y: 327, endPoint x: 784, endPoint y: 278, distance: 50.5
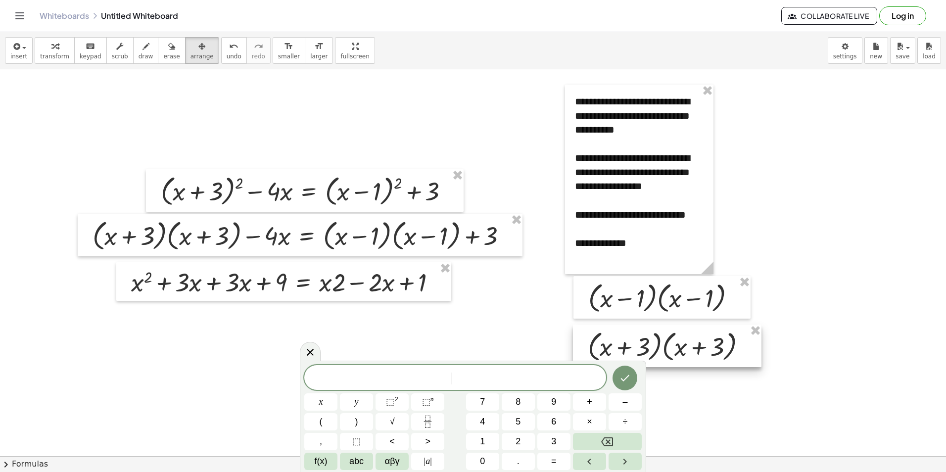
drag, startPoint x: 831, startPoint y: 249, endPoint x: 674, endPoint y: 352, distance: 188.6
click at [674, 352] on div at bounding box center [667, 345] width 188 height 43
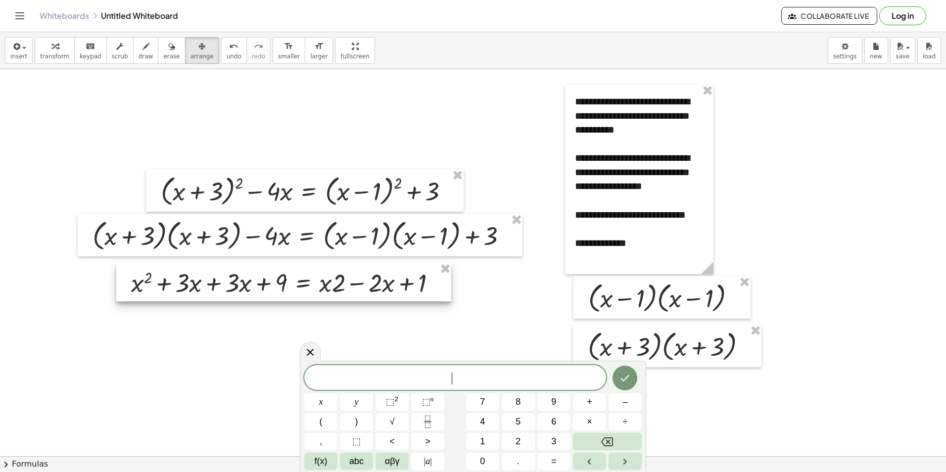
click at [290, 279] on div at bounding box center [283, 282] width 335 height 39
click at [253, 286] on div at bounding box center [283, 282] width 335 height 39
click at [253, 286] on div at bounding box center [282, 283] width 335 height 39
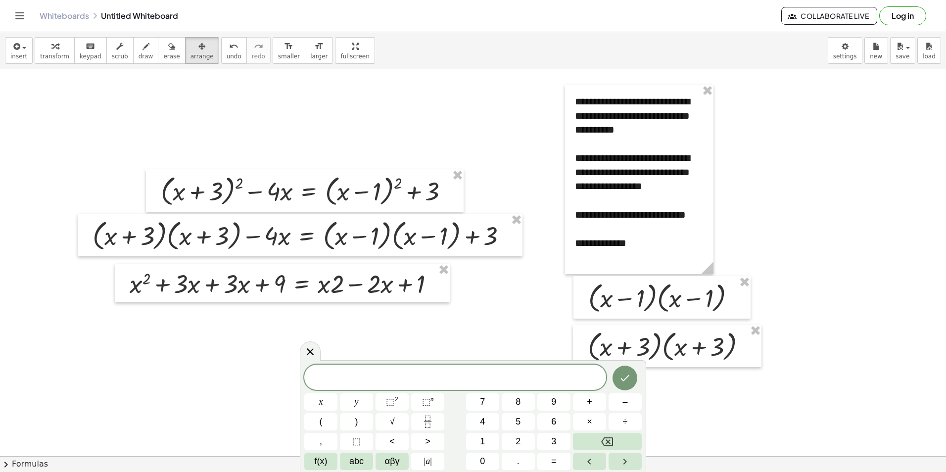
drag, startPoint x: 263, startPoint y: 280, endPoint x: 243, endPoint y: 339, distance: 62.2
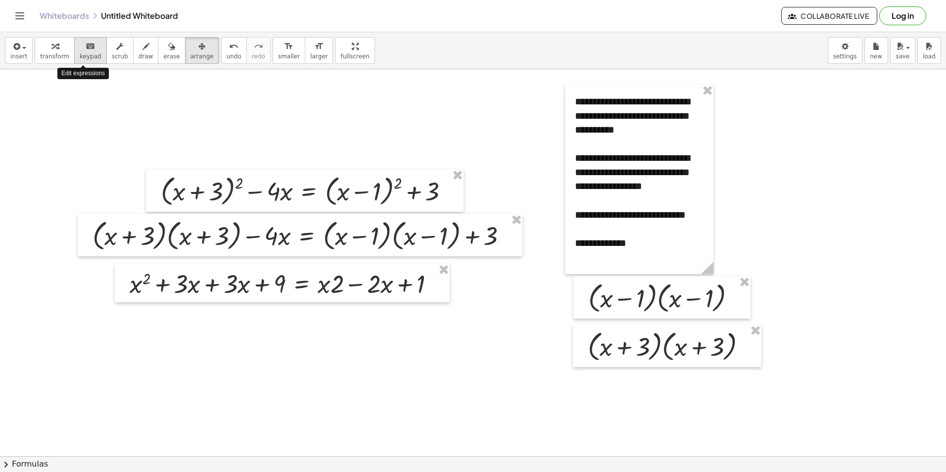
click at [80, 49] on div "keyboard" at bounding box center [91, 46] width 22 height 12
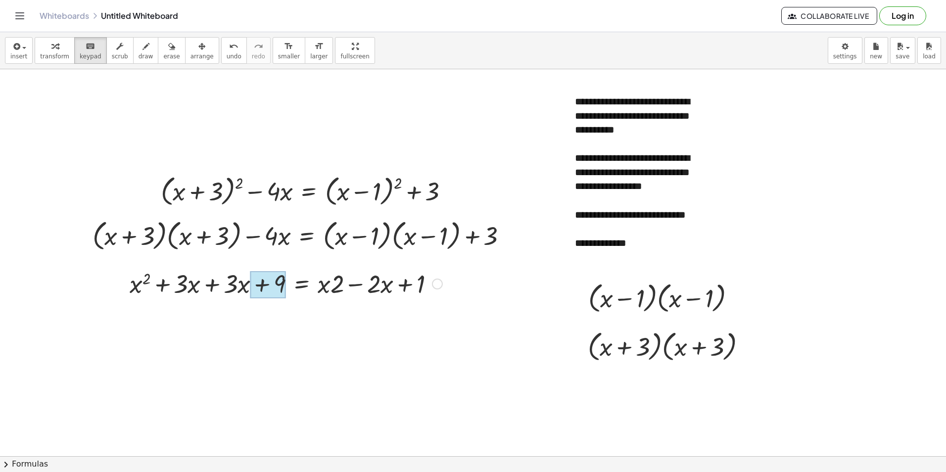
click at [264, 278] on div at bounding box center [267, 285] width 35 height 28
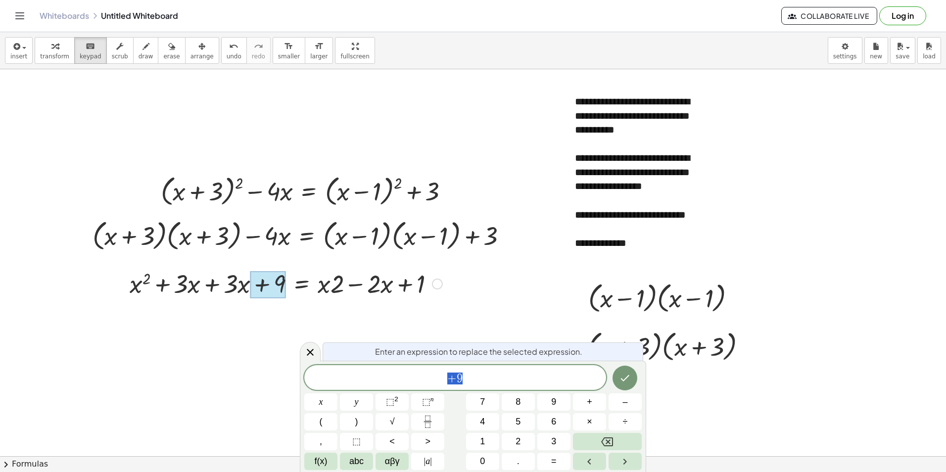
click at [289, 283] on div at bounding box center [286, 283] width 322 height 34
click at [280, 282] on div at bounding box center [267, 285] width 35 height 28
click at [250, 276] on div at bounding box center [286, 283] width 322 height 34
click at [249, 280] on div at bounding box center [286, 283] width 322 height 34
click at [249, 281] on div at bounding box center [286, 283] width 322 height 34
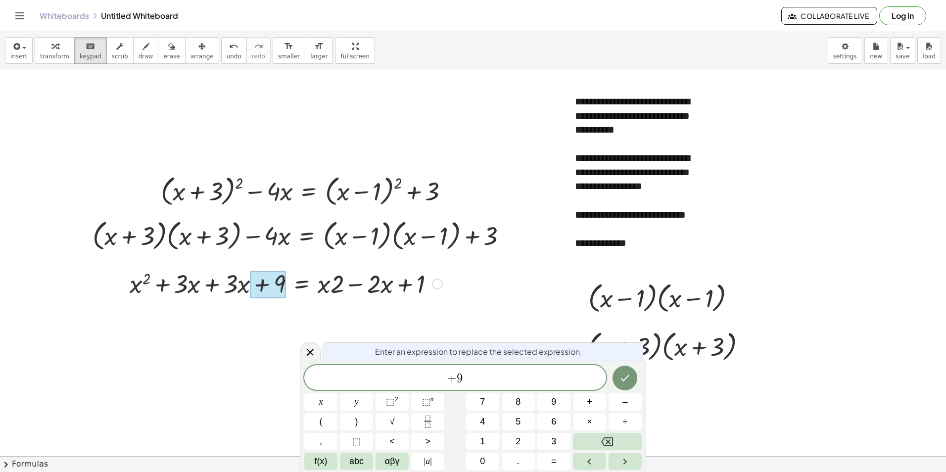
click at [249, 282] on div at bounding box center [286, 283] width 322 height 34
click at [169, 277] on div at bounding box center [286, 283] width 322 height 34
click at [59, 53] on span "transform" at bounding box center [54, 56] width 29 height 7
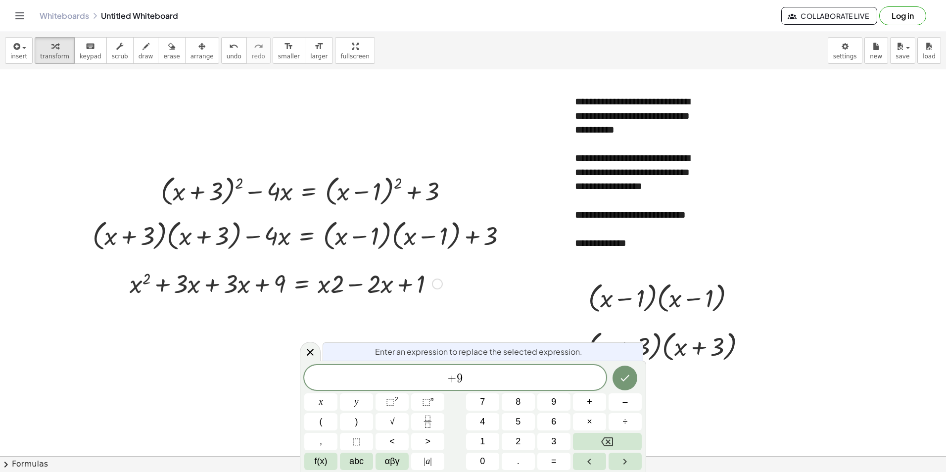
click at [196, 284] on div at bounding box center [286, 283] width 322 height 34
click at [309, 348] on icon at bounding box center [310, 352] width 12 height 12
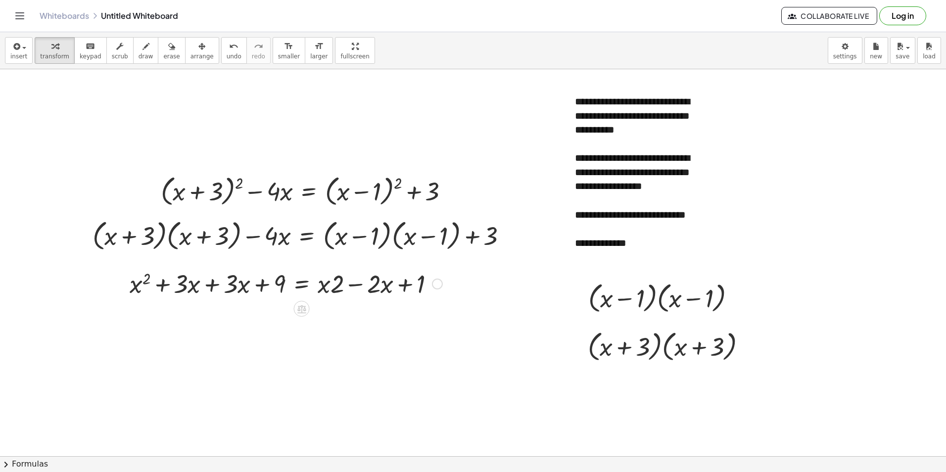
click at [184, 282] on div at bounding box center [286, 283] width 322 height 34
click at [80, 58] on span "keypad" at bounding box center [91, 56] width 22 height 7
click at [188, 275] on div at bounding box center [181, 284] width 14 height 29
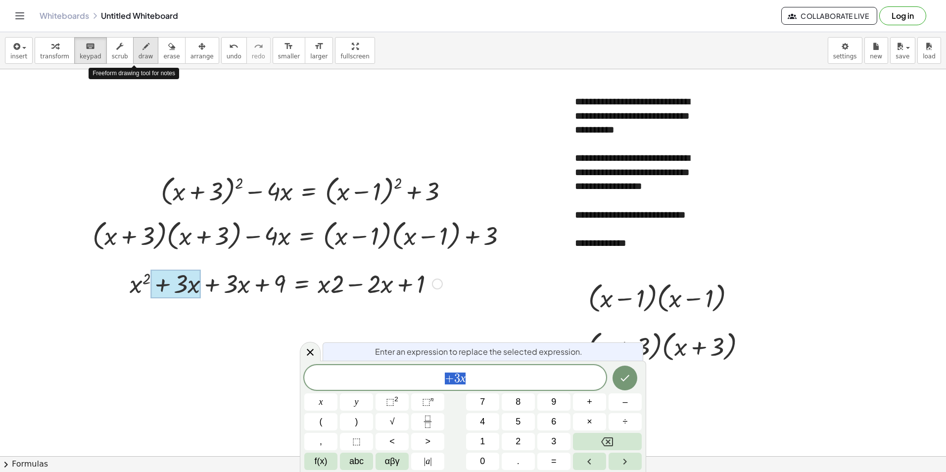
click at [138, 48] on div "button" at bounding box center [145, 46] width 15 height 12
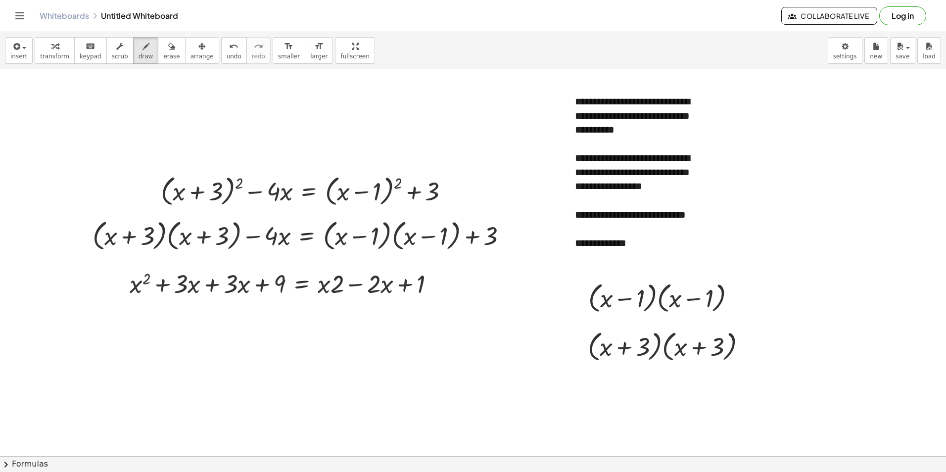
click at [226, 54] on span "undo" at bounding box center [233, 56] width 15 height 7
click at [24, 50] on div "button" at bounding box center [18, 46] width 17 height 12
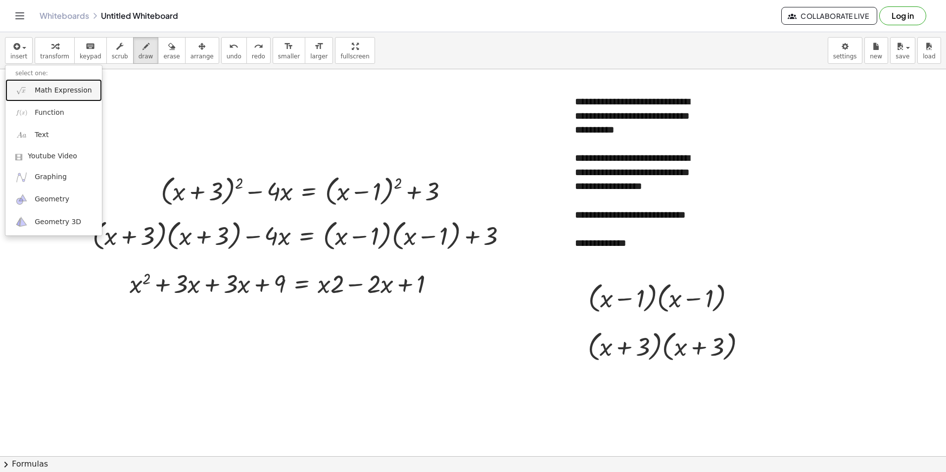
click at [75, 89] on span "Math Expression" at bounding box center [63, 91] width 57 height 10
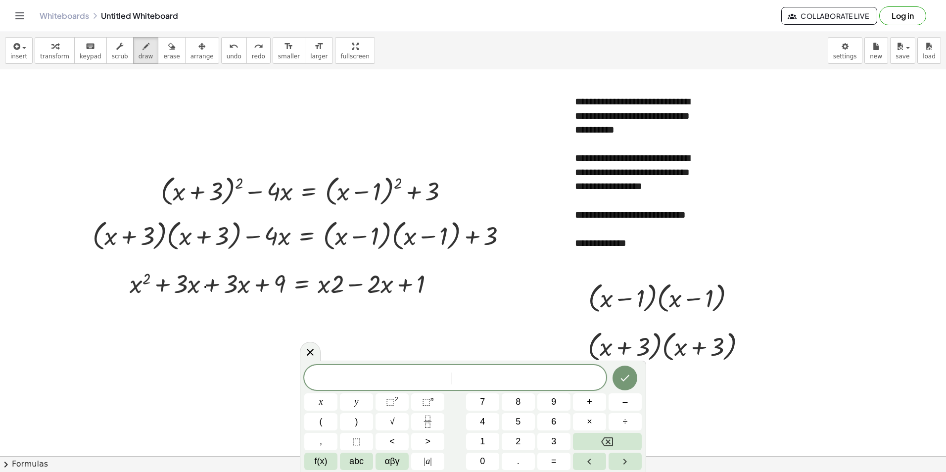
click at [226, 57] on span "undo" at bounding box center [233, 56] width 15 height 7
click at [58, 54] on span "transform" at bounding box center [54, 56] width 29 height 7
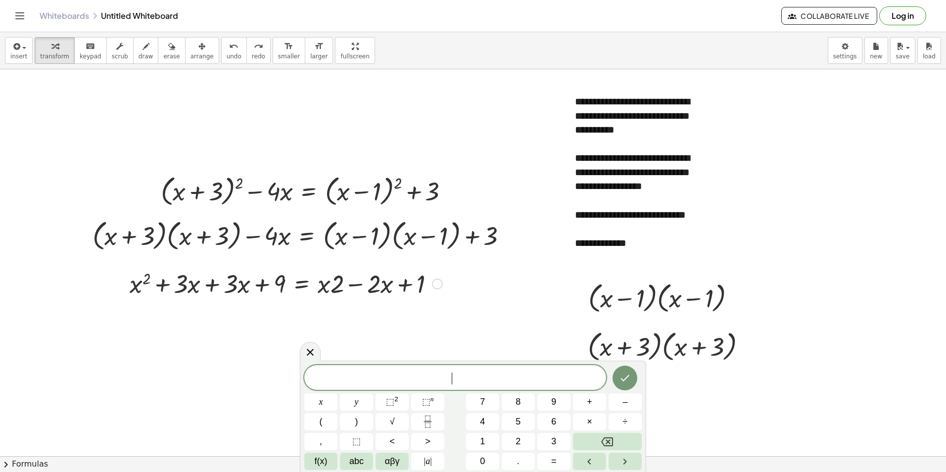
click at [336, 285] on div at bounding box center [286, 283] width 322 height 34
click at [437, 285] on div at bounding box center [437, 283] width 11 height 11
click at [475, 285] on span "Copy line as LaTeX" at bounding box center [488, 283] width 60 height 8
click at [375, 377] on span "​" at bounding box center [455, 378] width 302 height 14
click at [441, 376] on span "+" at bounding box center [447, 378] width 14 height 12
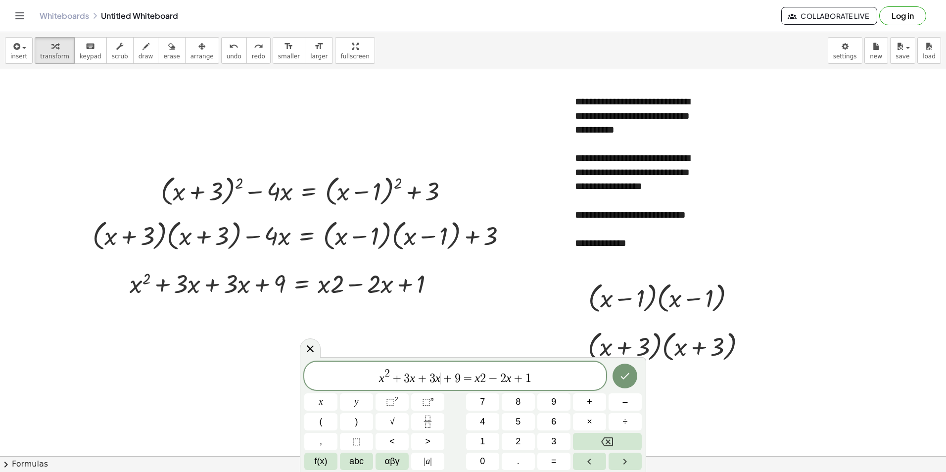
click at [461, 376] on span "=" at bounding box center [467, 378] width 14 height 12
click at [438, 377] on var "x" at bounding box center [437, 377] width 5 height 13
click at [440, 375] on span "x 2 + 3 x + 3 x ​ + 9 = x 2 − 2 x + 1" at bounding box center [455, 376] width 302 height 18
click at [392, 400] on span "⬚" at bounding box center [390, 402] width 8 height 10
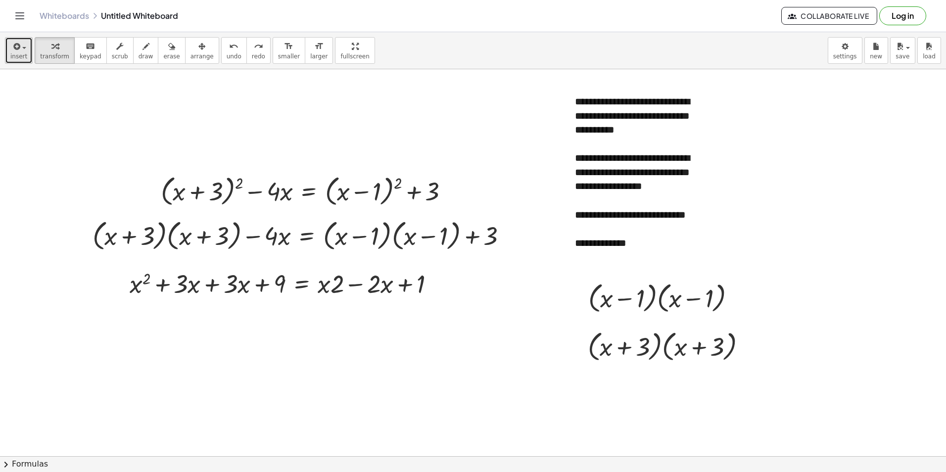
click at [16, 46] on icon "button" at bounding box center [15, 47] width 9 height 12
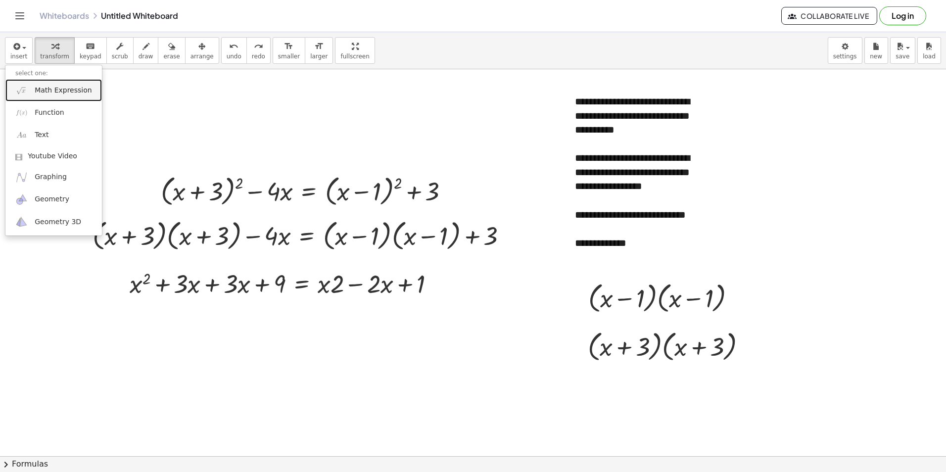
click at [58, 93] on span "Math Expression" at bounding box center [63, 91] width 57 height 10
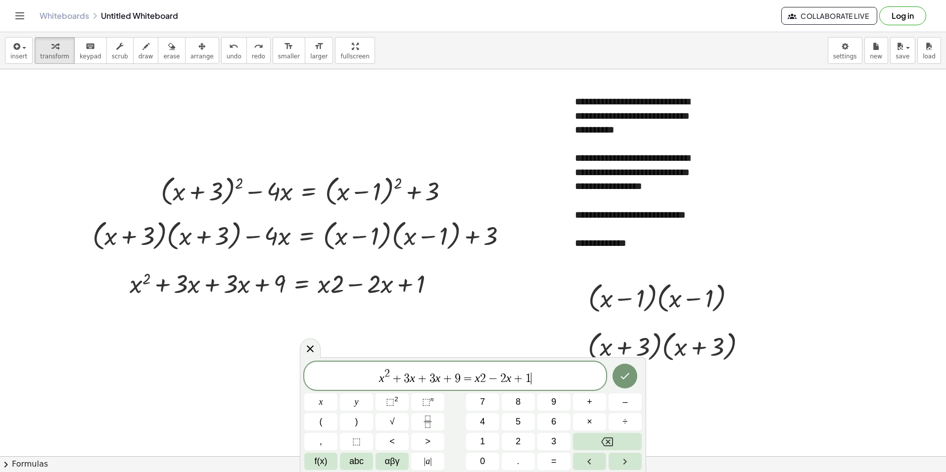
click at [443, 378] on span "+" at bounding box center [447, 378] width 14 height 12
click at [398, 405] on span "⬚ 2" at bounding box center [392, 401] width 12 height 13
click at [632, 378] on button "Done" at bounding box center [624, 375] width 25 height 25
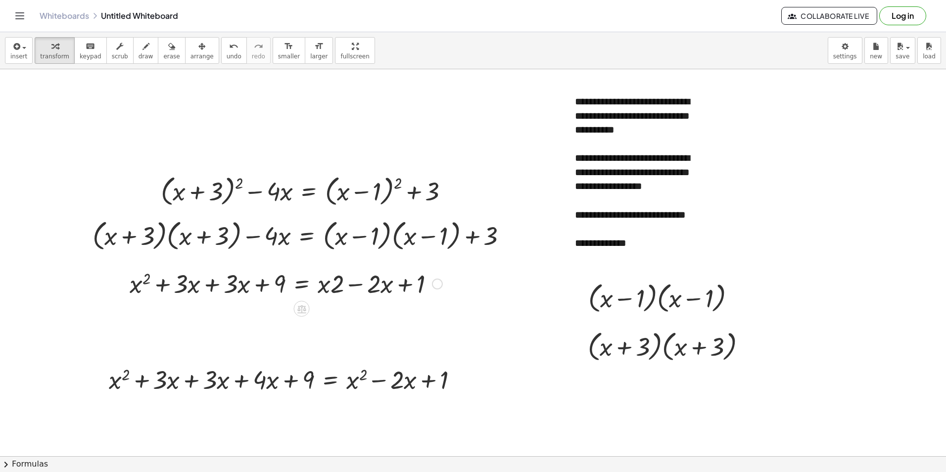
click at [345, 289] on div at bounding box center [286, 283] width 322 height 34
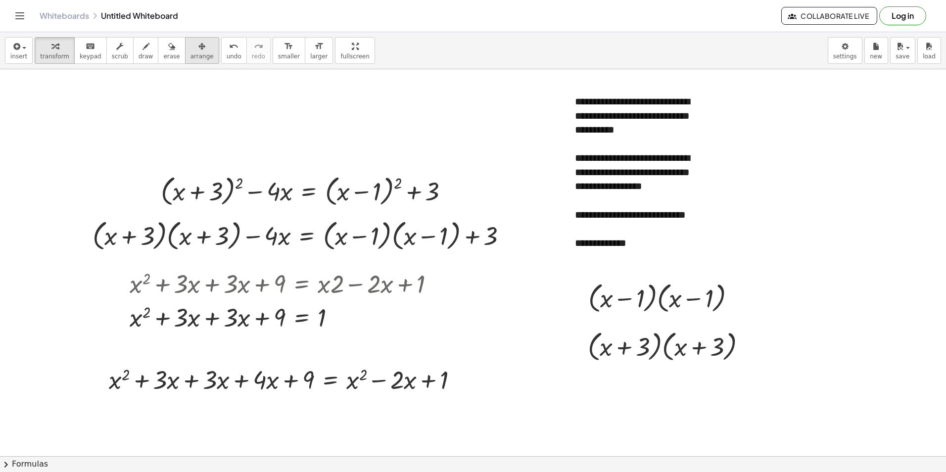
click at [198, 46] on icon "button" at bounding box center [201, 47] width 7 height 12
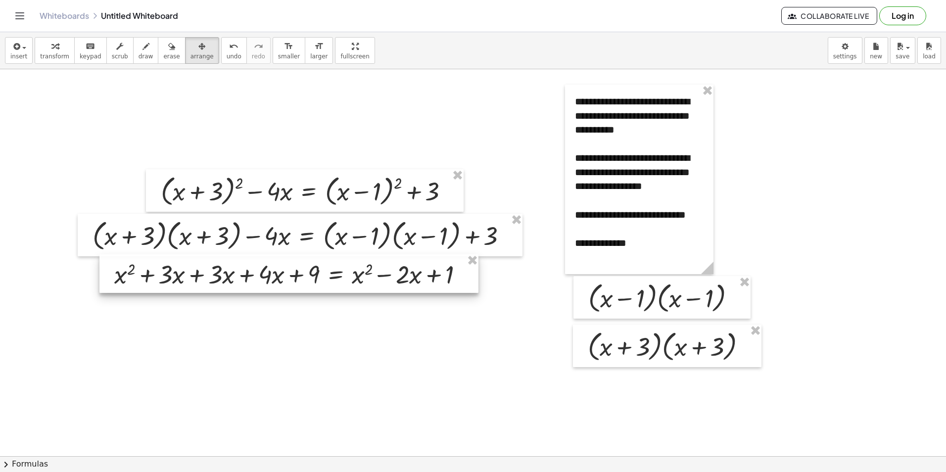
drag, startPoint x: 224, startPoint y: 384, endPoint x: 229, endPoint y: 279, distance: 105.0
click at [229, 279] on div at bounding box center [288, 273] width 379 height 39
click at [253, 276] on div at bounding box center [288, 273] width 379 height 39
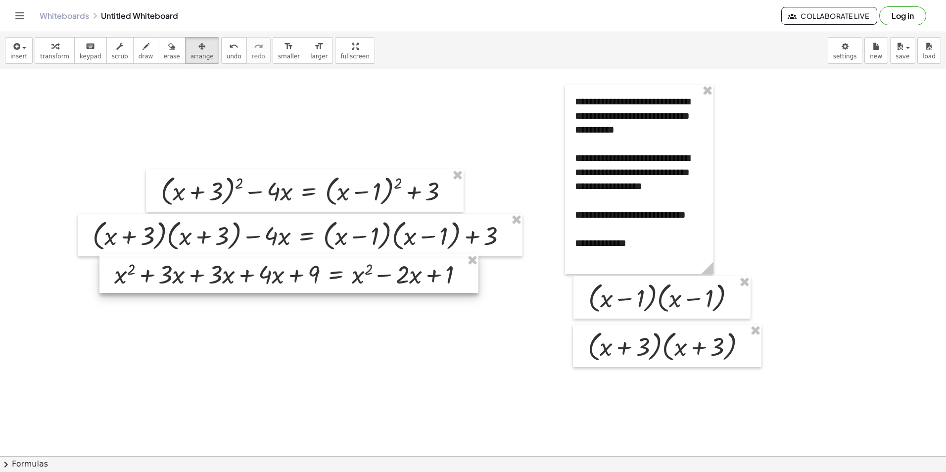
click at [253, 276] on div at bounding box center [288, 273] width 379 height 39
click at [400, 279] on div at bounding box center [288, 273] width 379 height 39
drag, startPoint x: 317, startPoint y: 281, endPoint x: 419, endPoint y: 346, distance: 121.0
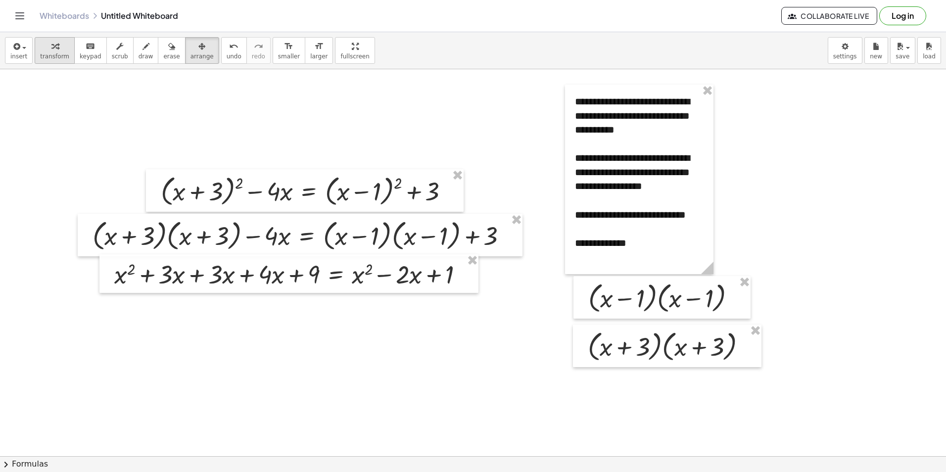
click at [60, 48] on div "button" at bounding box center [54, 46] width 29 height 12
click at [433, 272] on div at bounding box center [292, 274] width 366 height 34
click at [468, 274] on div at bounding box center [465, 274] width 11 height 11
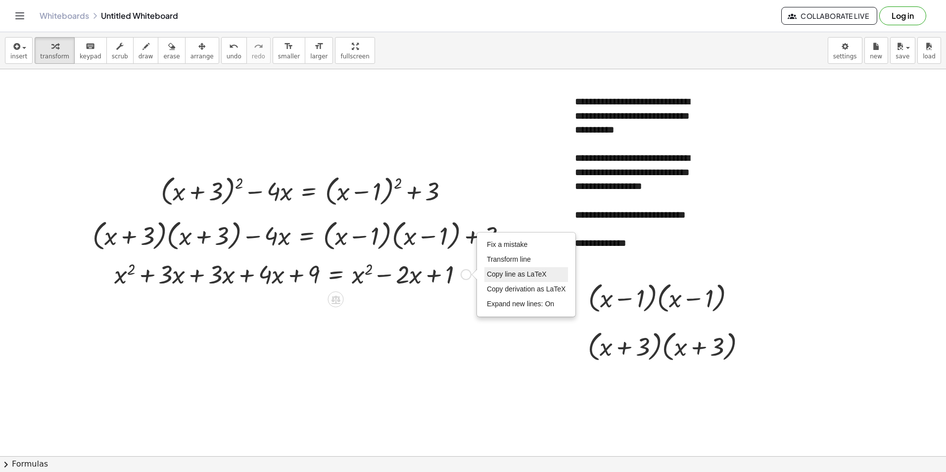
click at [516, 275] on span "Copy line as LaTeX" at bounding box center [517, 274] width 60 height 8
drag, startPoint x: 379, startPoint y: 281, endPoint x: 198, endPoint y: 283, distance: 181.0
click at [197, 285] on div at bounding box center [292, 274] width 366 height 34
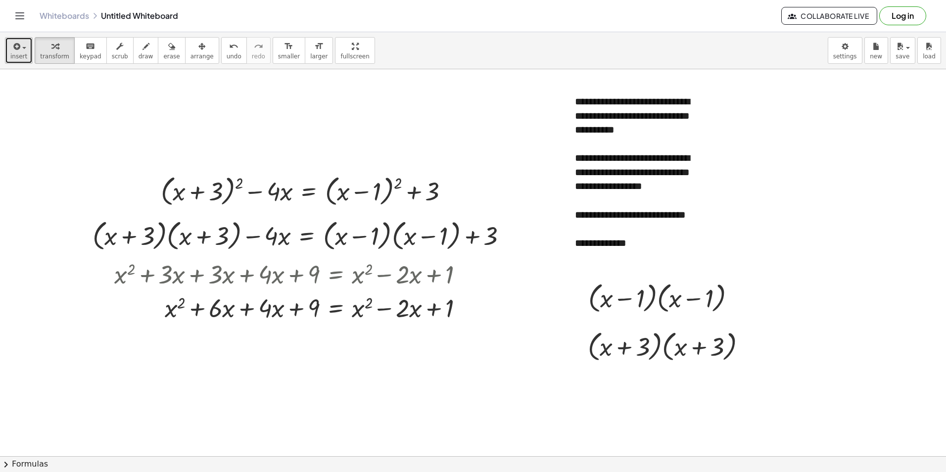
click at [29, 50] on button "insert" at bounding box center [19, 50] width 28 height 27
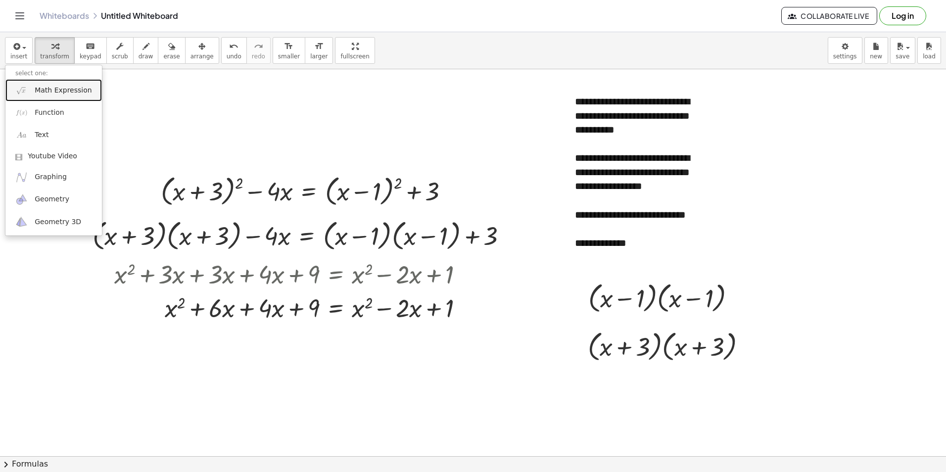
click at [51, 92] on span "Math Expression" at bounding box center [63, 91] width 57 height 10
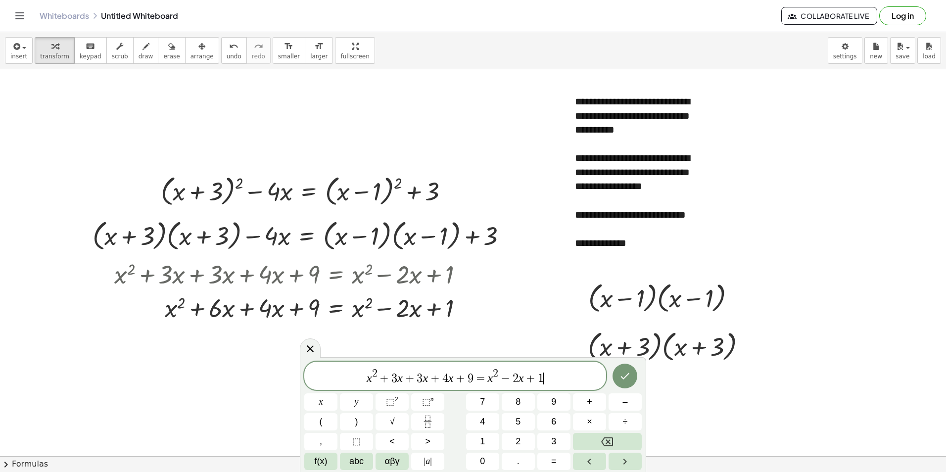
click at [437, 376] on span "+" at bounding box center [435, 378] width 14 height 12
click at [634, 375] on button "Done" at bounding box center [624, 375] width 25 height 25
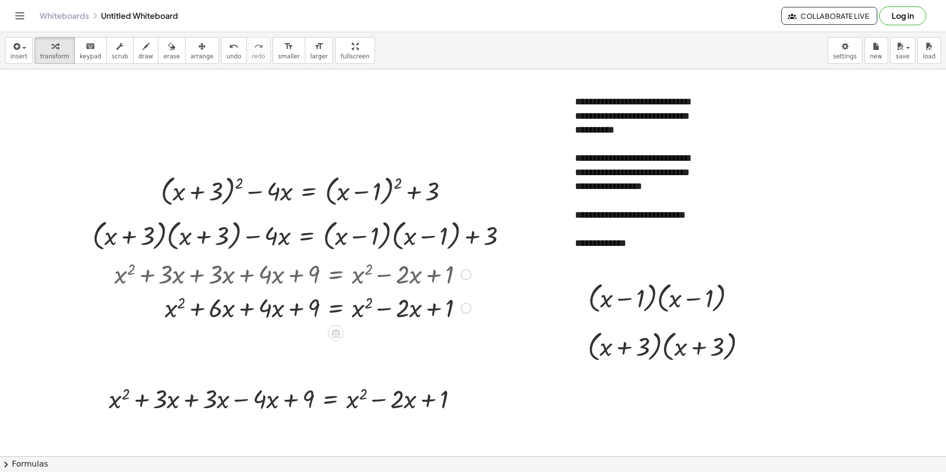
drag, startPoint x: 344, startPoint y: 307, endPoint x: 190, endPoint y: 56, distance: 294.4
click at [190, 56] on span "arrange" at bounding box center [201, 56] width 23 height 7
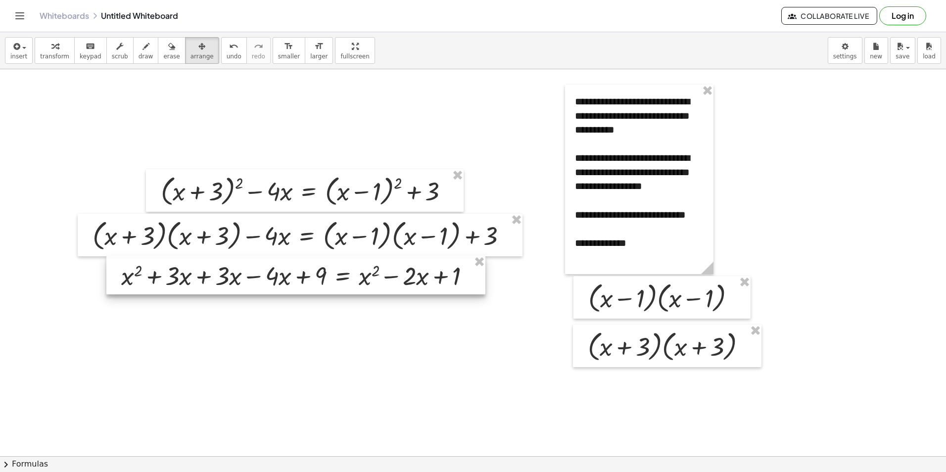
drag, startPoint x: 338, startPoint y: 396, endPoint x: 350, endPoint y: 273, distance: 123.8
click at [350, 273] on div at bounding box center [295, 275] width 379 height 39
click at [470, 278] on div at bounding box center [295, 275] width 379 height 39
drag, startPoint x: 421, startPoint y: 274, endPoint x: 359, endPoint y: 337, distance: 88.1
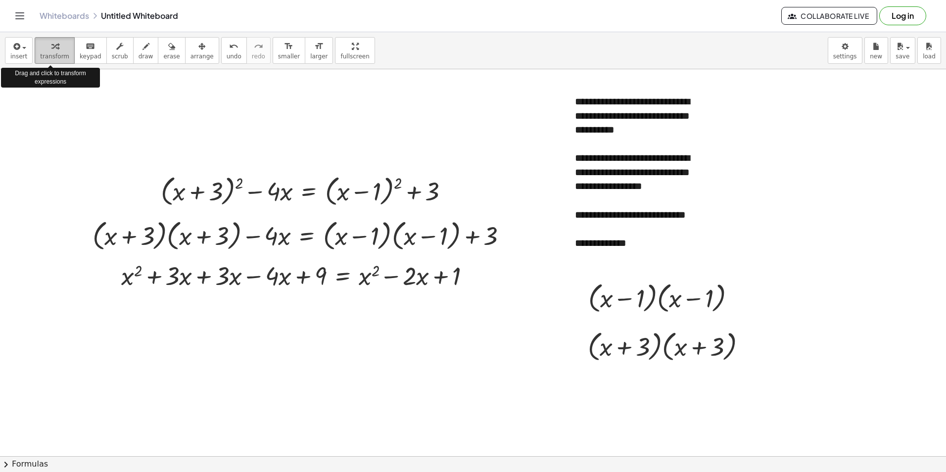
click at [61, 51] on div "button" at bounding box center [54, 46] width 29 height 12
click at [468, 273] on div at bounding box center [472, 276] width 11 height 11
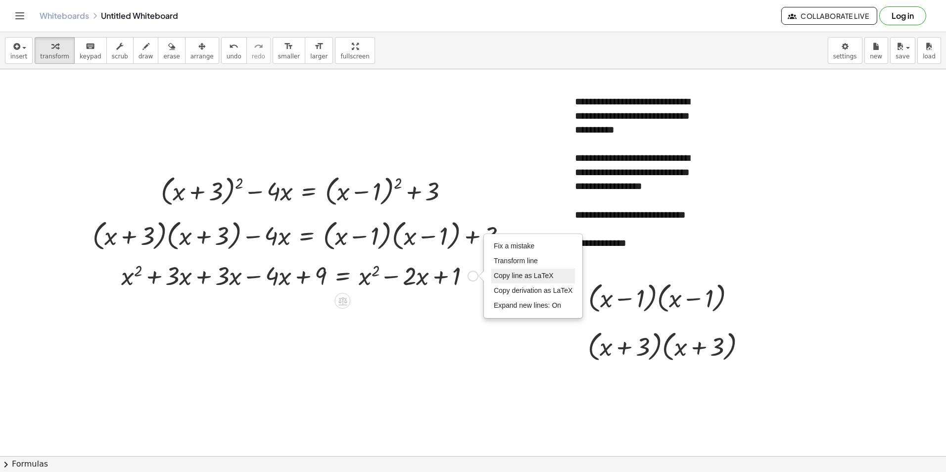
click at [520, 276] on span "Copy line as LaTeX" at bounding box center [524, 276] width 60 height 8
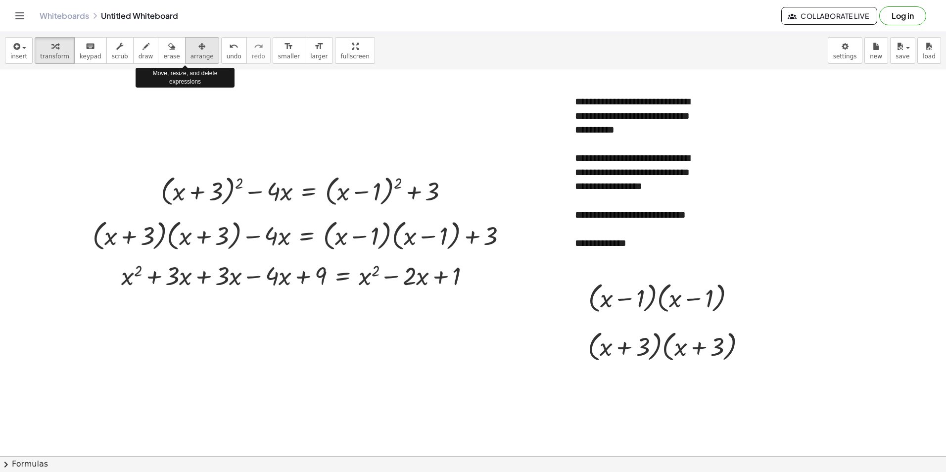
click at [190, 46] on div "button" at bounding box center [201, 46] width 23 height 12
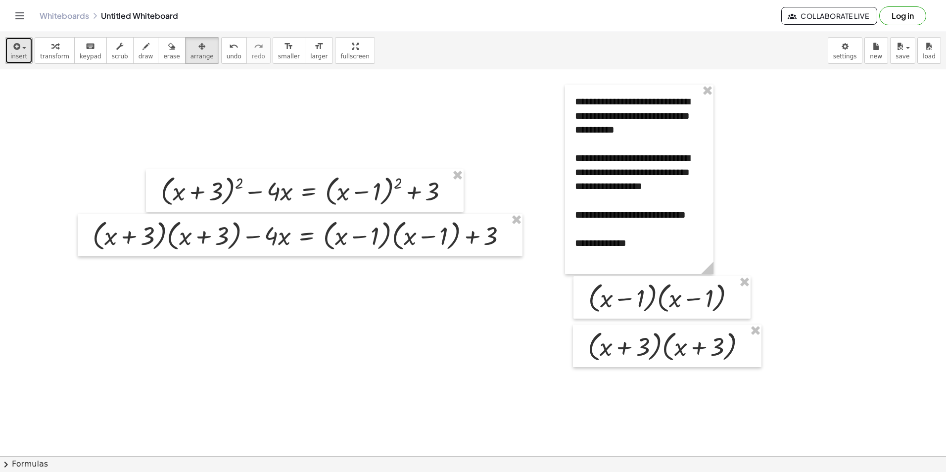
click at [8, 53] on button "insert" at bounding box center [19, 50] width 28 height 27
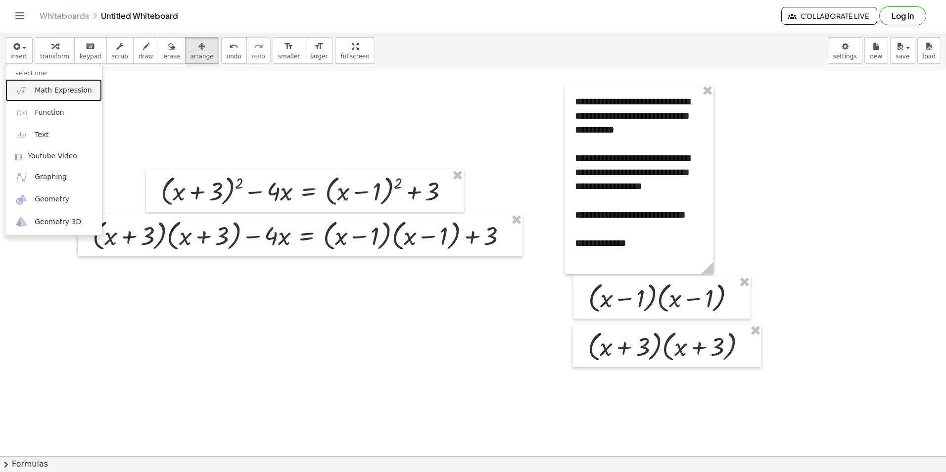
click at [36, 88] on span "Math Expression" at bounding box center [63, 91] width 57 height 10
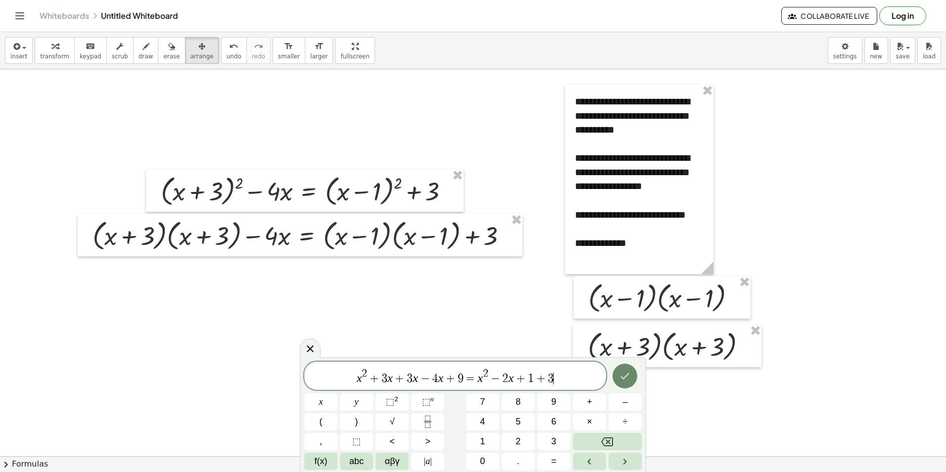
click at [625, 377] on icon "Done" at bounding box center [625, 376] width 9 height 6
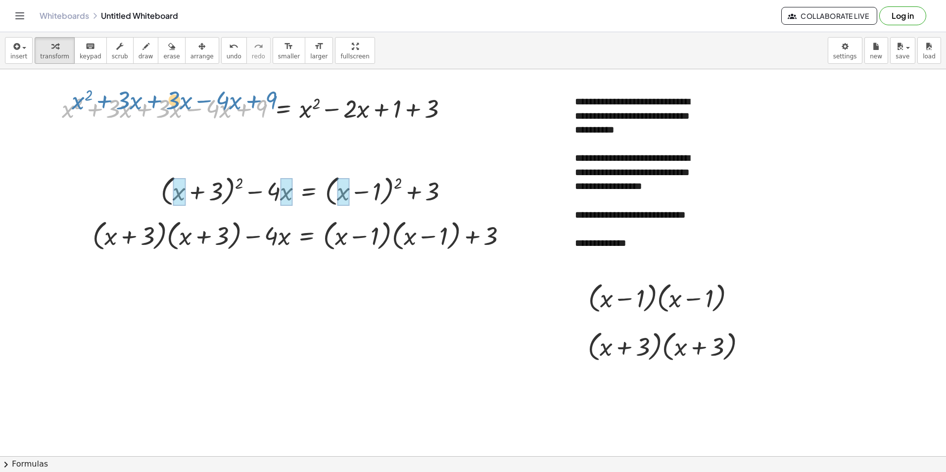
drag, startPoint x: 250, startPoint y: 110, endPoint x: 263, endPoint y: 103, distance: 14.8
click at [263, 103] on div at bounding box center [259, 108] width 404 height 34
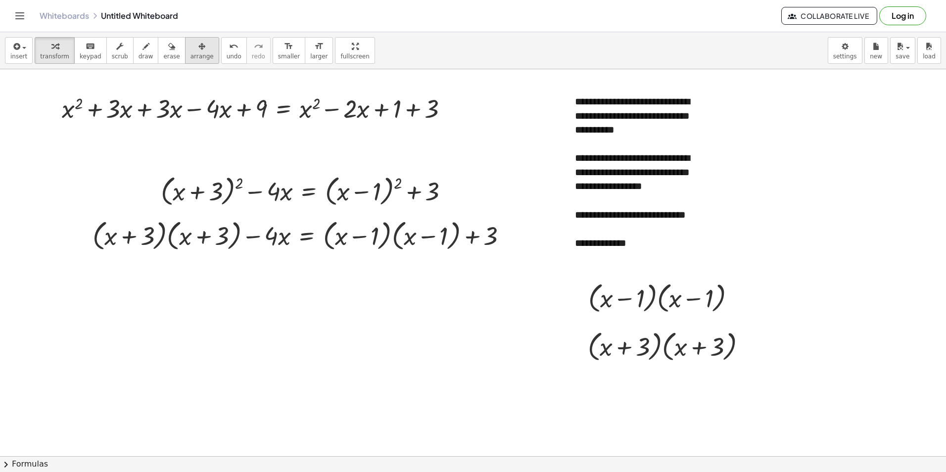
click at [198, 51] on icon "button" at bounding box center [201, 47] width 7 height 12
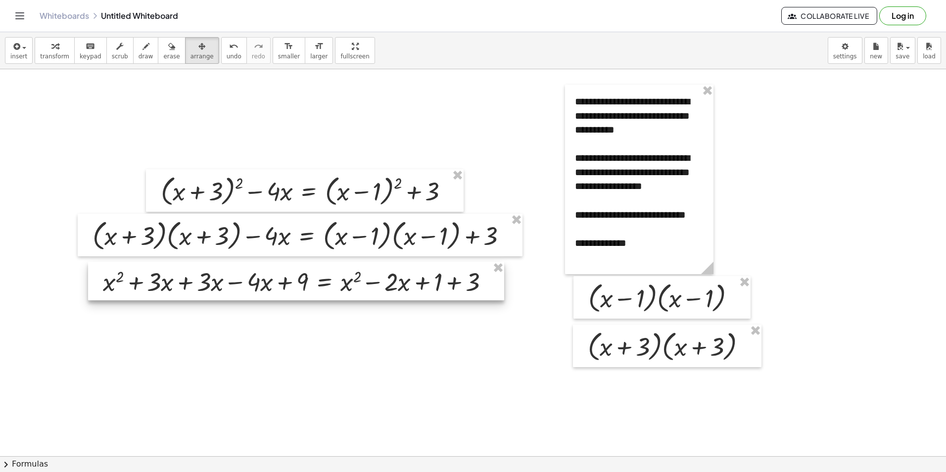
drag, startPoint x: 278, startPoint y: 106, endPoint x: 321, endPoint y: 276, distance: 175.4
click at [320, 277] on div at bounding box center [296, 281] width 416 height 39
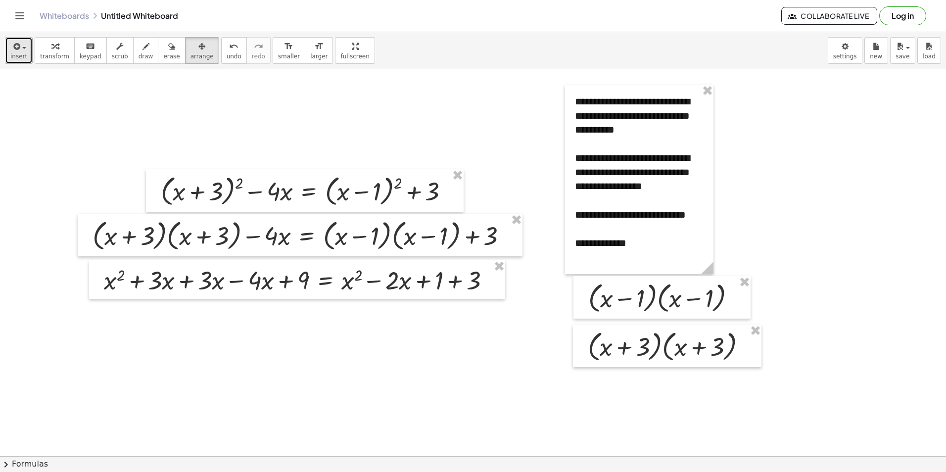
click at [23, 49] on div "button" at bounding box center [18, 46] width 17 height 12
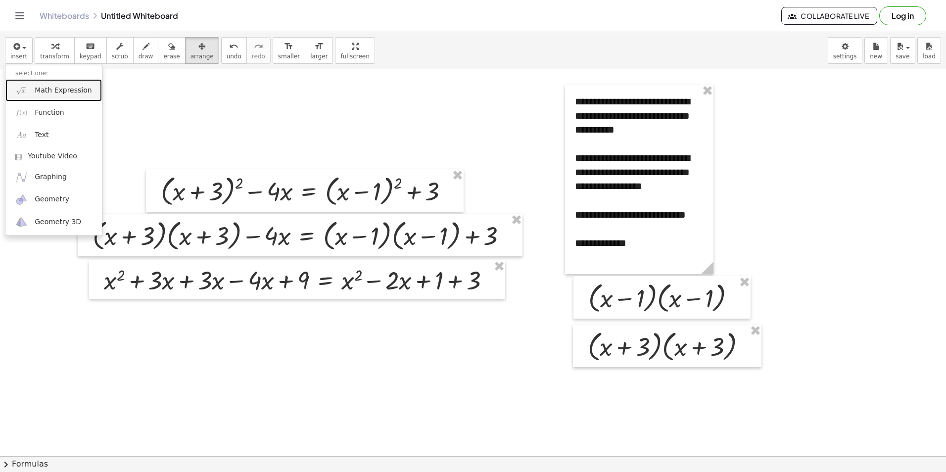
click at [34, 88] on link "Math Expression" at bounding box center [53, 90] width 96 height 22
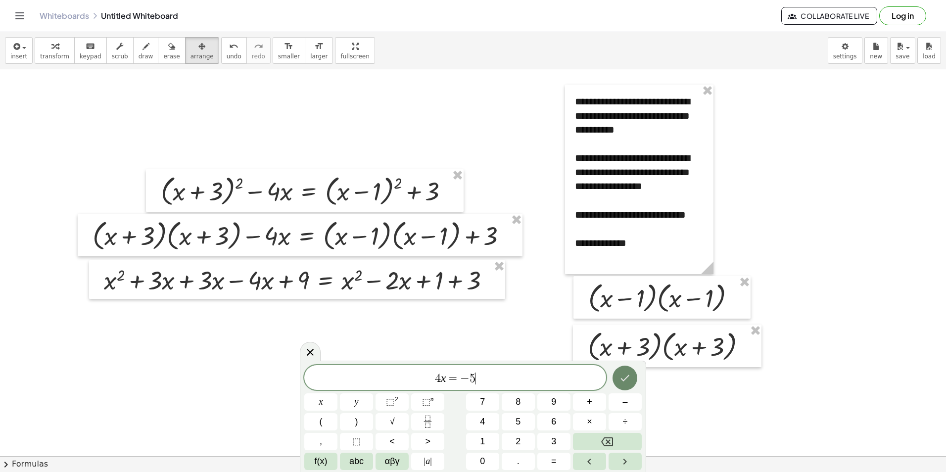
click at [630, 376] on icon "Done" at bounding box center [625, 378] width 12 height 12
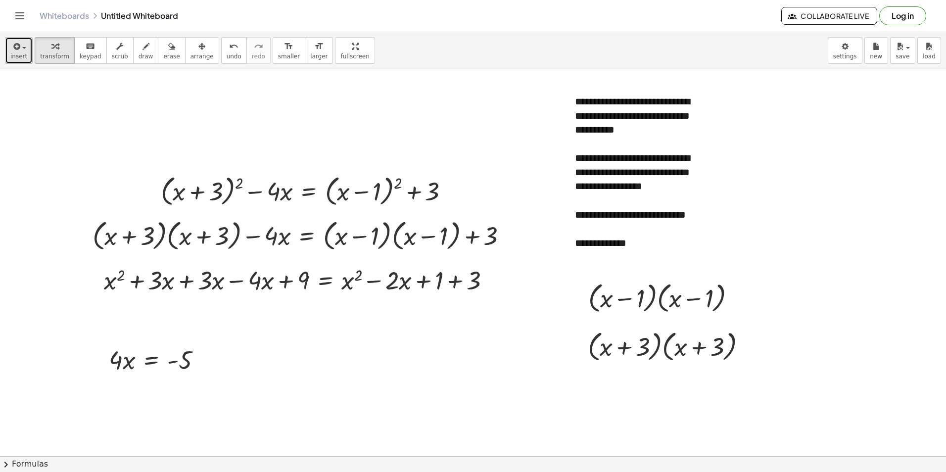
click at [21, 50] on div "button" at bounding box center [18, 46] width 17 height 12
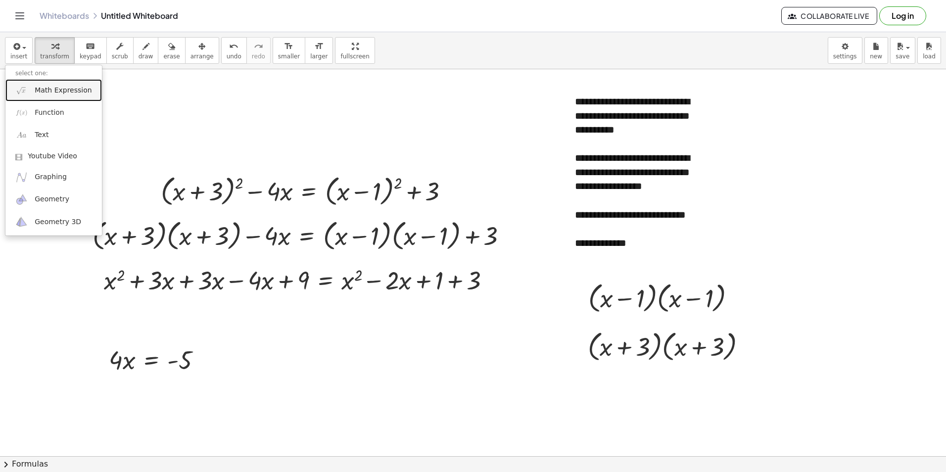
click at [44, 86] on span "Math Expression" at bounding box center [63, 91] width 57 height 10
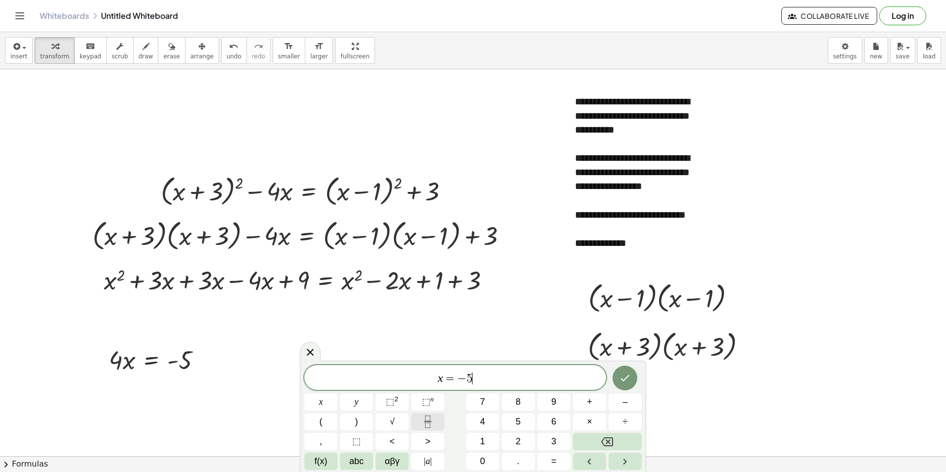
click at [429, 420] on icon "Fraction" at bounding box center [427, 421] width 12 height 12
click at [621, 368] on icon "Done" at bounding box center [625, 372] width 12 height 12
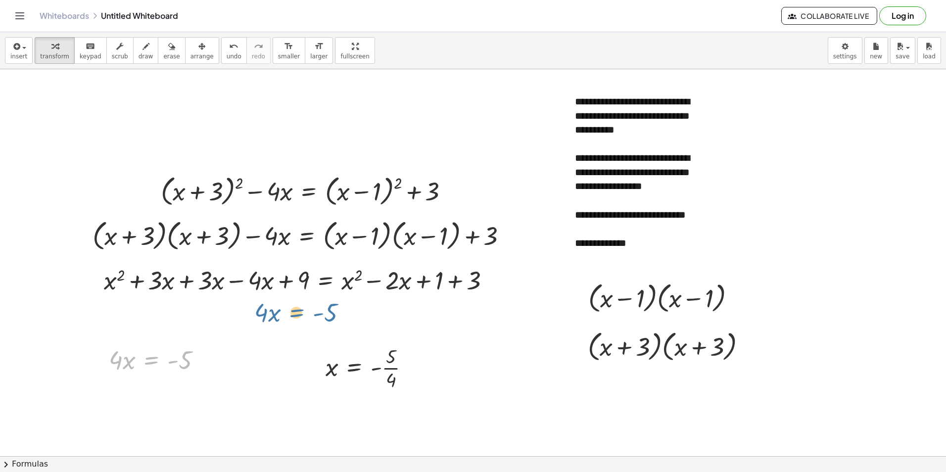
drag, startPoint x: 158, startPoint y: 353, endPoint x: 305, endPoint y: 305, distance: 154.5
click at [191, 50] on div "button" at bounding box center [201, 46] width 23 height 12
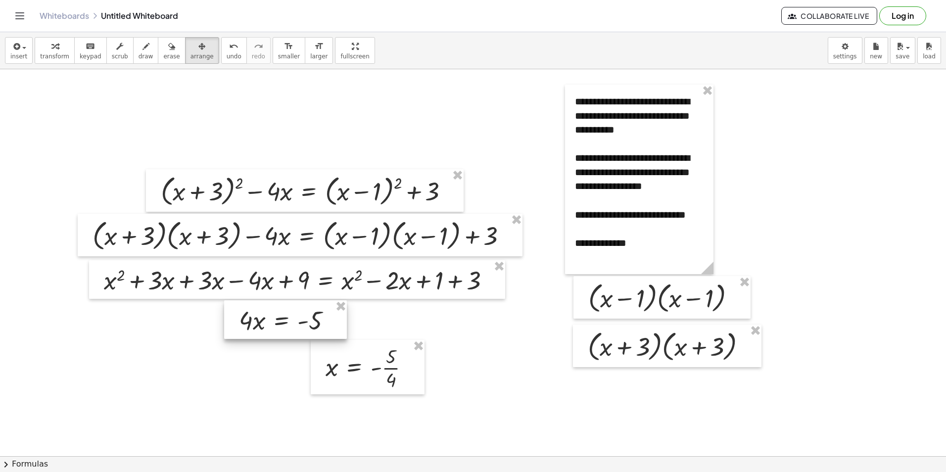
drag, startPoint x: 188, startPoint y: 349, endPoint x: 304, endPoint y: 318, distance: 119.2
click at [304, 318] on div at bounding box center [285, 319] width 123 height 39
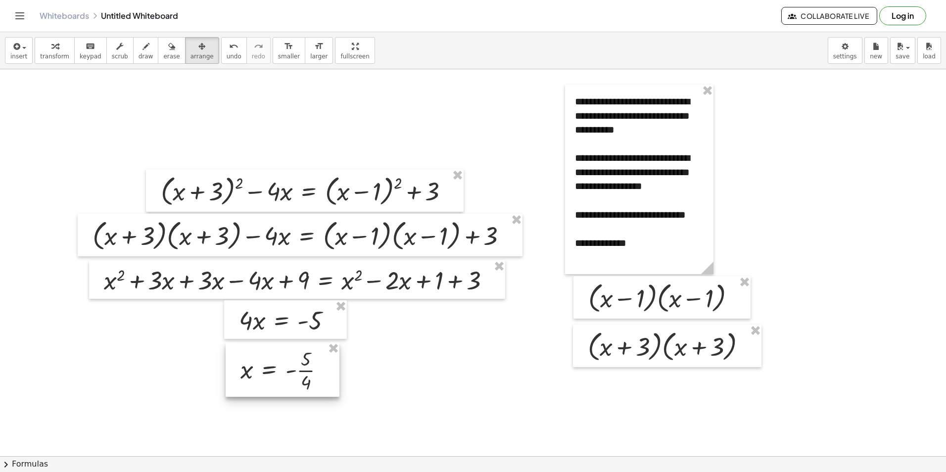
drag, startPoint x: 378, startPoint y: 370, endPoint x: 293, endPoint y: 373, distance: 85.6
click at [293, 373] on div at bounding box center [283, 369] width 114 height 54
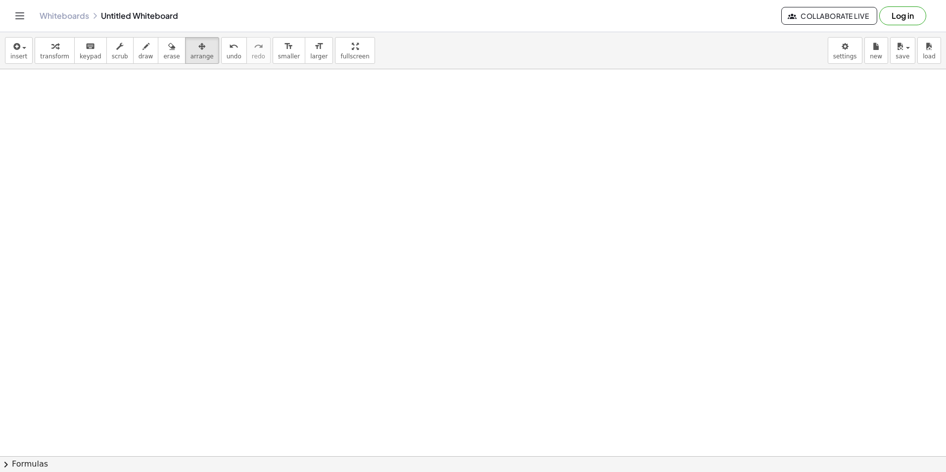
drag, startPoint x: 13, startPoint y: 131, endPoint x: 14, endPoint y: 147, distance: 16.3
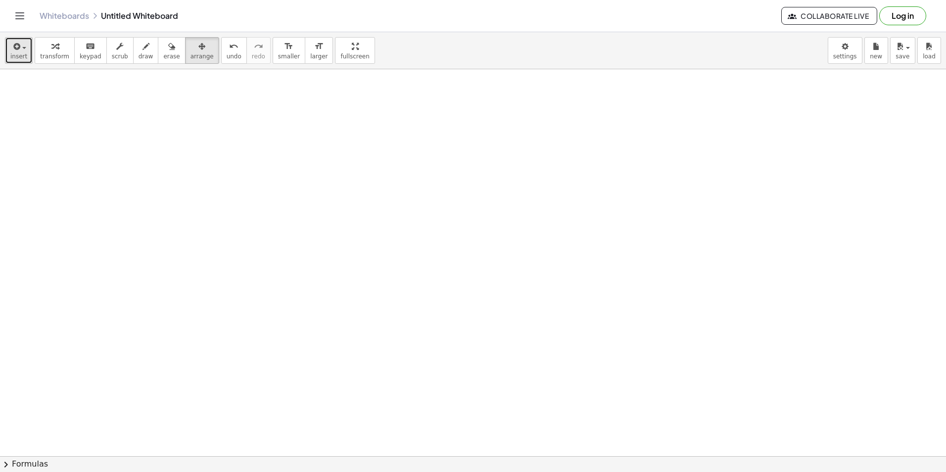
click at [12, 50] on icon "button" at bounding box center [15, 47] width 9 height 12
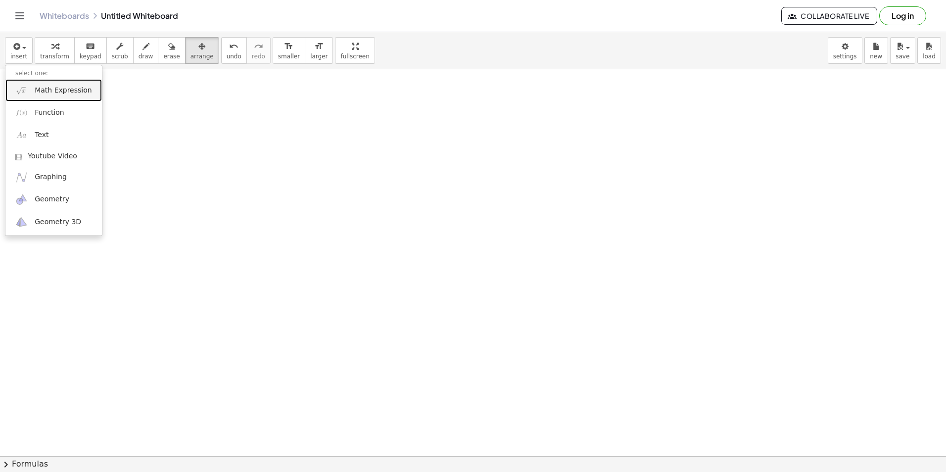
click at [60, 95] on link "Math Expression" at bounding box center [53, 90] width 96 height 22
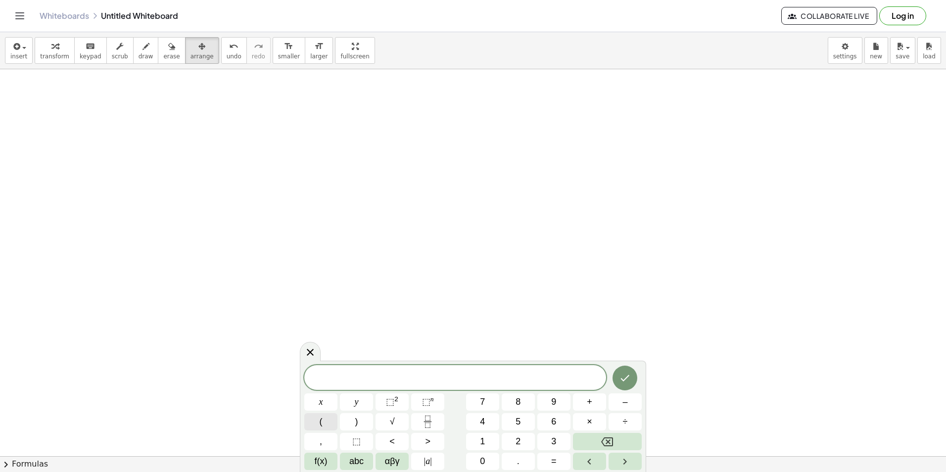
click at [324, 417] on button "(" at bounding box center [320, 421] width 33 height 17
click at [479, 443] on button "1" at bounding box center [482, 441] width 33 height 17
click at [423, 421] on icon "Fraction" at bounding box center [427, 421] width 12 height 12
click at [431, 421] on icon "Fraction" at bounding box center [427, 421] width 12 height 12
click at [615, 371] on button "Done" at bounding box center [624, 372] width 25 height 25
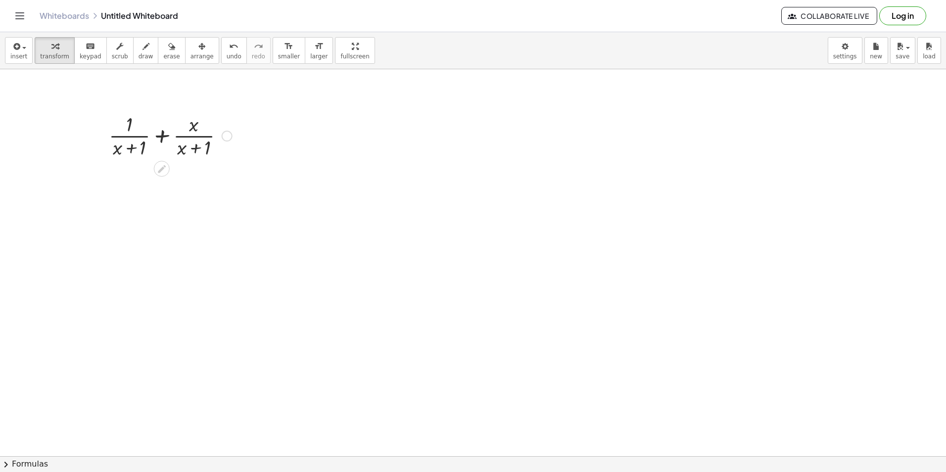
click at [165, 168] on icon at bounding box center [161, 169] width 10 height 10
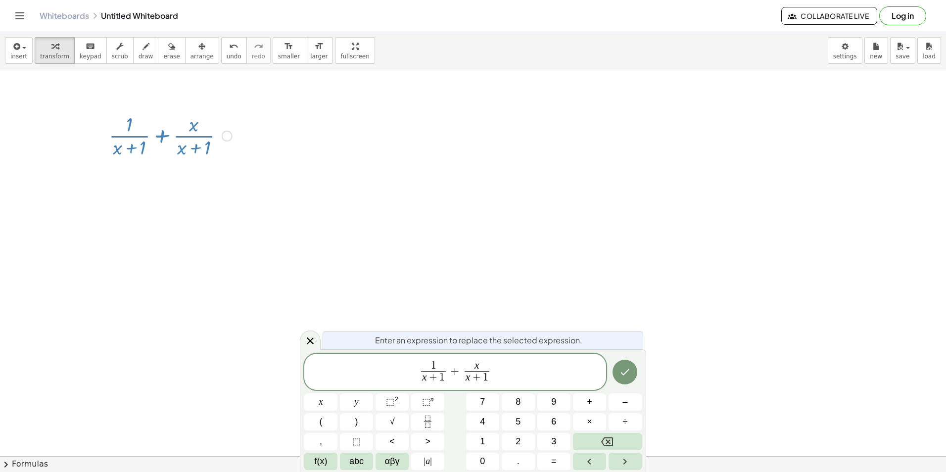
drag, startPoint x: 544, startPoint y: 392, endPoint x: 541, endPoint y: 384, distance: 8.8
click at [543, 390] on div "1 x + 1 ​ + x x + 1 ​ x y ⬚ 2 ⬚ n 7 8 9 + – ( ) √ 4 5 6 × ÷ , ⬚ < > 1 2 3 f(x) …" at bounding box center [472, 412] width 337 height 117
click at [532, 378] on span "1 x + 1 ​ + x x + 1 ​" at bounding box center [455, 373] width 302 height 26
click at [548, 461] on button "=" at bounding box center [553, 461] width 33 height 17
click at [524, 416] on button "5" at bounding box center [517, 421] width 33 height 17
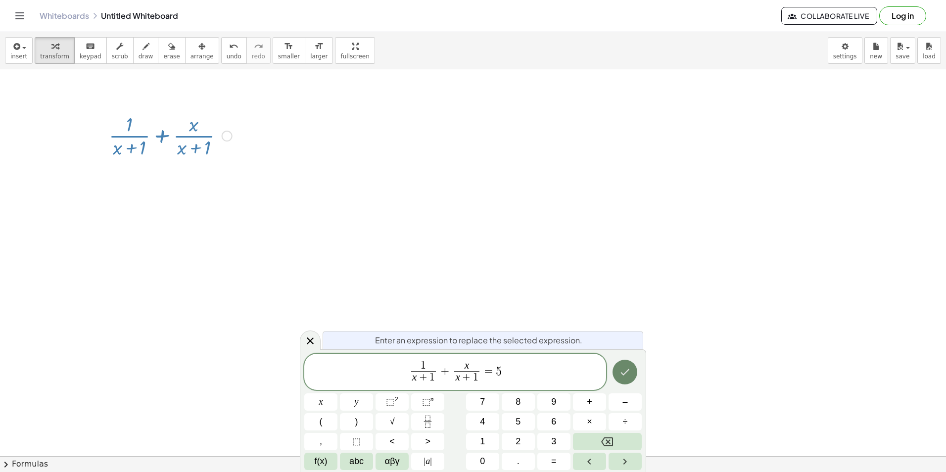
click at [623, 368] on icon "Done" at bounding box center [625, 372] width 12 height 12
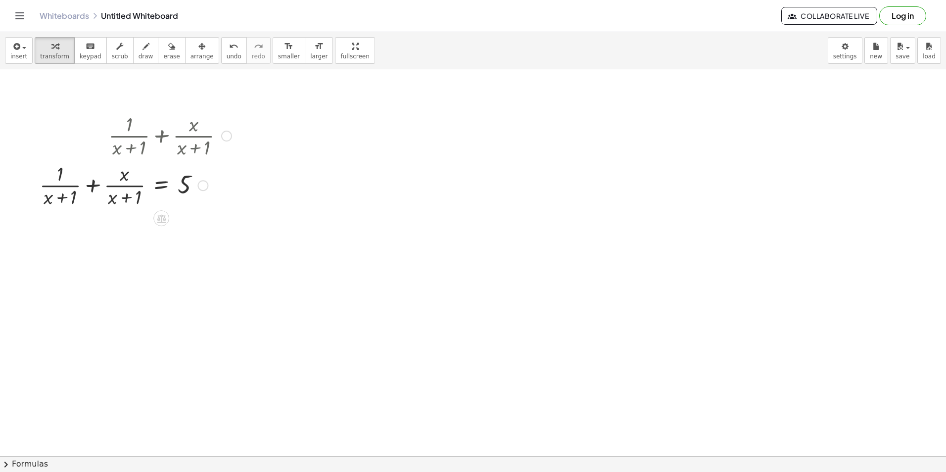
click at [222, 136] on div at bounding box center [226, 136] width 11 height 11
drag, startPoint x: 160, startPoint y: 134, endPoint x: 313, endPoint y: 113, distance: 154.2
click at [239, 113] on div "+ · 1 · ( + x + 1 ) + · x · ( + x + 1 ) Go back to this line Copy line as LaTeX…" at bounding box center [132, 160] width 214 height 104
click at [228, 135] on div "Go back to this line Copy line as LaTeX Copy derivation as LaTeX" at bounding box center [226, 136] width 11 height 11
drag, startPoint x: 228, startPoint y: 135, endPoint x: 173, endPoint y: 134, distance: 55.4
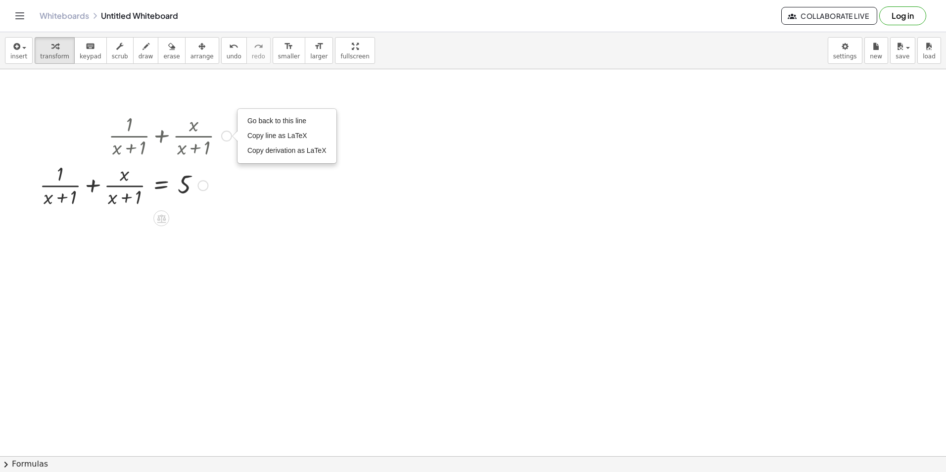
click at [173, 134] on div at bounding box center [136, 134] width 202 height 49
click at [160, 199] on div at bounding box center [136, 184] width 202 height 49
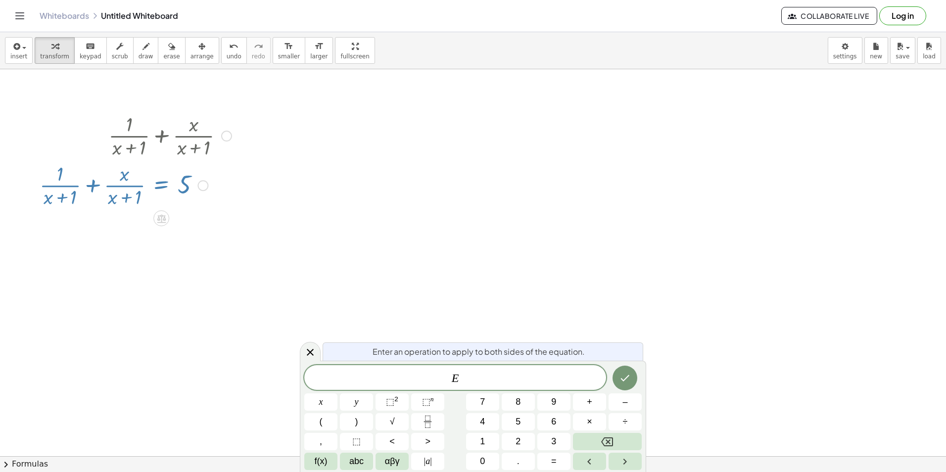
click at [208, 188] on div at bounding box center [136, 184] width 202 height 49
click at [208, 185] on div at bounding box center [202, 185] width 11 height 11
click at [228, 177] on span "Copy line as LaTeX" at bounding box center [254, 178] width 60 height 8
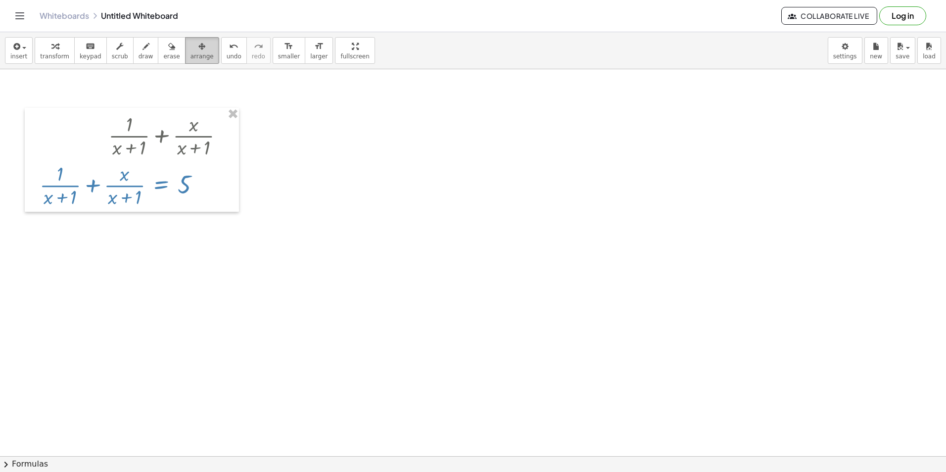
drag, startPoint x: 200, startPoint y: 139, endPoint x: 190, endPoint y: 51, distance: 88.6
click at [190, 51] on div "button" at bounding box center [201, 46] width 23 height 12
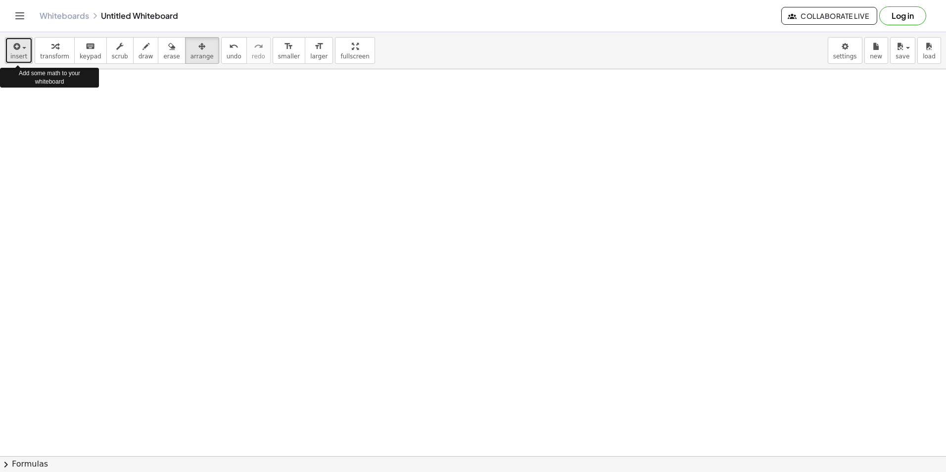
click at [26, 50] on button "insert" at bounding box center [19, 50] width 28 height 27
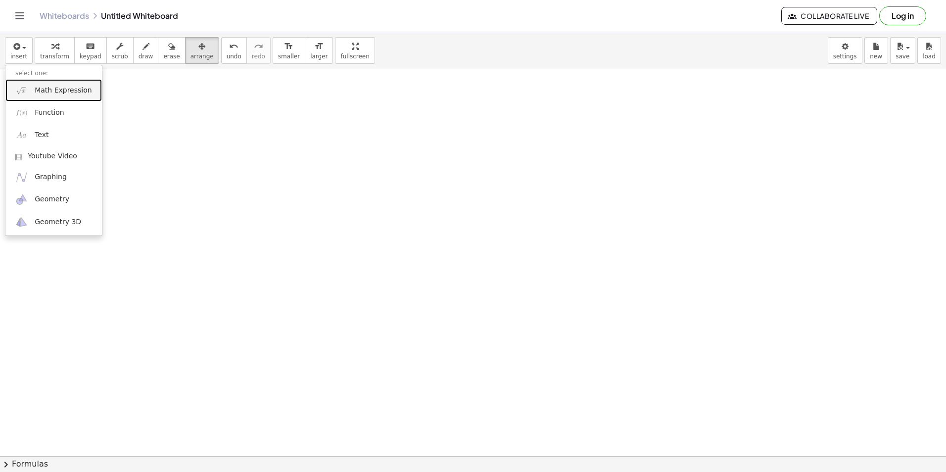
click at [64, 88] on span "Math Expression" at bounding box center [63, 91] width 57 height 10
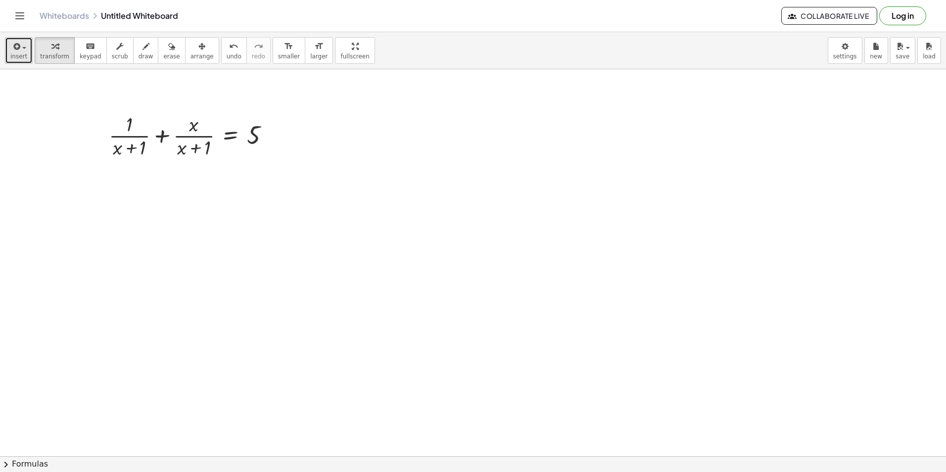
click at [13, 48] on icon "button" at bounding box center [15, 47] width 9 height 12
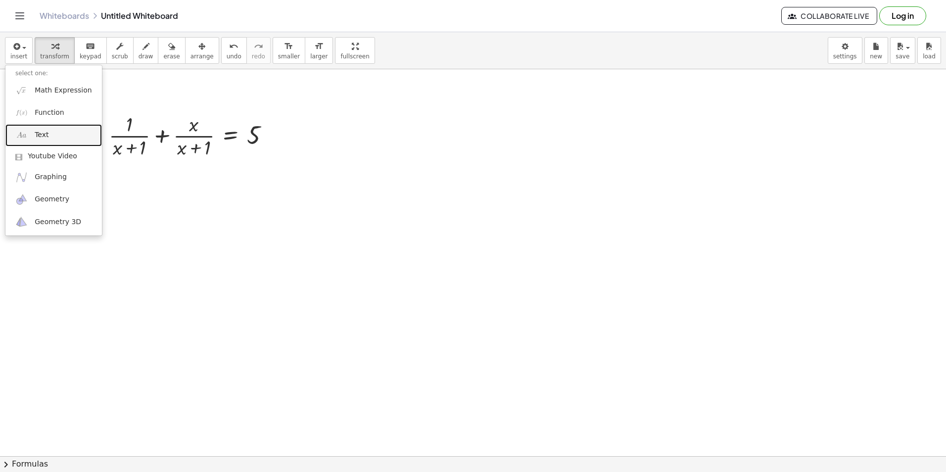
click at [55, 133] on link "Text" at bounding box center [53, 135] width 96 height 22
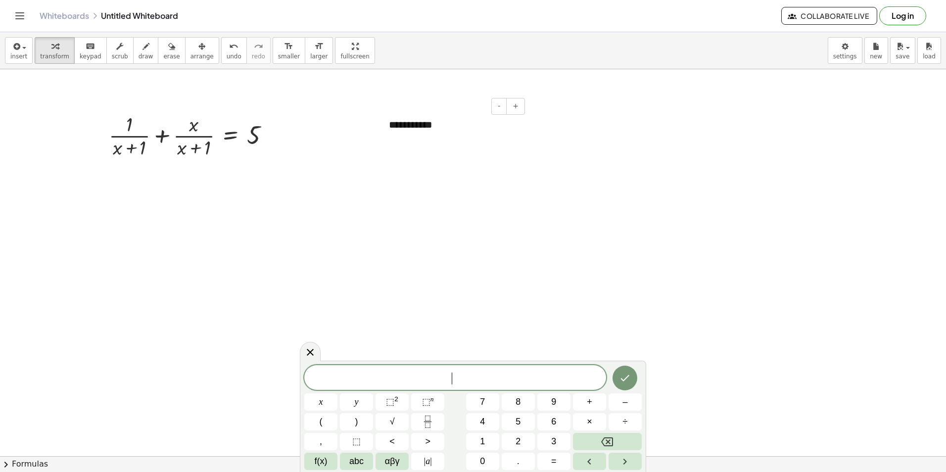
drag, startPoint x: 453, startPoint y: 119, endPoint x: 448, endPoint y: 124, distance: 7.0
click at [453, 120] on div "**********" at bounding box center [453, 125] width 148 height 34
click at [268, 136] on div at bounding box center [272, 136] width 11 height 11
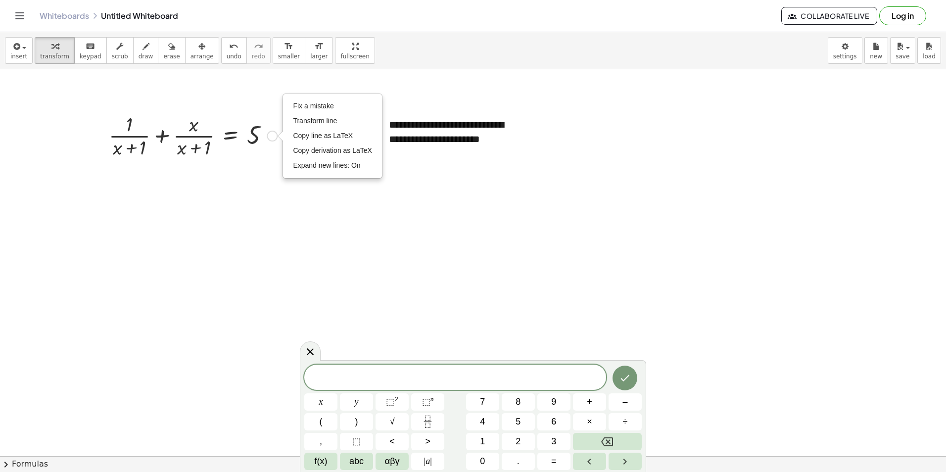
click at [254, 141] on div at bounding box center [193, 134] width 178 height 49
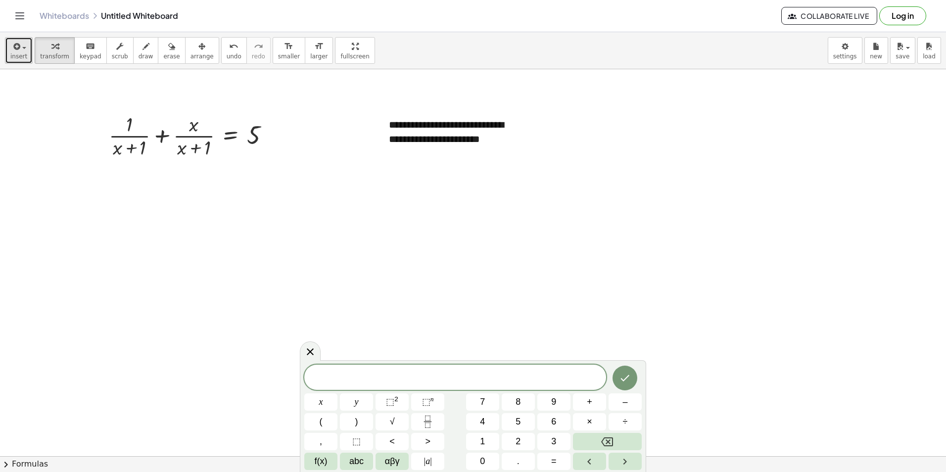
click at [9, 52] on button "insert" at bounding box center [19, 50] width 28 height 27
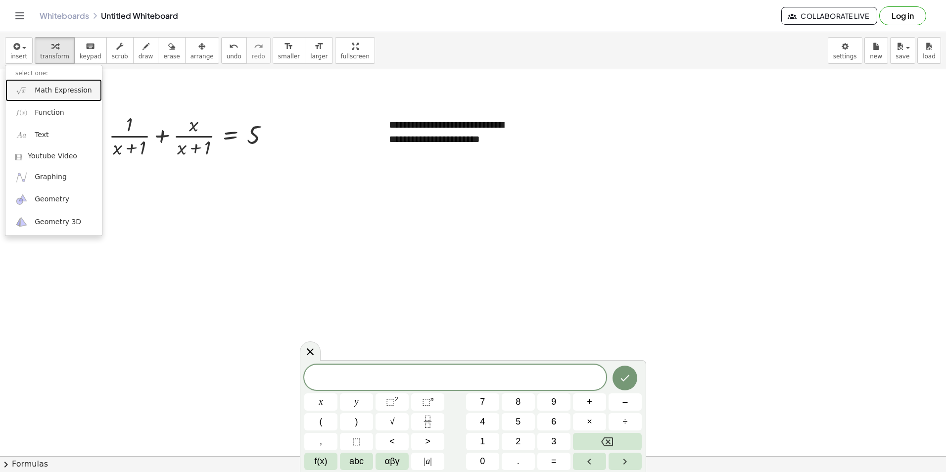
click at [45, 95] on span "Math Expression" at bounding box center [63, 91] width 57 height 10
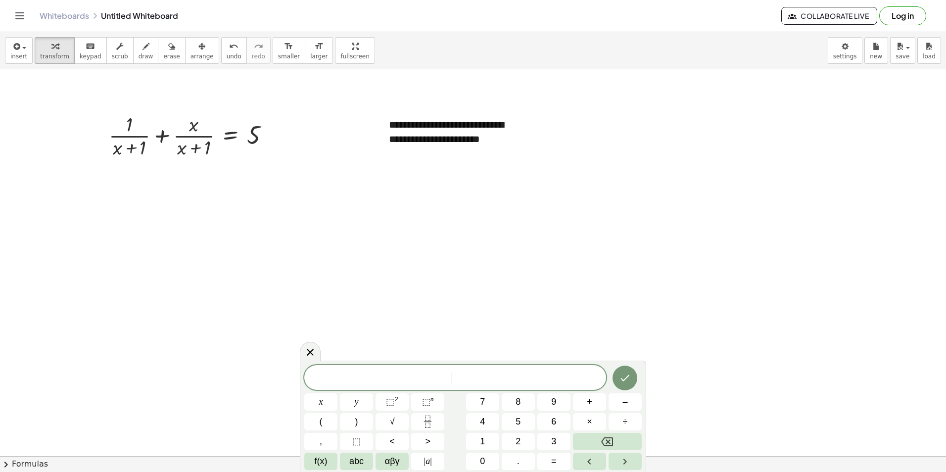
click at [412, 373] on span "​" at bounding box center [455, 378] width 302 height 14
click at [428, 427] on icon "Fraction" at bounding box center [427, 421] width 12 height 12
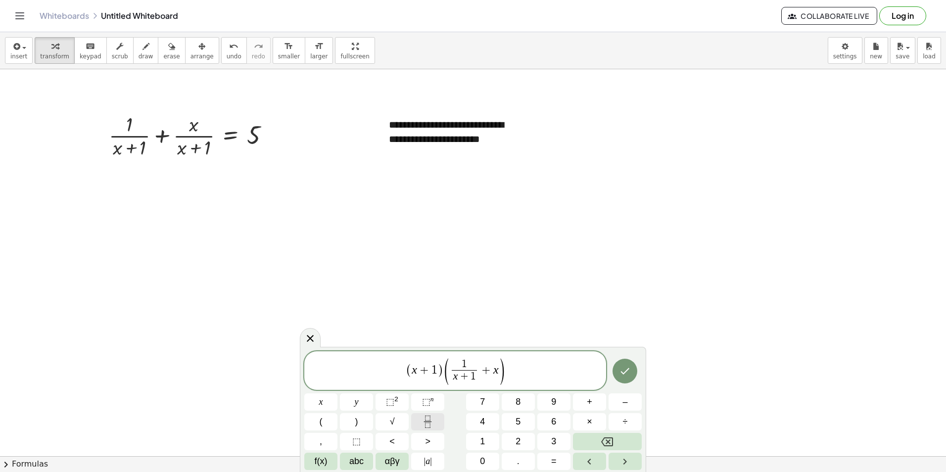
click at [423, 415] on button "Fraction" at bounding box center [427, 421] width 33 height 17
click at [529, 364] on span "( x + 1 ) ( 1 x + 1 ​ + x x + 1 ​ ​ )" at bounding box center [455, 371] width 302 height 28
click at [510, 145] on div "**********" at bounding box center [453, 132] width 148 height 48
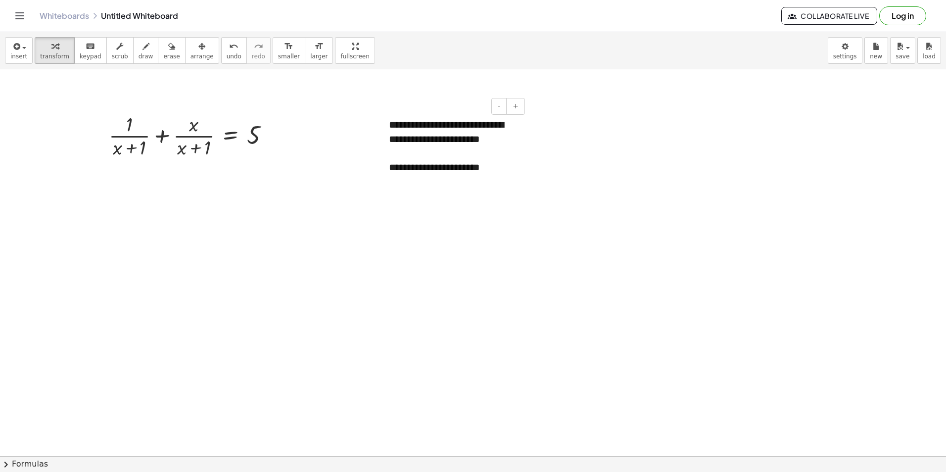
click at [509, 170] on div "**********" at bounding box center [453, 167] width 129 height 14
click at [11, 54] on span "insert" at bounding box center [18, 56] width 17 height 7
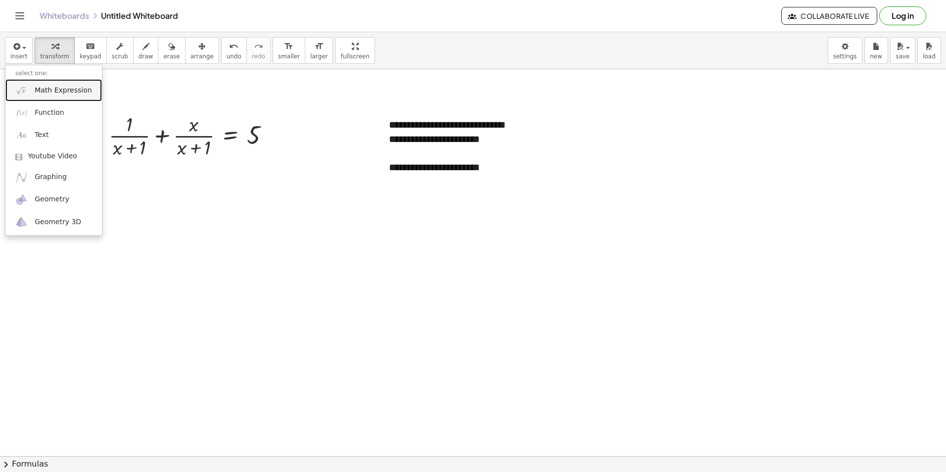
click at [30, 82] on link "Math Expression" at bounding box center [53, 90] width 96 height 22
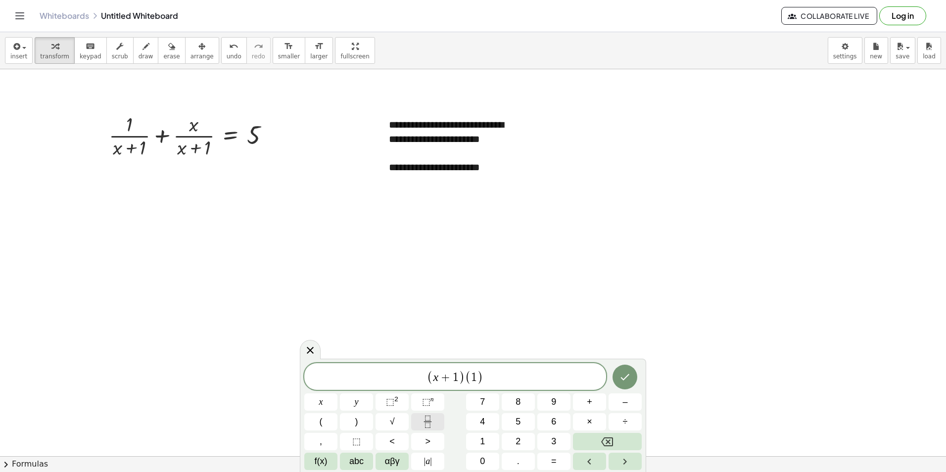
click at [433, 423] on icon "Fraction" at bounding box center [427, 421] width 12 height 12
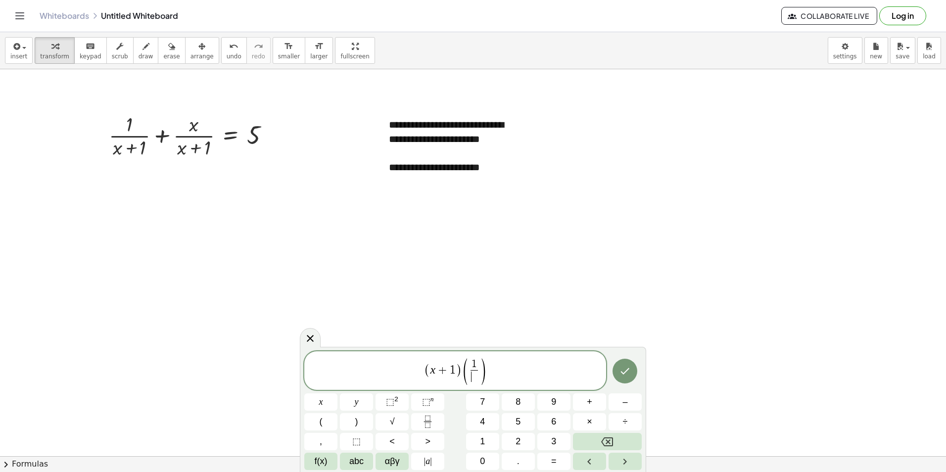
click at [479, 368] on span "( 1 ​ ​ )" at bounding box center [474, 371] width 25 height 26
click at [432, 419] on icon "Fraction" at bounding box center [427, 421] width 12 height 12
click at [466, 376] on span "1 ​" at bounding box center [461, 371] width 12 height 24
click at [536, 369] on span "( x + 1 ) ( 1 x + 1 ​ + x x + 1 ​ ) ​" at bounding box center [455, 371] width 302 height 28
click at [621, 369] on icon "Done" at bounding box center [625, 371] width 12 height 12
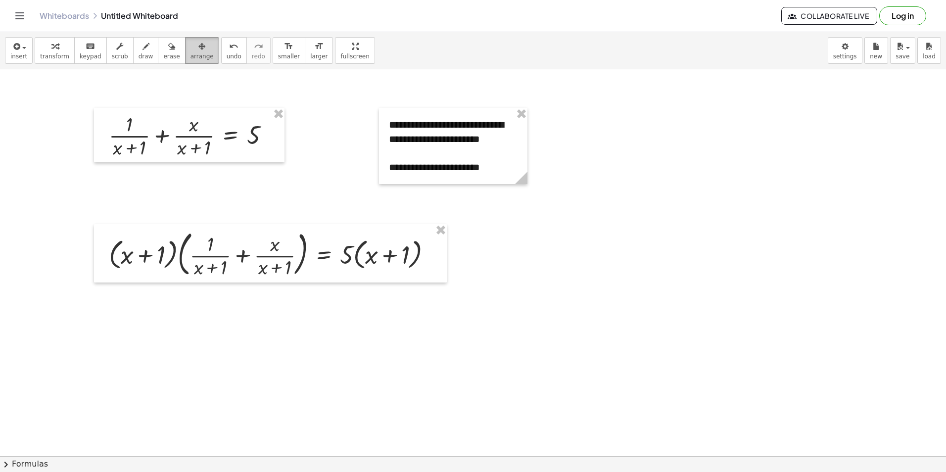
click at [190, 57] on span "arrange" at bounding box center [201, 56] width 23 height 7
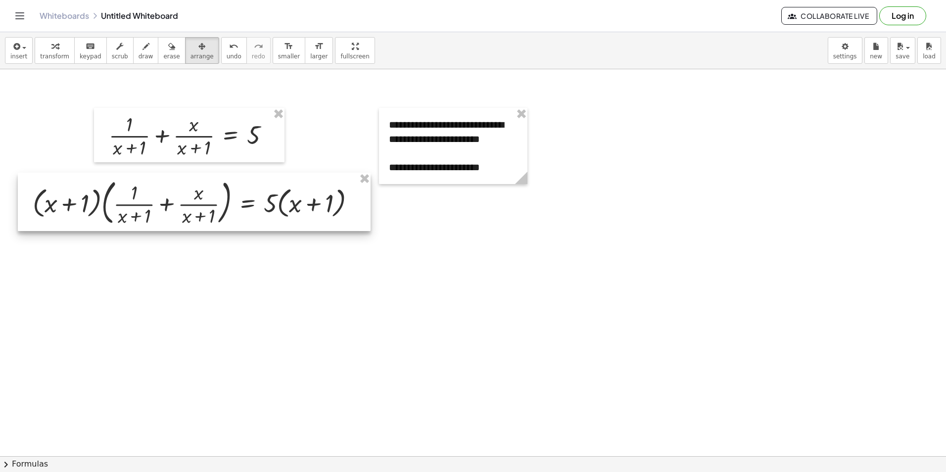
drag, startPoint x: 272, startPoint y: 254, endPoint x: 194, endPoint y: 203, distance: 93.5
click at [194, 203] on div at bounding box center [194, 202] width 353 height 58
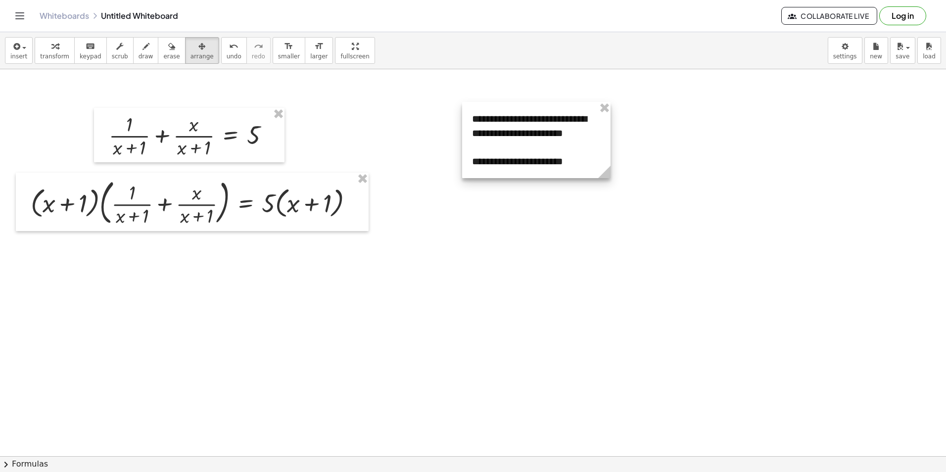
drag, startPoint x: 465, startPoint y: 162, endPoint x: 548, endPoint y: 156, distance: 83.3
click at [548, 156] on div at bounding box center [536, 140] width 148 height 76
click at [5, 48] on button "insert" at bounding box center [19, 50] width 28 height 27
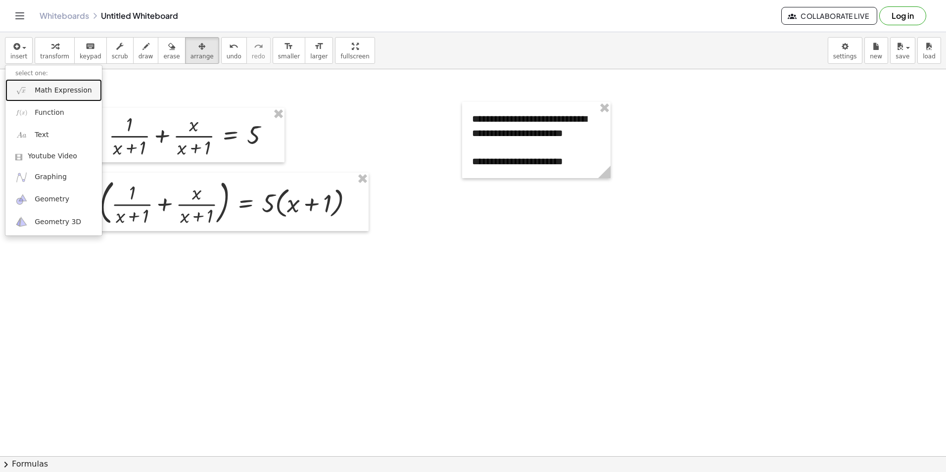
click at [40, 84] on link "Math Expression" at bounding box center [53, 90] width 96 height 22
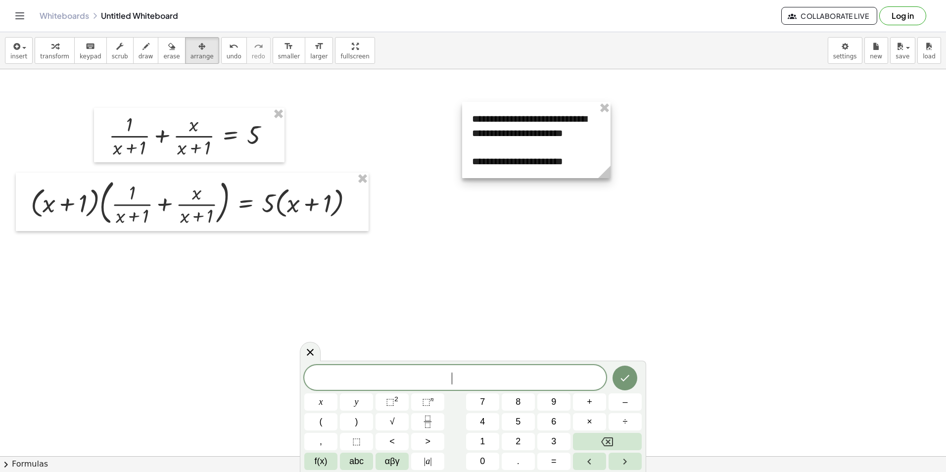
click at [585, 160] on div at bounding box center [536, 140] width 148 height 76
click at [634, 375] on button "Done" at bounding box center [624, 377] width 25 height 25
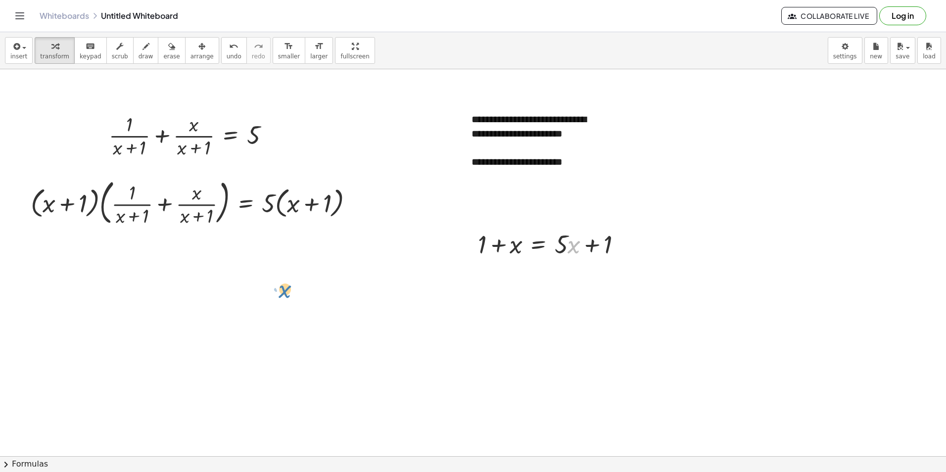
drag, startPoint x: 573, startPoint y: 244, endPoint x: 290, endPoint y: 286, distance: 285.6
click at [194, 54] on span "arrange" at bounding box center [201, 56] width 23 height 7
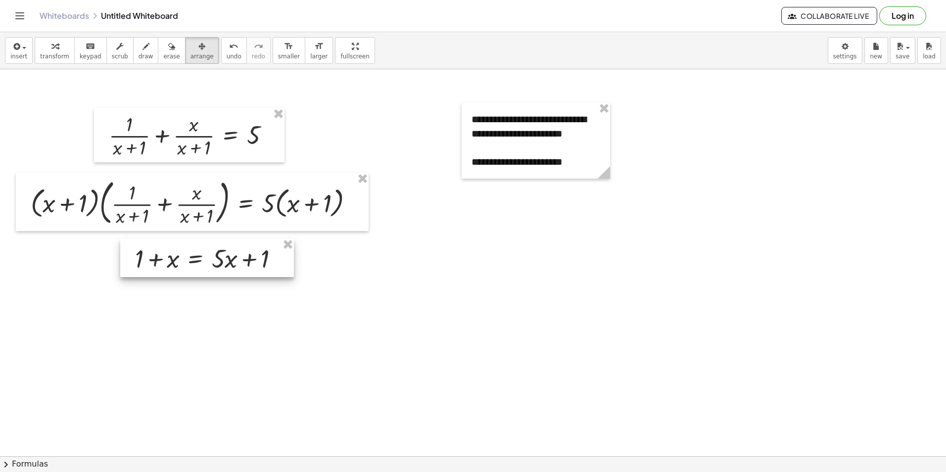
drag, startPoint x: 449, startPoint y: 275, endPoint x: 226, endPoint y: 262, distance: 223.9
click at [226, 262] on div at bounding box center [207, 257] width 174 height 39
click at [22, 55] on span "insert" at bounding box center [18, 56] width 17 height 7
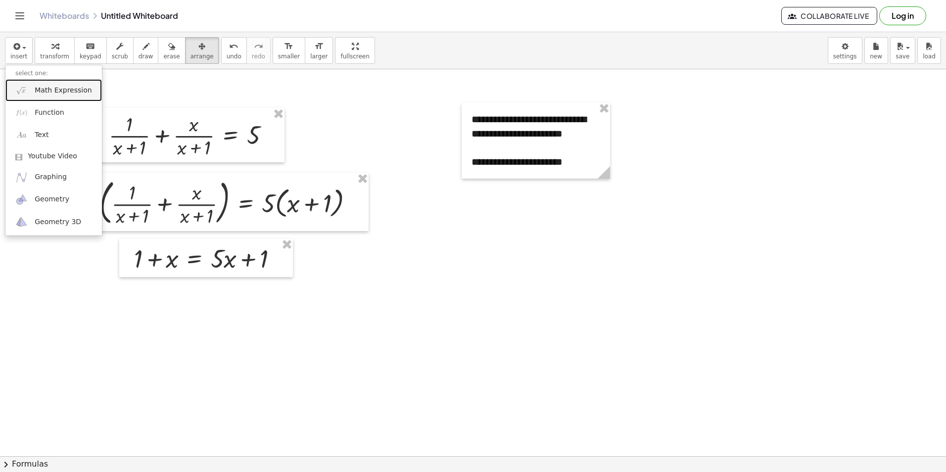
click at [47, 87] on span "Math Expression" at bounding box center [63, 91] width 57 height 10
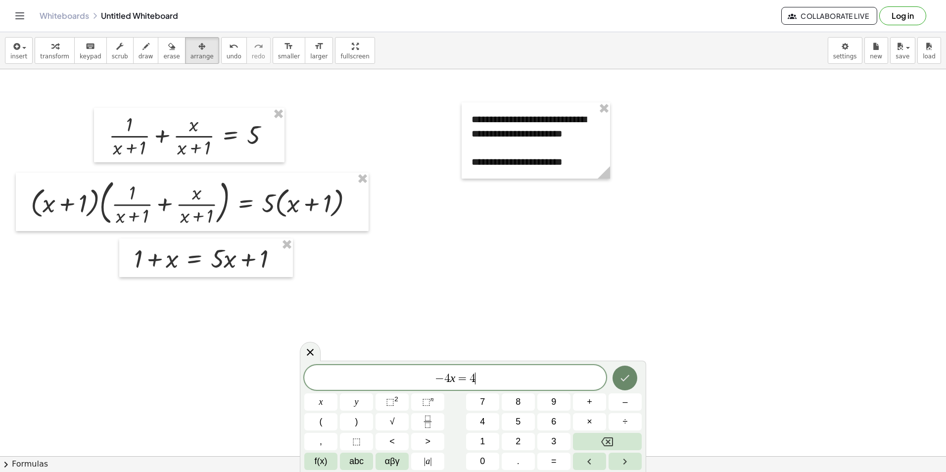
click at [622, 380] on icon "Done" at bounding box center [625, 378] width 12 height 12
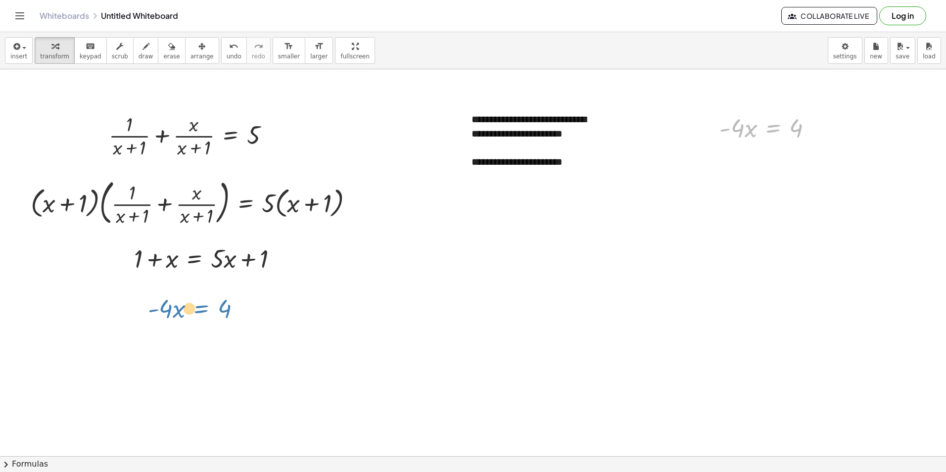
drag, startPoint x: 769, startPoint y: 123, endPoint x: 202, endPoint y: 286, distance: 589.8
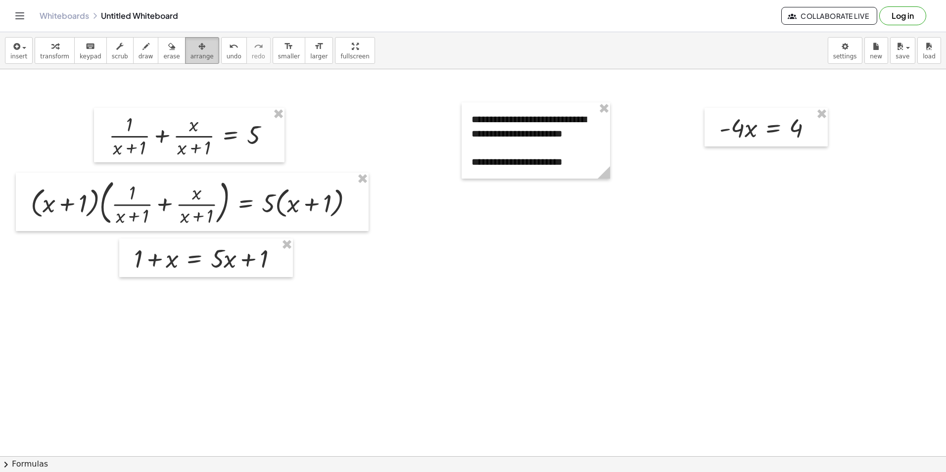
drag, startPoint x: 191, startPoint y: 55, endPoint x: 377, endPoint y: 92, distance: 189.1
click at [191, 55] on span "arrange" at bounding box center [201, 56] width 23 height 7
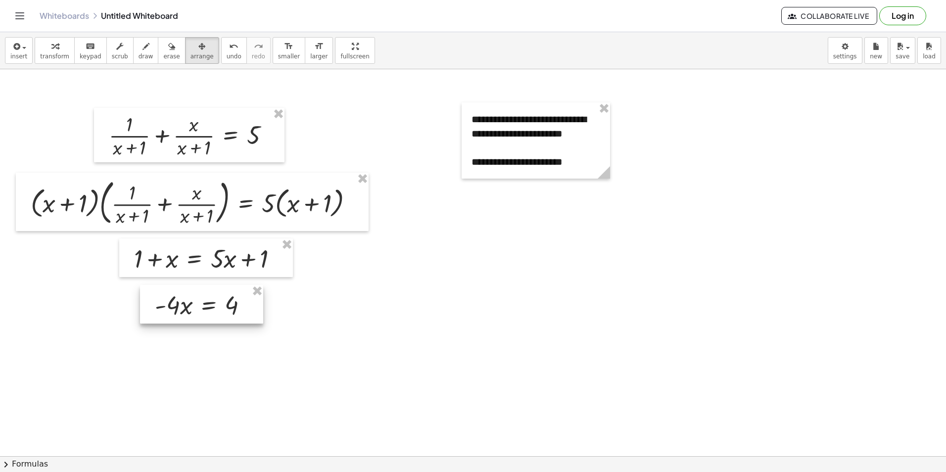
drag, startPoint x: 738, startPoint y: 124, endPoint x: 175, endPoint y: 301, distance: 590.3
click at [175, 301] on div at bounding box center [201, 304] width 123 height 39
click at [15, 54] on span "insert" at bounding box center [18, 56] width 17 height 7
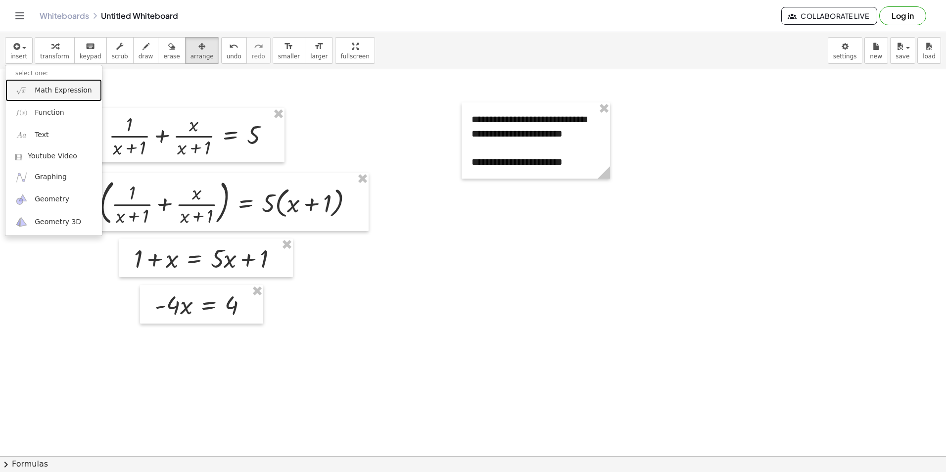
click at [55, 92] on span "Math Expression" at bounding box center [63, 91] width 57 height 10
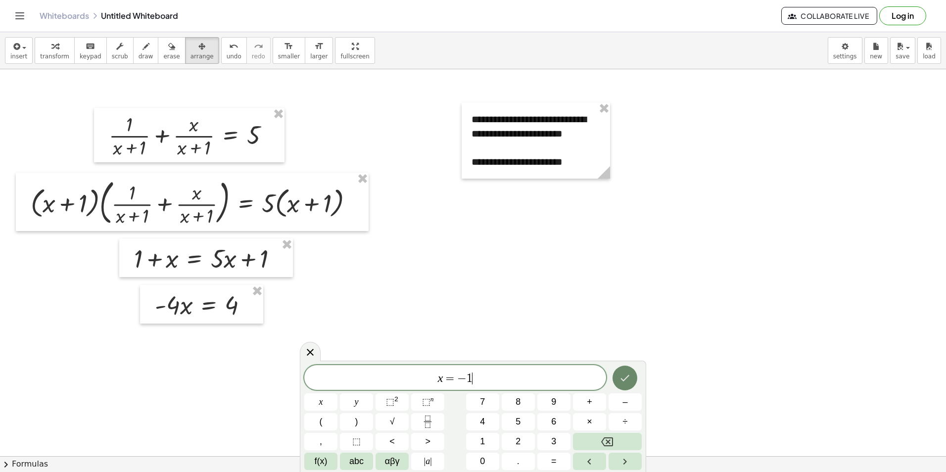
click at [628, 383] on icon "Done" at bounding box center [625, 378] width 12 height 12
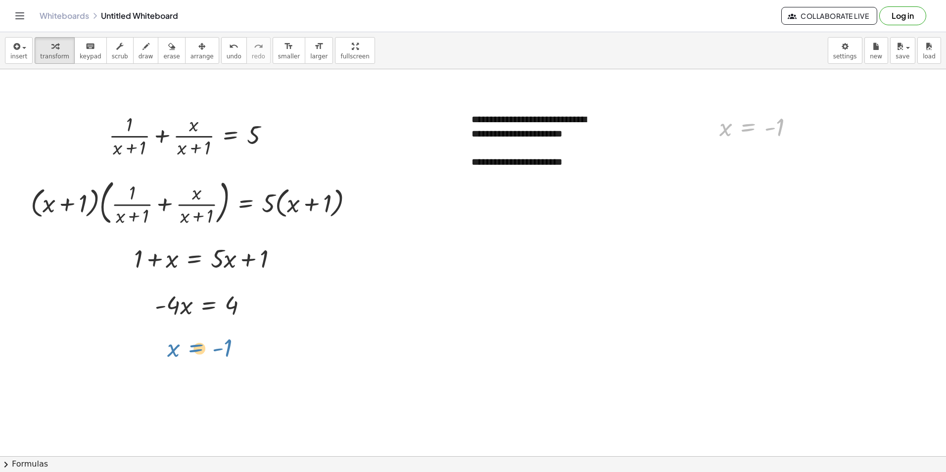
drag, startPoint x: 755, startPoint y: 125, endPoint x: 199, endPoint y: 344, distance: 597.3
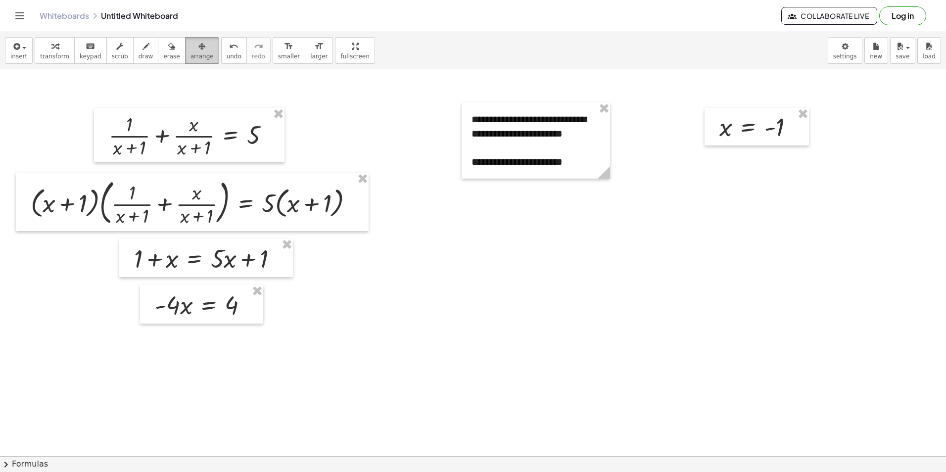
click at [195, 49] on button "arrange" at bounding box center [202, 50] width 34 height 27
drag, startPoint x: 740, startPoint y: 137, endPoint x: 189, endPoint y: 358, distance: 593.7
click at [189, 358] on div at bounding box center [203, 349] width 104 height 38
click at [14, 54] on span "insert" at bounding box center [18, 56] width 17 height 7
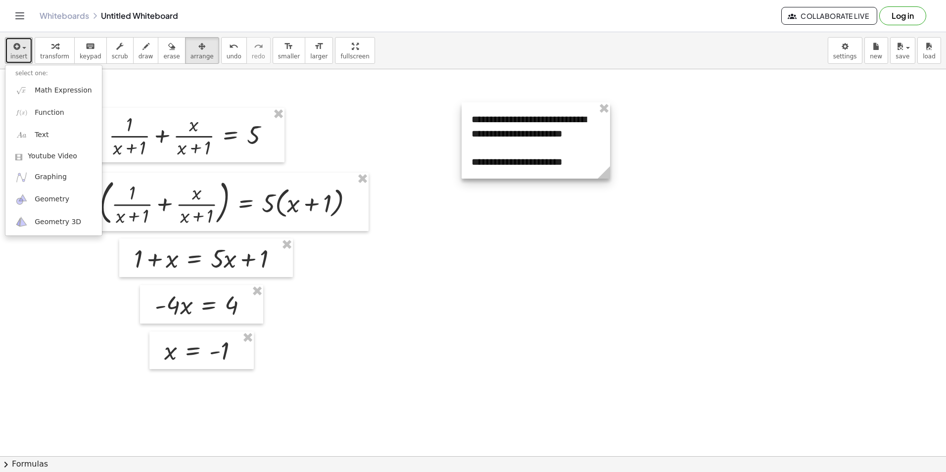
click at [584, 161] on div at bounding box center [535, 140] width 148 height 76
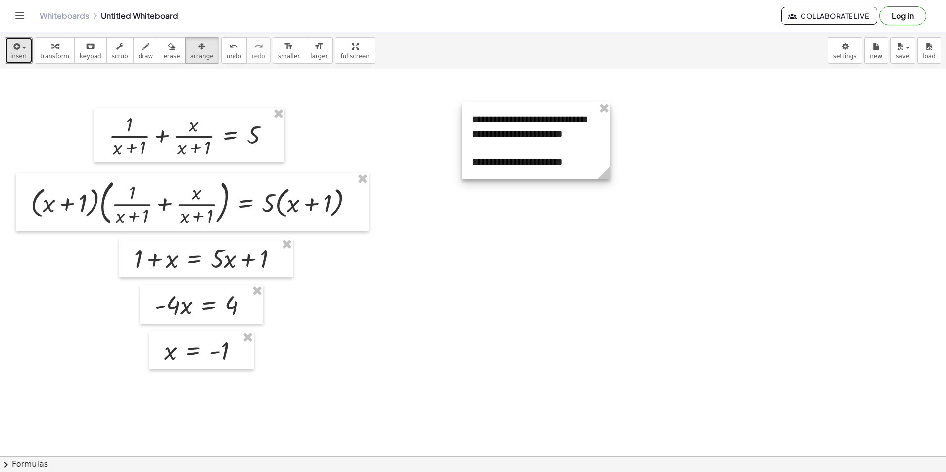
click at [584, 161] on div at bounding box center [535, 140] width 148 height 76
drag, startPoint x: 57, startPoint y: 46, endPoint x: 62, endPoint y: 45, distance: 5.2
click at [58, 46] on div "button" at bounding box center [54, 46] width 29 height 12
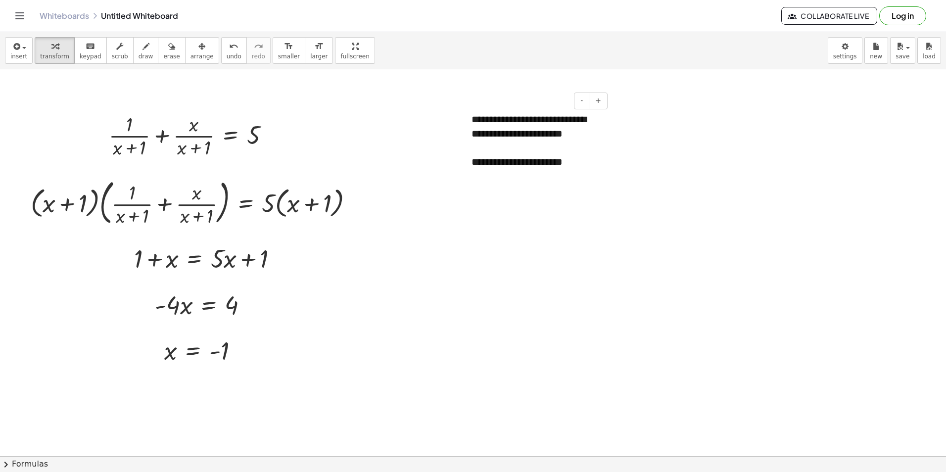
click at [547, 136] on div "**********" at bounding box center [535, 140] width 148 height 76
click at [588, 158] on div "**********" at bounding box center [535, 162] width 129 height 14
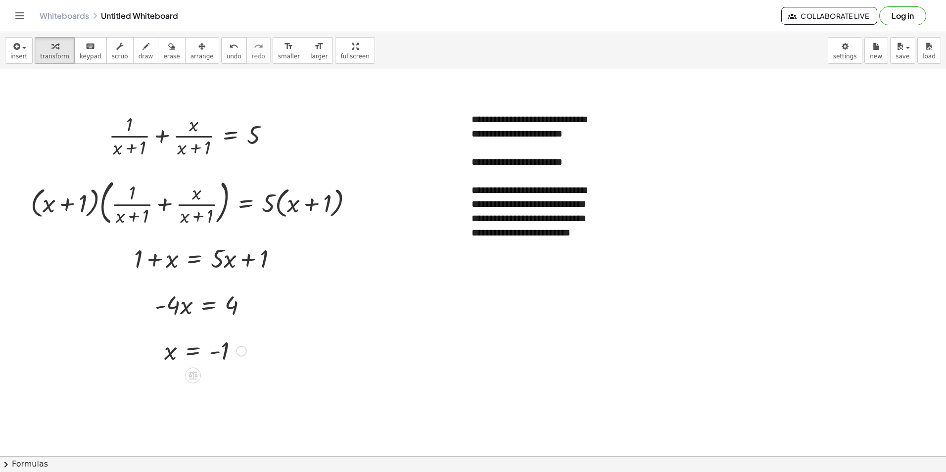
click at [251, 351] on div "x = - 1" at bounding box center [201, 350] width 104 height 38
click at [11, 48] on icon "button" at bounding box center [15, 47] width 9 height 12
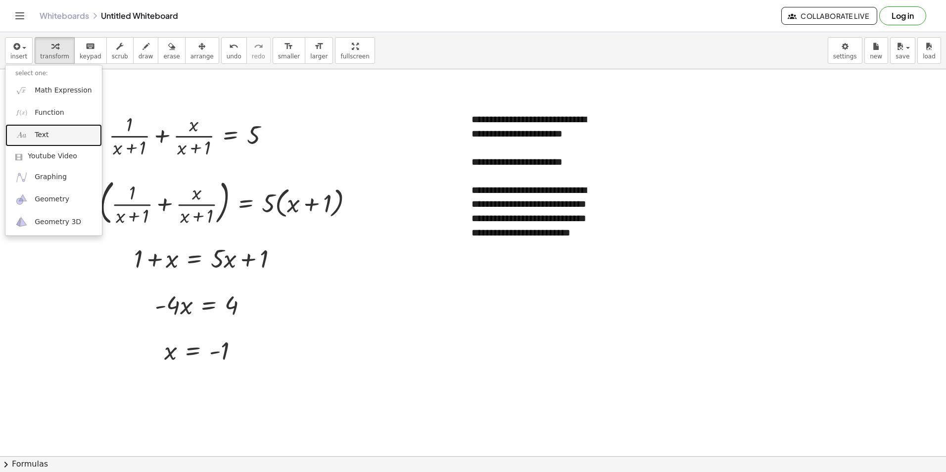
click at [32, 140] on link "Text" at bounding box center [53, 135] width 96 height 22
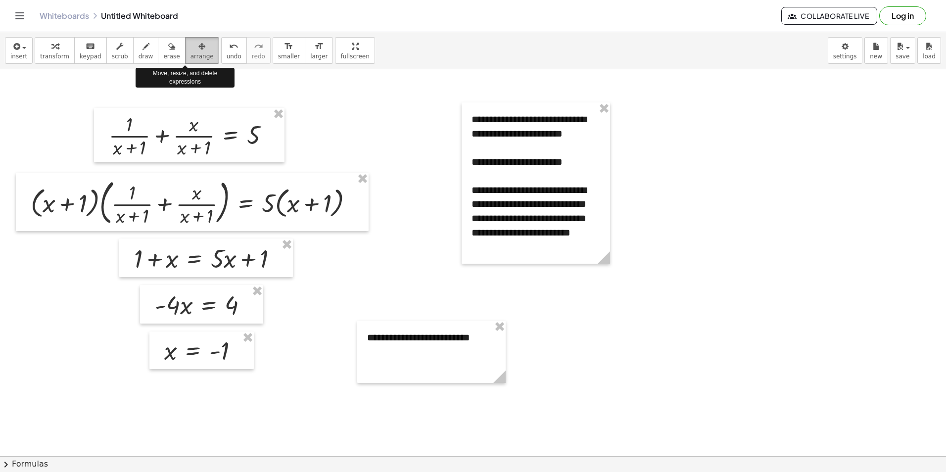
click at [190, 43] on div "button" at bounding box center [201, 46] width 23 height 12
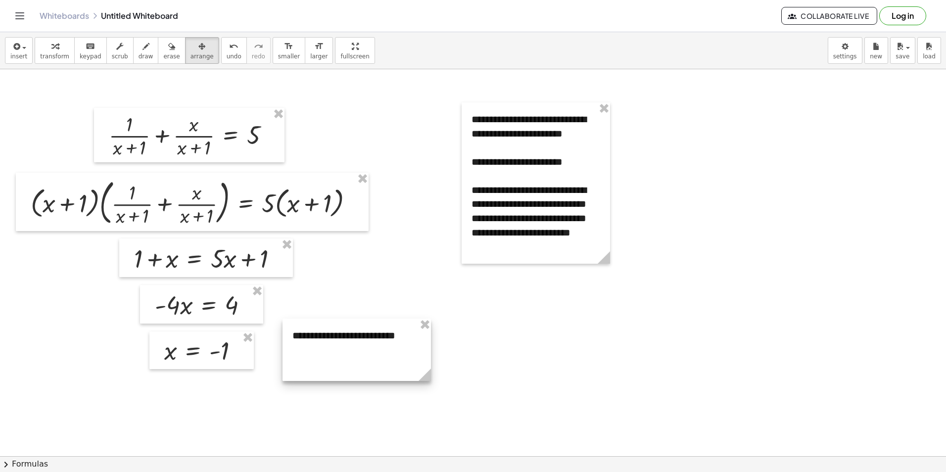
drag, startPoint x: 441, startPoint y: 356, endPoint x: 366, endPoint y: 354, distance: 74.2
click at [366, 354] on div at bounding box center [356, 349] width 148 height 62
